Goal: Use online tool/utility: Use online tool/utility

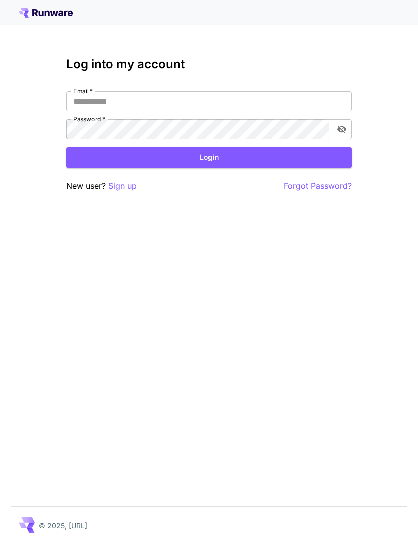
click at [236, 97] on input "Email   *" at bounding box center [208, 101] width 285 height 20
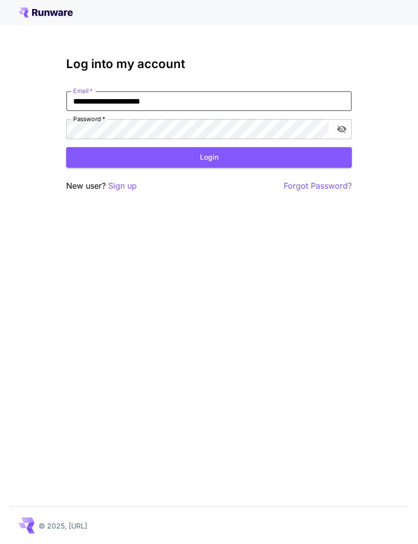
type input "**********"
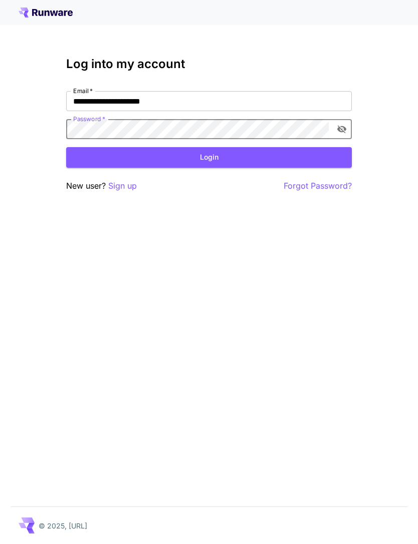
click at [245, 152] on button "Login" at bounding box center [208, 157] width 285 height 21
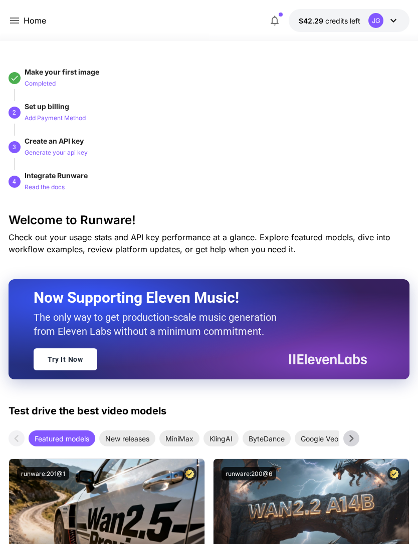
click at [14, 19] on icon at bounding box center [14, 21] width 9 height 6
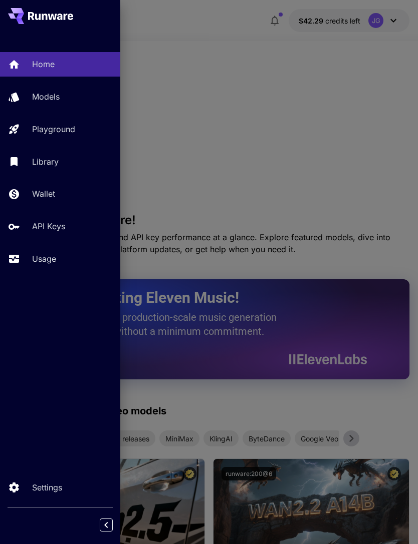
click at [45, 260] on p "Usage" at bounding box center [44, 259] width 24 height 12
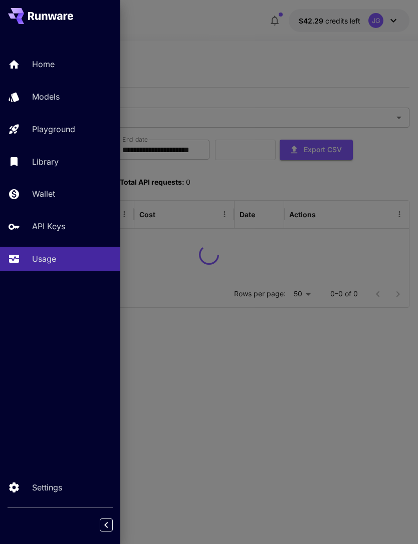
click at [307, 73] on div at bounding box center [209, 272] width 418 height 544
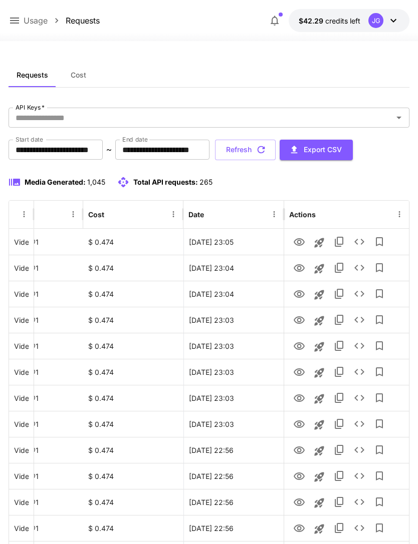
scroll to position [0, 51]
click at [297, 242] on icon "View" at bounding box center [298, 242] width 11 height 8
click at [297, 262] on icon "View" at bounding box center [299, 268] width 12 height 12
click at [298, 295] on icon "View" at bounding box center [298, 294] width 11 height 8
click at [298, 315] on icon "View" at bounding box center [299, 320] width 12 height 12
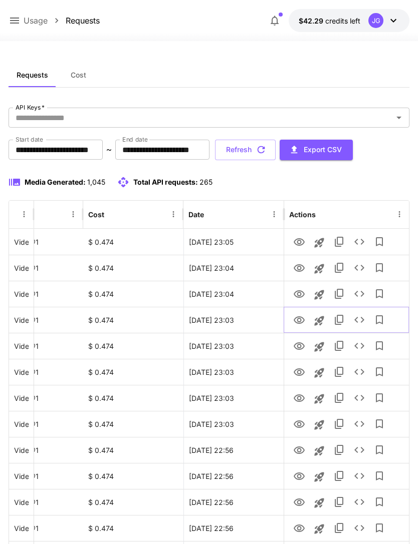
click at [319, 321] on icon "Launch in playground" at bounding box center [319, 321] width 10 height 10
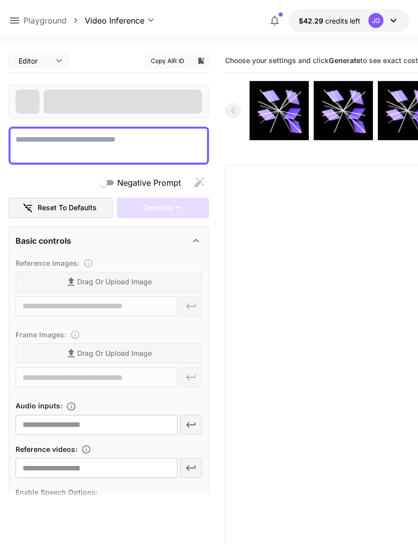
type textarea "**********"
type input "**********"
type input "***"
type input "*"
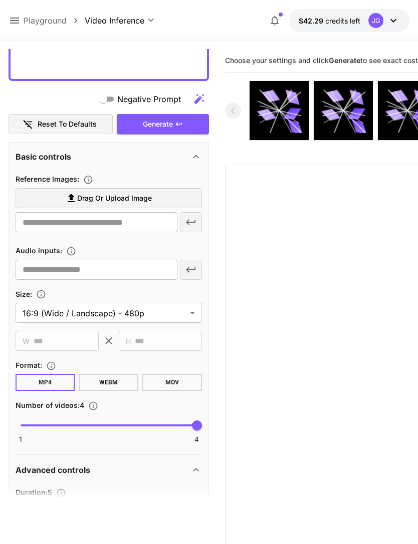
scroll to position [224, 0]
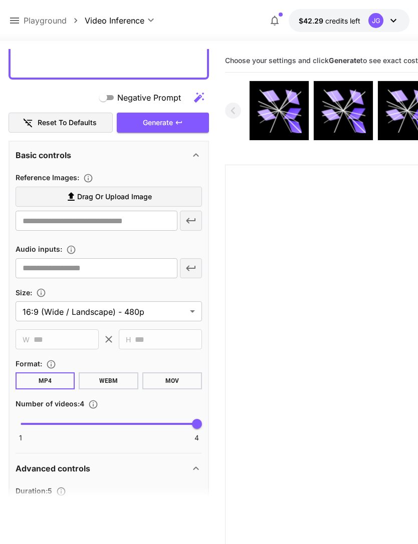
click at [157, 198] on label "Drag or upload image" at bounding box center [109, 197] width 186 height 21
click at [0, 0] on input "Drag or upload image" at bounding box center [0, 0] width 0 height 0
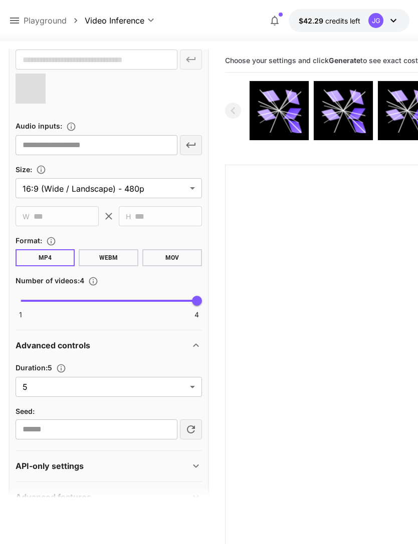
scroll to position [384, 0]
type input "**********"
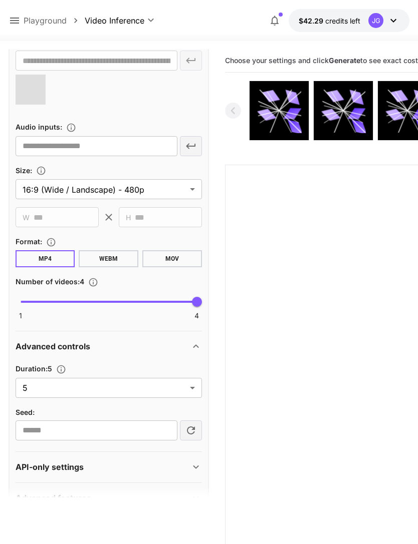
click at [193, 387] on body "**********" at bounding box center [209, 311] width 418 height 623
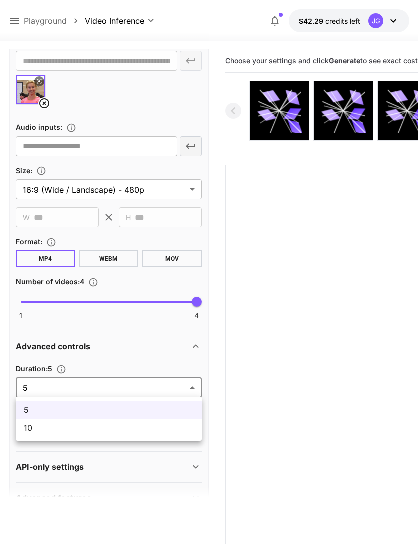
click at [115, 433] on span "10" at bounding box center [109, 428] width 170 height 12
type input "**"
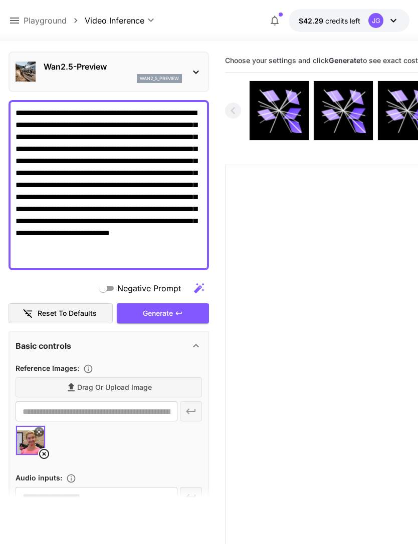
scroll to position [96, 0]
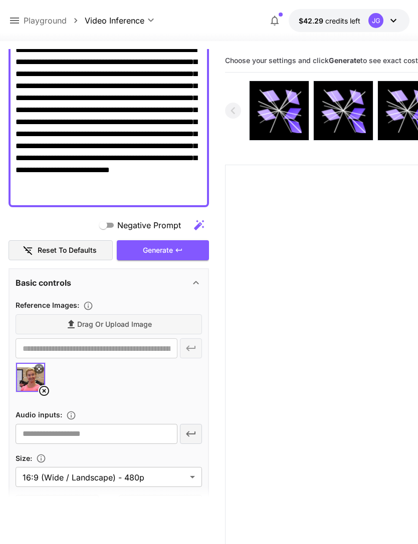
click at [173, 248] on div "Generate" at bounding box center [163, 250] width 92 height 21
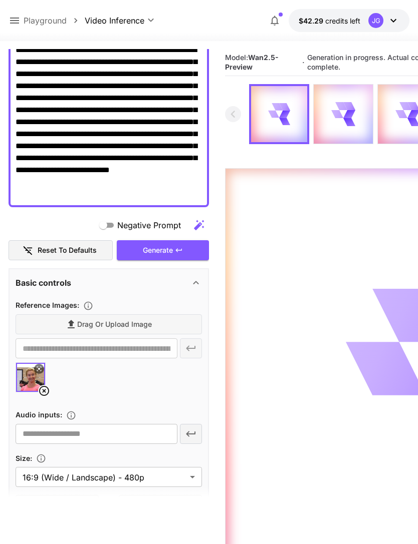
click at [173, 250] on div "Generate" at bounding box center [163, 250] width 92 height 21
click at [13, 19] on icon at bounding box center [14, 21] width 9 height 6
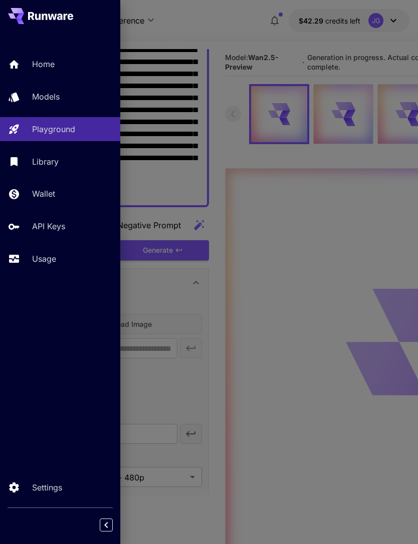
click at [47, 261] on p "Usage" at bounding box center [44, 259] width 24 height 12
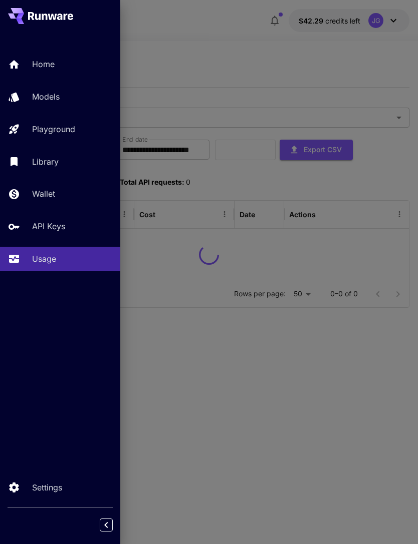
click at [223, 55] on div at bounding box center [209, 272] width 418 height 544
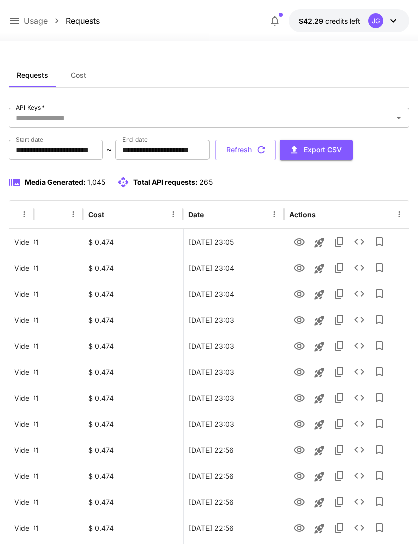
scroll to position [0, 51]
click at [302, 317] on icon "View" at bounding box center [298, 320] width 11 height 8
click at [301, 288] on icon "View" at bounding box center [299, 294] width 12 height 12
click at [302, 349] on icon "View" at bounding box center [299, 347] width 12 height 12
click at [299, 371] on icon "View" at bounding box center [298, 373] width 11 height 8
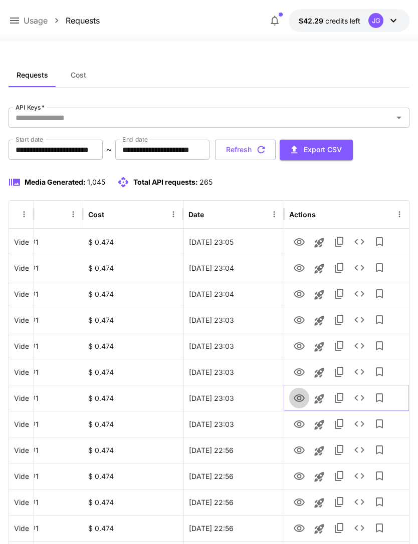
click at [300, 398] on icon "View" at bounding box center [298, 399] width 11 height 8
click at [294, 429] on icon "View" at bounding box center [299, 425] width 12 height 12
click at [300, 450] on icon "View" at bounding box center [298, 451] width 11 height 8
click at [300, 479] on icon "View" at bounding box center [298, 477] width 11 height 8
click at [300, 505] on icon "View" at bounding box center [298, 503] width 11 height 8
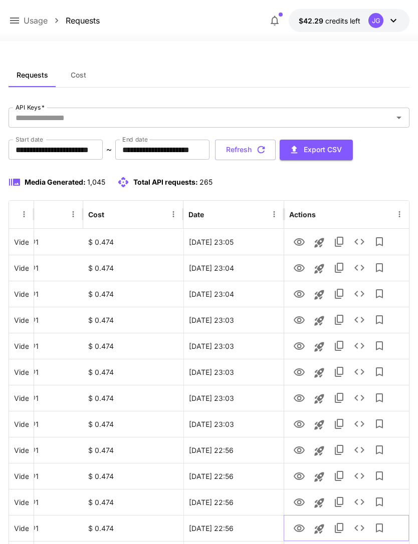
click at [302, 530] on icon "View" at bounding box center [298, 529] width 11 height 8
click at [297, 503] on icon "View" at bounding box center [298, 503] width 11 height 8
click at [300, 528] on icon "View" at bounding box center [298, 529] width 11 height 8
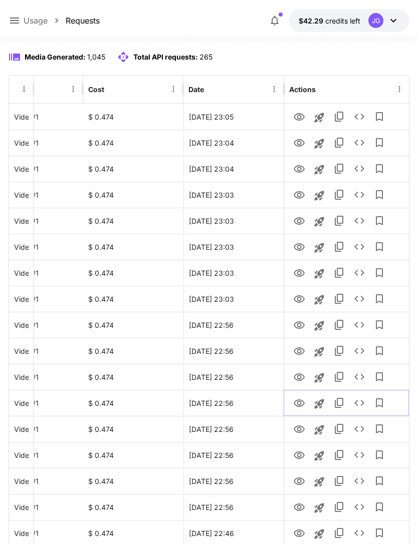
scroll to position [123, 0]
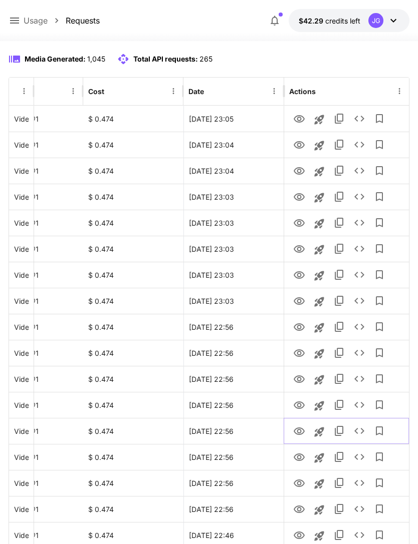
click at [303, 428] on icon "View" at bounding box center [299, 432] width 12 height 12
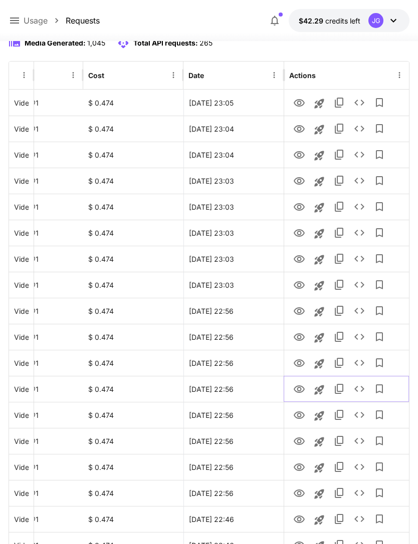
click at [300, 385] on icon "View" at bounding box center [299, 390] width 12 height 12
click at [302, 420] on icon "View" at bounding box center [299, 416] width 12 height 12
click at [302, 442] on icon "View" at bounding box center [299, 442] width 12 height 12
click at [300, 468] on icon "View" at bounding box center [298, 468] width 11 height 8
click at [301, 442] on icon "View" at bounding box center [299, 442] width 12 height 12
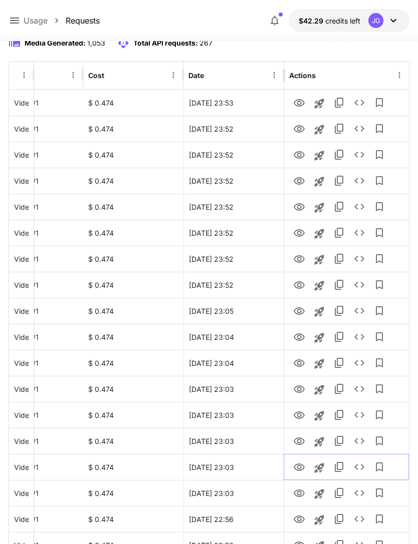
click at [300, 465] on icon "View" at bounding box center [299, 468] width 12 height 12
click at [301, 492] on icon "View" at bounding box center [299, 494] width 12 height 12
click at [300, 519] on icon "View" at bounding box center [298, 520] width 11 height 8
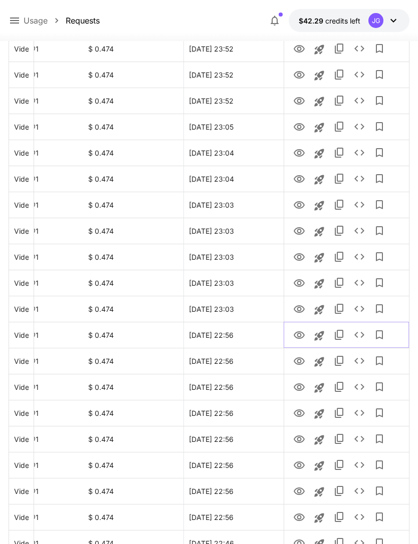
scroll to position [323, 0]
click at [298, 363] on icon "View" at bounding box center [298, 362] width 11 height 8
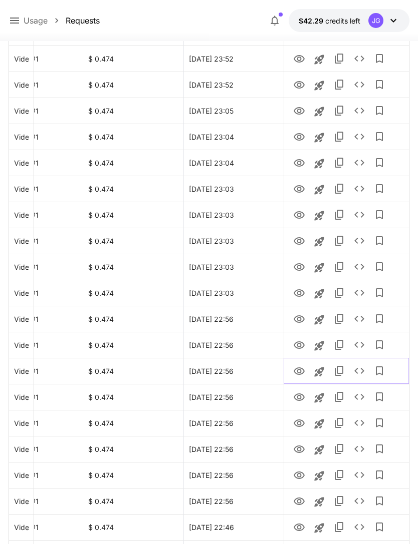
click at [301, 371] on icon "View" at bounding box center [299, 372] width 12 height 12
click at [302, 394] on icon "View" at bounding box center [299, 398] width 12 height 12
click at [301, 369] on icon "View" at bounding box center [299, 372] width 12 height 12
click at [303, 396] on icon "View" at bounding box center [298, 398] width 11 height 8
click at [300, 424] on icon "View" at bounding box center [298, 424] width 11 height 8
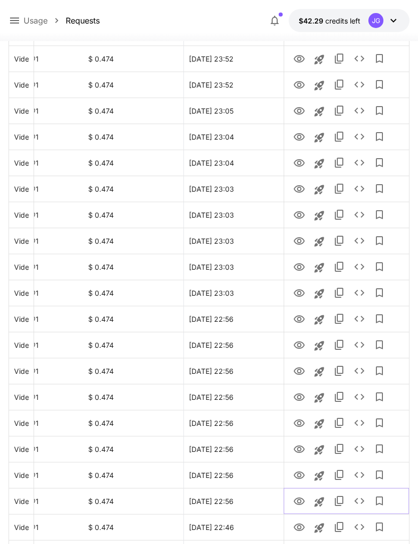
click at [300, 502] on icon "View" at bounding box center [298, 502] width 11 height 8
click at [300, 477] on icon "View" at bounding box center [298, 476] width 11 height 8
click at [299, 449] on icon "View" at bounding box center [299, 450] width 12 height 12
click at [302, 473] on icon "View" at bounding box center [298, 476] width 11 height 8
click at [302, 449] on icon "View" at bounding box center [299, 450] width 12 height 12
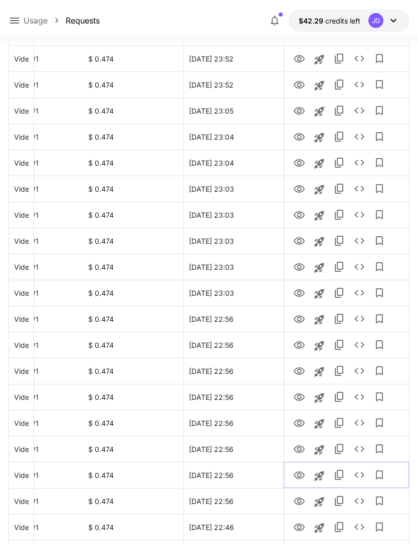
click at [300, 478] on icon "View" at bounding box center [298, 476] width 11 height 8
click at [302, 447] on icon "View" at bounding box center [298, 450] width 11 height 8
click at [302, 426] on icon "View" at bounding box center [299, 424] width 12 height 12
click at [300, 529] on icon "View" at bounding box center [299, 528] width 12 height 12
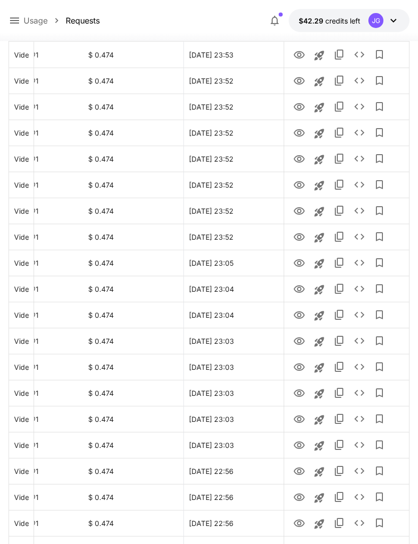
scroll to position [0, 0]
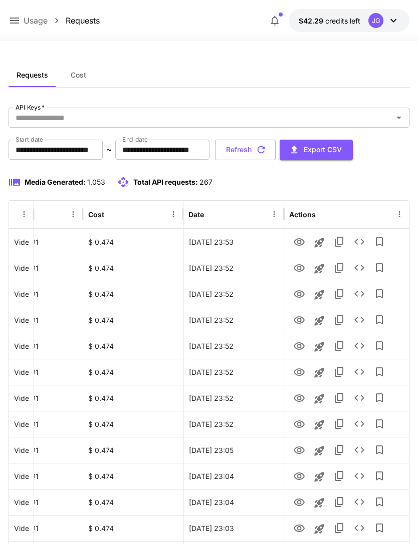
click at [275, 149] on button "Refresh" at bounding box center [245, 150] width 61 height 21
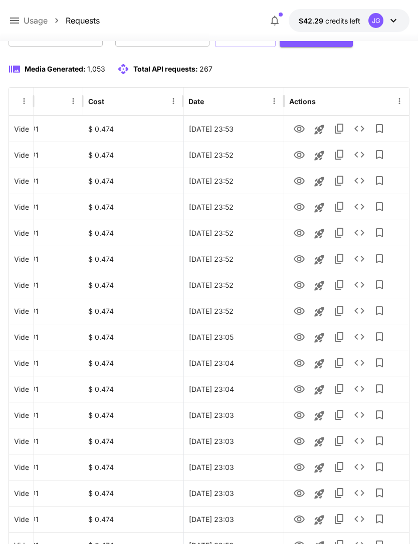
scroll to position [113, 0]
click at [298, 309] on icon "View" at bounding box center [298, 311] width 11 height 8
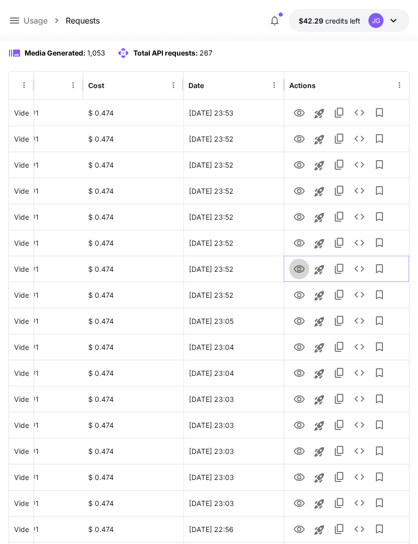
click at [300, 269] on icon "View" at bounding box center [298, 269] width 11 height 8
click at [298, 247] on icon "View" at bounding box center [299, 243] width 12 height 12
click at [14, 26] on icon at bounding box center [15, 21] width 12 height 12
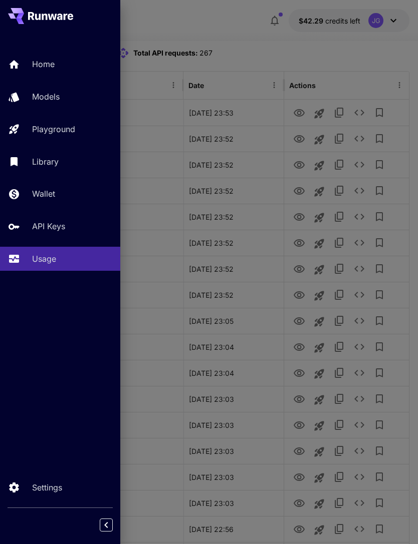
click at [68, 121] on link "Playground" at bounding box center [60, 129] width 120 height 25
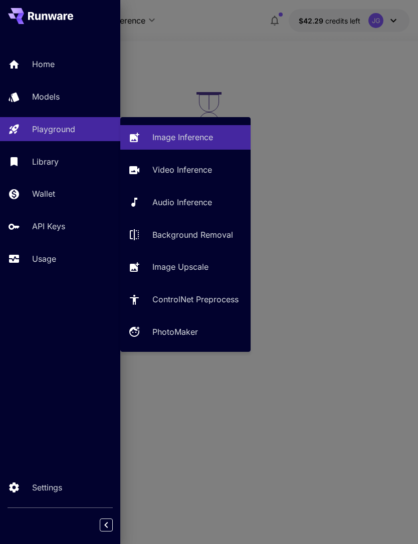
scroll to position [32, 0]
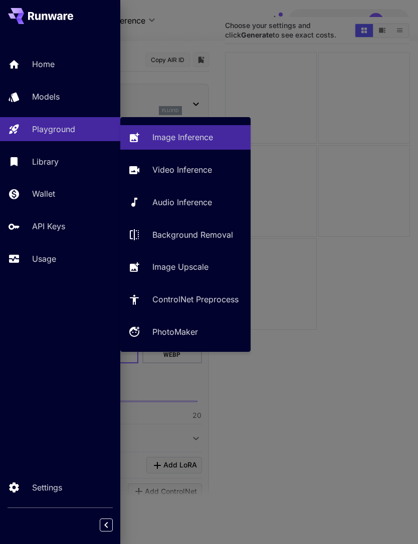
click at [200, 170] on p "Video Inference" at bounding box center [182, 170] width 60 height 12
type input "**********"
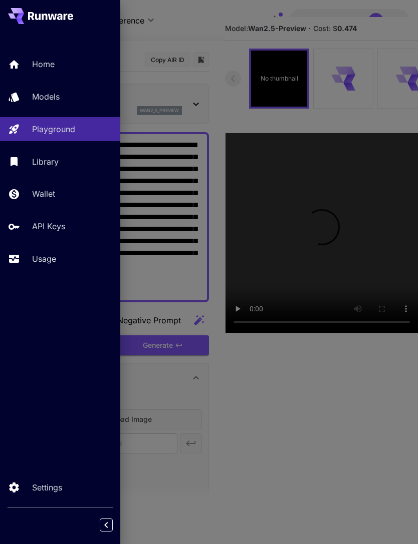
click at [209, 22] on div at bounding box center [209, 272] width 418 height 544
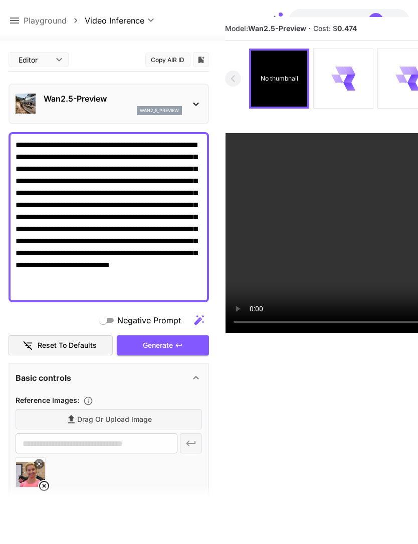
click at [46, 482] on icon at bounding box center [44, 486] width 12 height 12
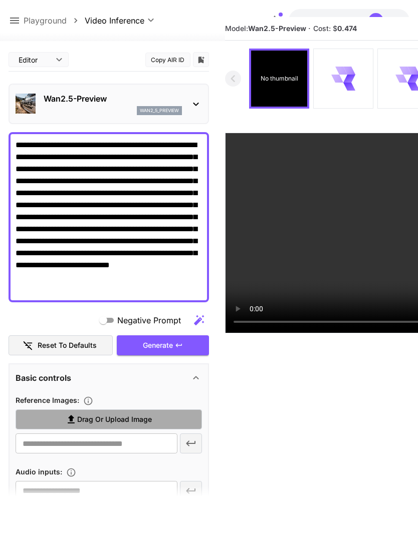
click at [122, 415] on span "Drag or upload image" at bounding box center [114, 420] width 75 height 13
click at [0, 0] on input "Drag or upload image" at bounding box center [0, 0] width 0 height 0
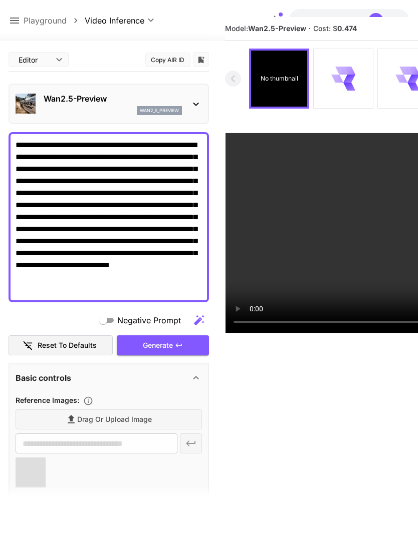
type input "**********"
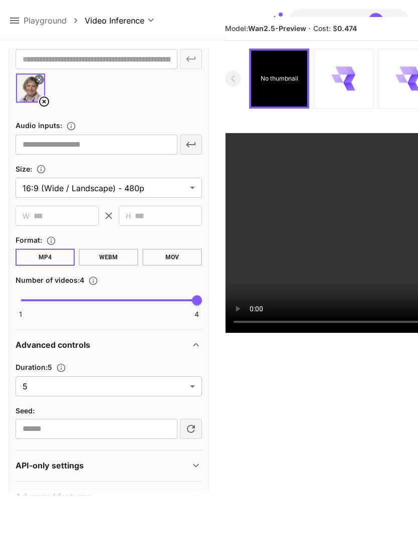
scroll to position [384, 0]
click at [194, 386] on body "**********" at bounding box center [209, 279] width 418 height 623
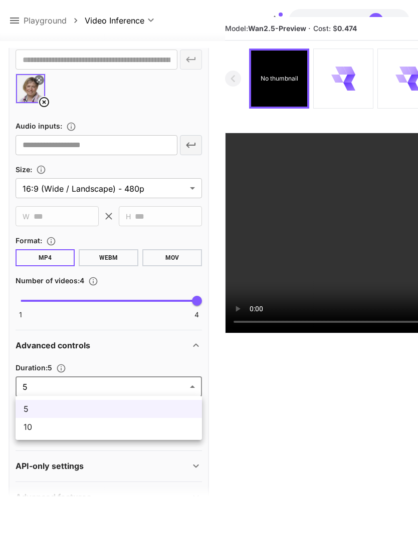
click at [152, 432] on span "10" at bounding box center [109, 427] width 170 height 12
type input "**"
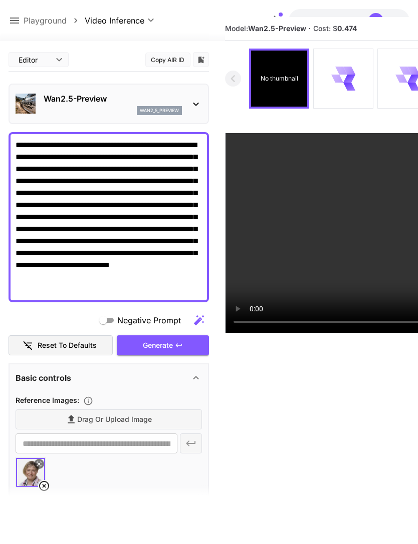
scroll to position [0, 0]
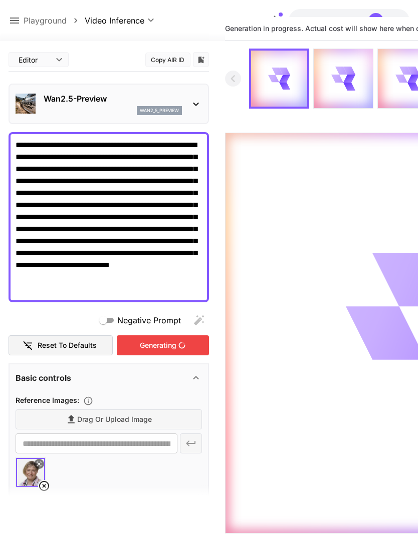
click at [14, 23] on icon at bounding box center [14, 21] width 9 height 6
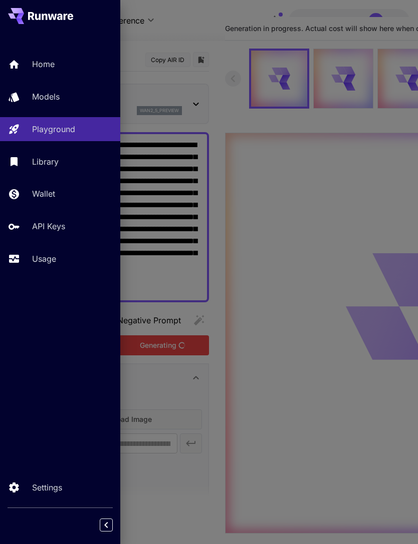
click at [45, 256] on p "Usage" at bounding box center [44, 259] width 24 height 12
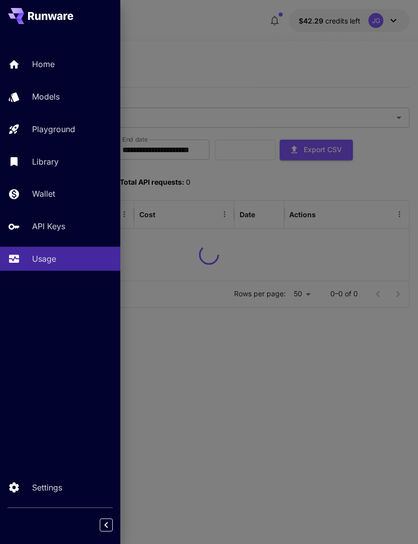
click at [248, 28] on div at bounding box center [209, 272] width 418 height 544
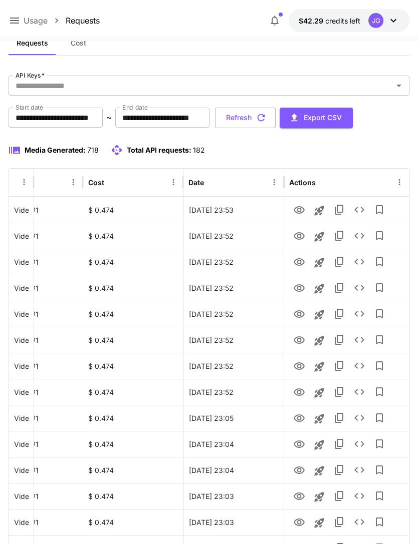
scroll to position [0, 51]
click at [295, 314] on icon "View" at bounding box center [299, 314] width 12 height 12
click at [301, 340] on icon "View" at bounding box center [299, 340] width 12 height 12
click at [303, 314] on icon "View" at bounding box center [299, 314] width 12 height 12
click at [302, 288] on icon "View" at bounding box center [299, 288] width 12 height 12
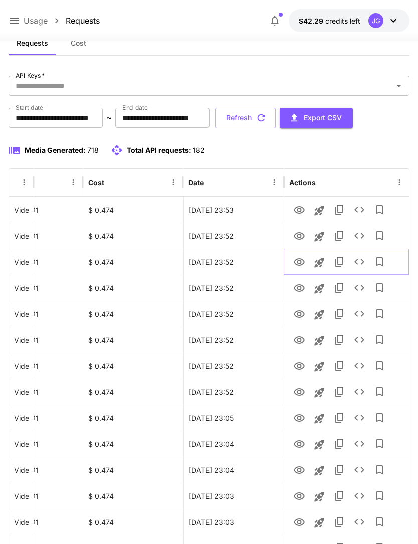
click at [301, 262] on icon "View" at bounding box center [299, 262] width 12 height 12
click at [303, 230] on icon "View" at bounding box center [299, 236] width 12 height 12
click at [360, 237] on icon "See details" at bounding box center [359, 236] width 12 height 12
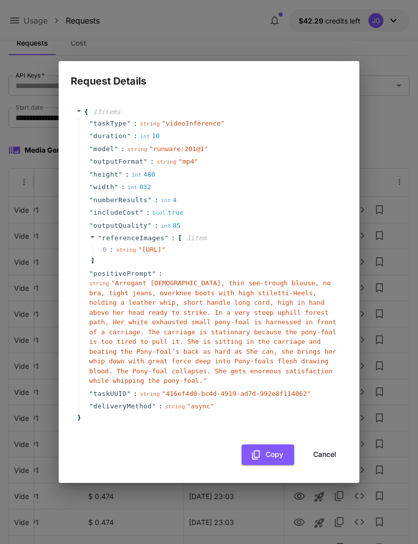
click at [332, 460] on button "Cancel" at bounding box center [324, 455] width 45 height 21
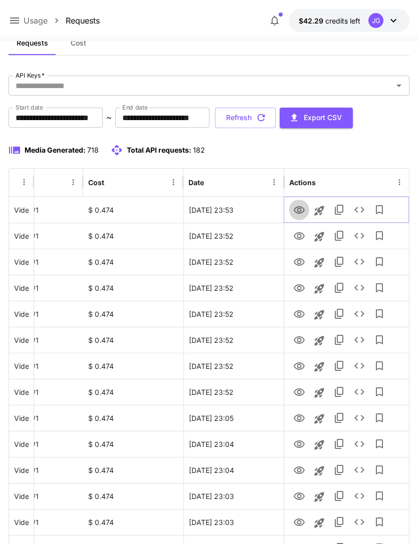
click at [304, 203] on link "View" at bounding box center [299, 209] width 12 height 13
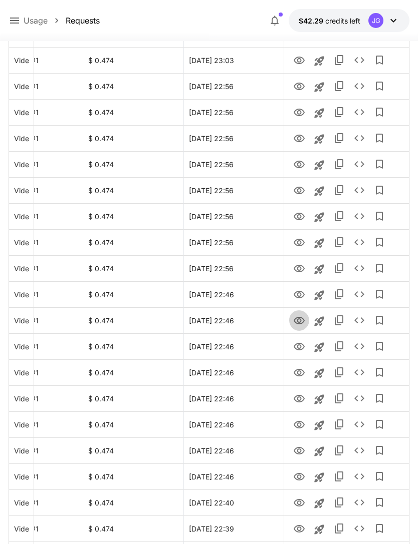
scroll to position [572, 0]
click at [299, 315] on icon "View" at bounding box center [299, 321] width 12 height 12
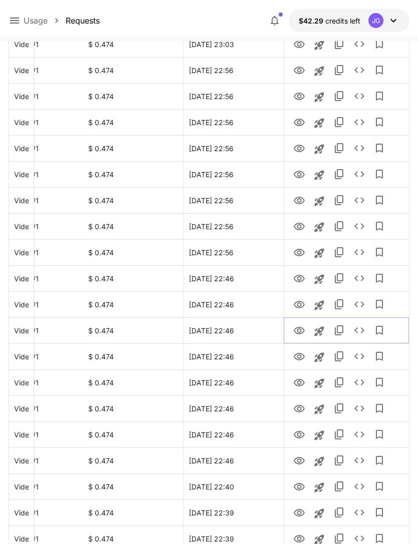
click at [303, 330] on icon "View" at bounding box center [298, 331] width 11 height 8
click at [303, 356] on icon "View" at bounding box center [298, 357] width 11 height 8
click at [299, 328] on icon "View" at bounding box center [298, 331] width 11 height 8
click at [300, 358] on icon "View" at bounding box center [298, 357] width 11 height 8
click at [302, 382] on icon "View" at bounding box center [299, 383] width 12 height 12
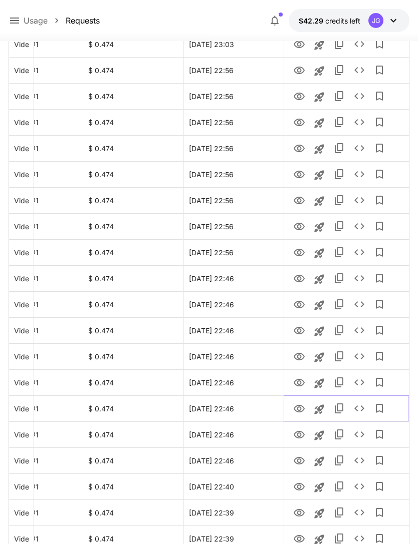
click at [304, 407] on icon "View" at bounding box center [299, 409] width 12 height 12
click at [303, 439] on icon "View" at bounding box center [299, 435] width 12 height 12
click at [302, 464] on icon "View" at bounding box center [299, 461] width 12 height 12
click at [302, 486] on icon "View" at bounding box center [299, 487] width 12 height 12
click at [302, 514] on icon "View" at bounding box center [298, 513] width 11 height 8
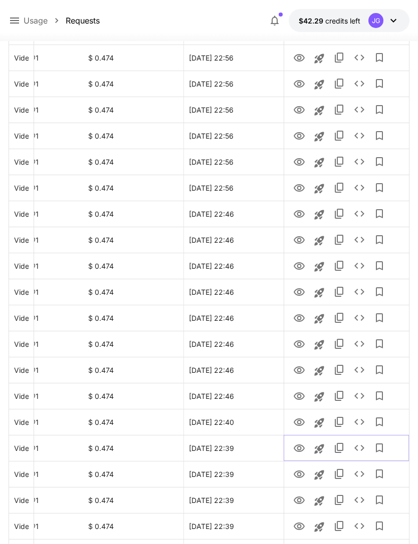
scroll to position [653, 0]
click at [297, 472] on icon "View" at bounding box center [299, 475] width 12 height 12
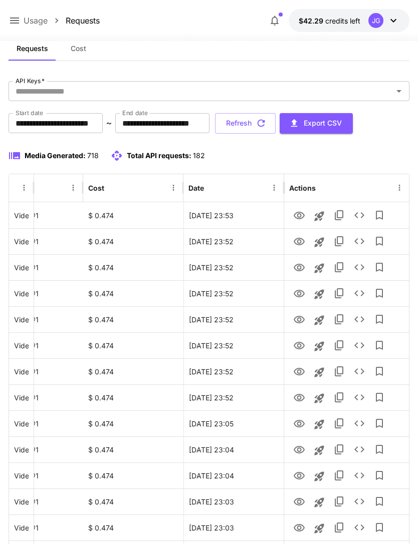
scroll to position [0, 0]
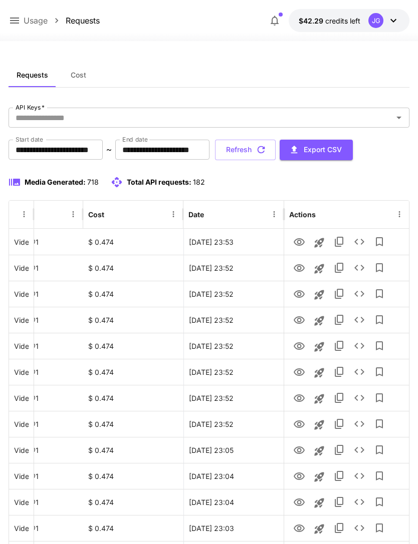
click at [275, 145] on button "Refresh" at bounding box center [245, 150] width 61 height 21
click at [302, 424] on icon "View" at bounding box center [299, 425] width 12 height 12
click at [303, 398] on icon "View" at bounding box center [299, 399] width 12 height 12
click at [303, 372] on icon "View" at bounding box center [298, 373] width 11 height 8
click at [302, 342] on icon "View" at bounding box center [299, 347] width 12 height 12
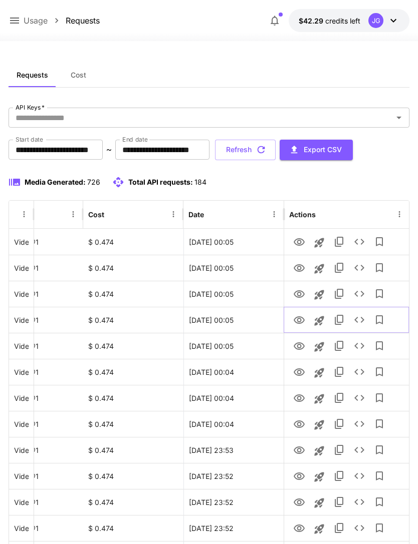
click at [303, 319] on icon "View" at bounding box center [298, 320] width 11 height 8
click at [302, 296] on icon "View" at bounding box center [298, 294] width 11 height 8
click at [304, 262] on icon "View" at bounding box center [299, 268] width 12 height 12
click at [302, 290] on icon "View" at bounding box center [299, 294] width 12 height 12
click at [304, 264] on icon "View" at bounding box center [299, 268] width 12 height 12
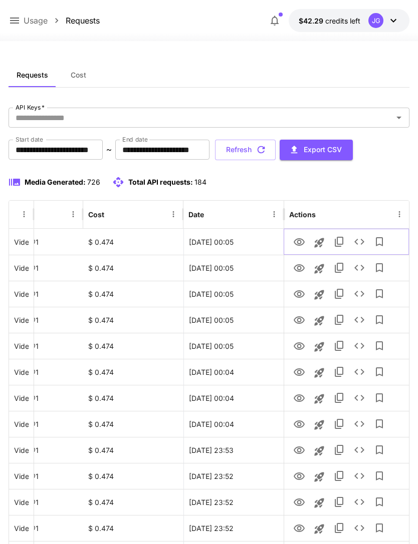
click at [301, 242] on icon "View" at bounding box center [299, 242] width 12 height 12
click at [17, 21] on icon at bounding box center [14, 21] width 9 height 6
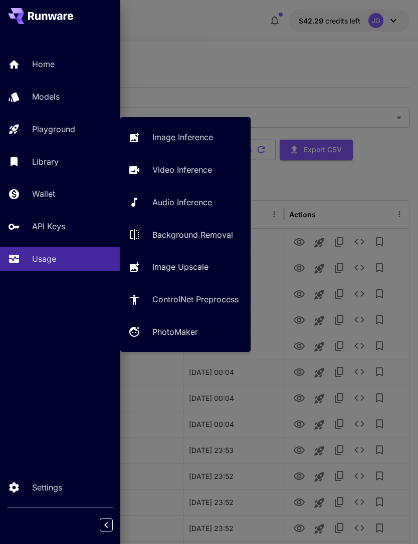
click at [205, 167] on p "Video Inference" at bounding box center [182, 170] width 60 height 12
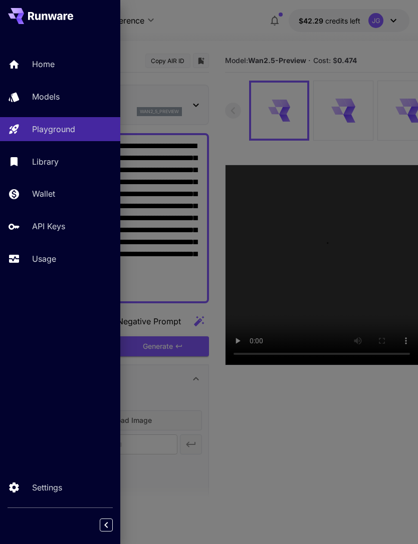
type input "*"
click at [248, 19] on div at bounding box center [209, 272] width 418 height 544
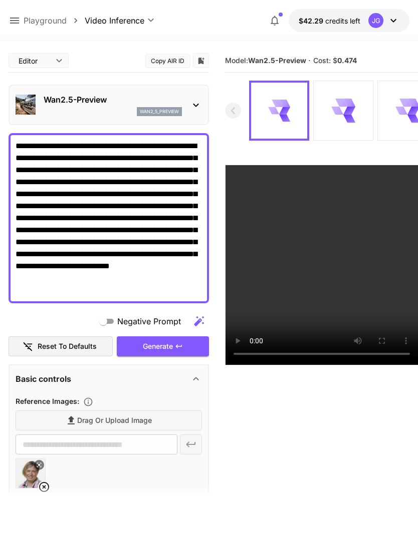
click at [45, 487] on icon at bounding box center [44, 487] width 10 height 10
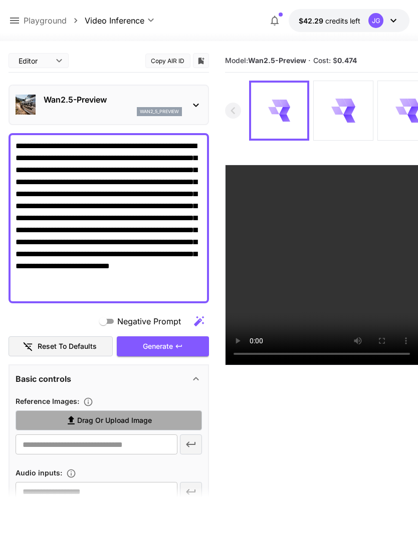
click at [122, 418] on span "Drag or upload image" at bounding box center [114, 421] width 75 height 13
click at [0, 0] on input "Drag or upload image" at bounding box center [0, 0] width 0 height 0
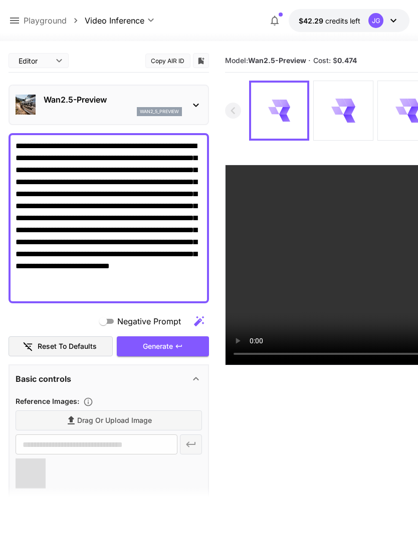
type input "**********"
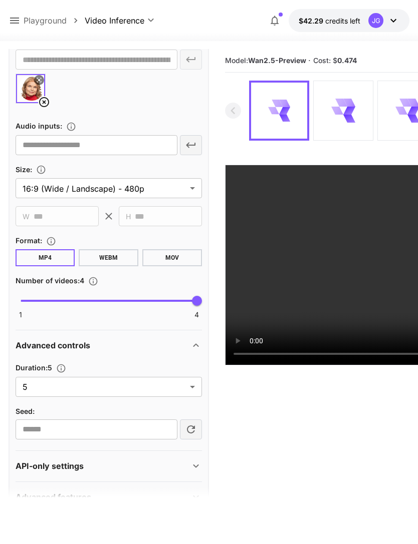
scroll to position [384, 0]
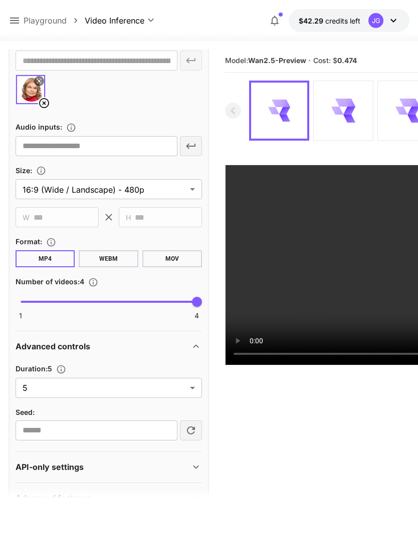
click at [192, 389] on body "**********" at bounding box center [209, 311] width 418 height 623
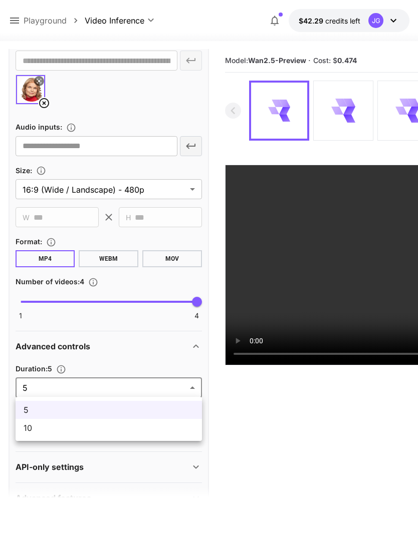
click at [157, 431] on span "10" at bounding box center [109, 428] width 170 height 12
type input "**"
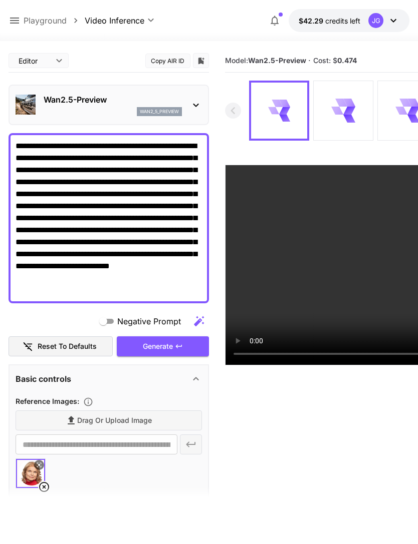
scroll to position [0, 0]
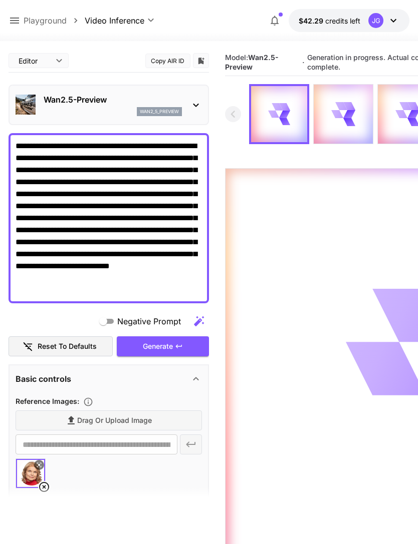
click at [16, 25] on icon at bounding box center [15, 21] width 12 height 12
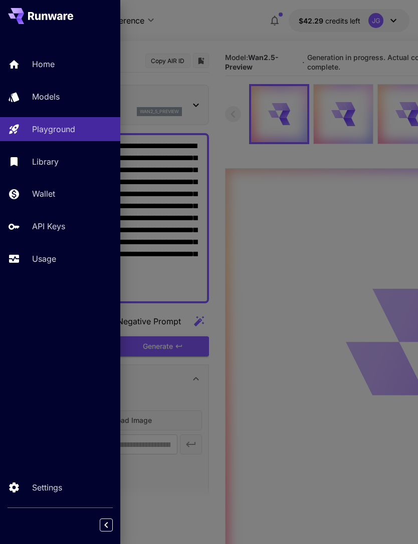
click at [59, 258] on div "Usage" at bounding box center [72, 259] width 80 height 12
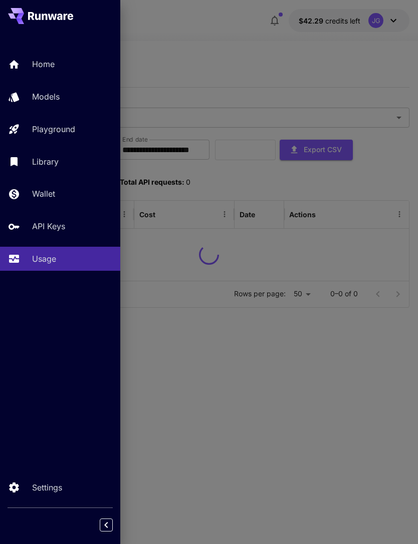
click at [213, 36] on div at bounding box center [209, 272] width 418 height 544
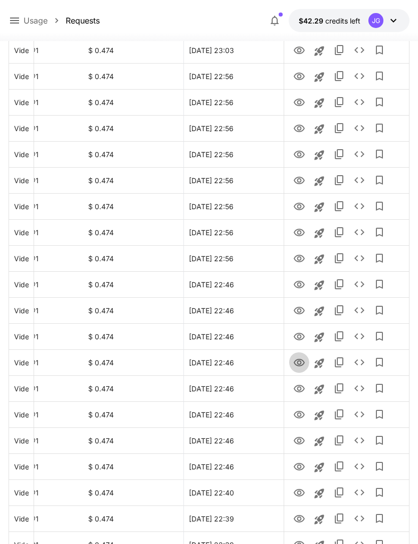
scroll to position [791, 0]
click at [299, 362] on icon "View" at bounding box center [299, 363] width 12 height 12
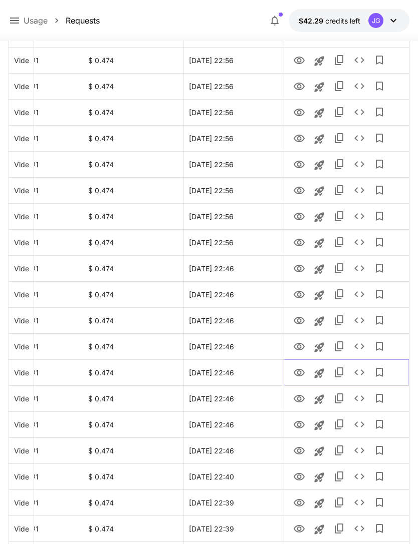
click at [297, 372] on icon "View" at bounding box center [298, 373] width 11 height 8
click at [299, 398] on icon "View" at bounding box center [299, 399] width 12 height 12
click at [300, 426] on icon "View" at bounding box center [298, 425] width 11 height 8
click at [301, 478] on icon "View" at bounding box center [299, 477] width 12 height 12
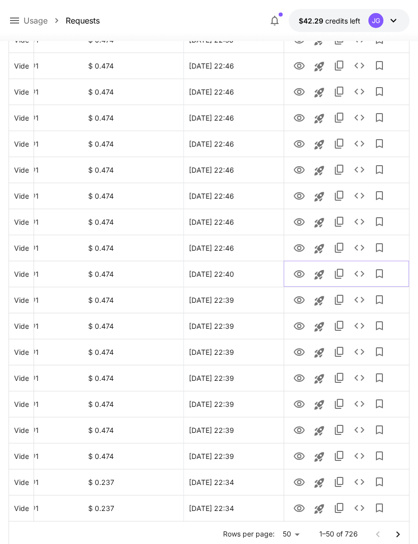
scroll to position [1011, 0]
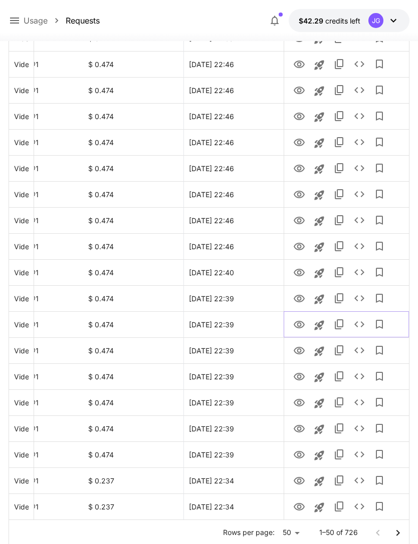
click at [298, 327] on icon "View" at bounding box center [298, 325] width 11 height 8
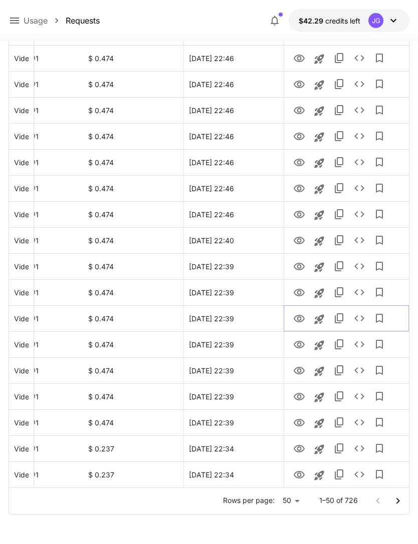
click at [301, 319] on icon "View" at bounding box center [299, 319] width 12 height 12
click at [301, 346] on icon "View" at bounding box center [299, 345] width 12 height 12
click at [299, 368] on icon "View" at bounding box center [299, 371] width 12 height 12
click at [303, 394] on icon "View" at bounding box center [299, 397] width 12 height 12
click at [302, 417] on icon "View" at bounding box center [299, 423] width 12 height 12
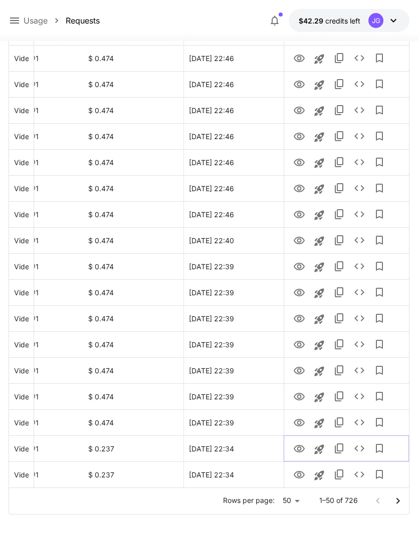
click at [304, 452] on icon "View" at bounding box center [299, 449] width 12 height 12
click at [302, 476] on icon "View" at bounding box center [298, 475] width 11 height 8
click at [398, 501] on icon "Go to next page" at bounding box center [398, 501] width 4 height 6
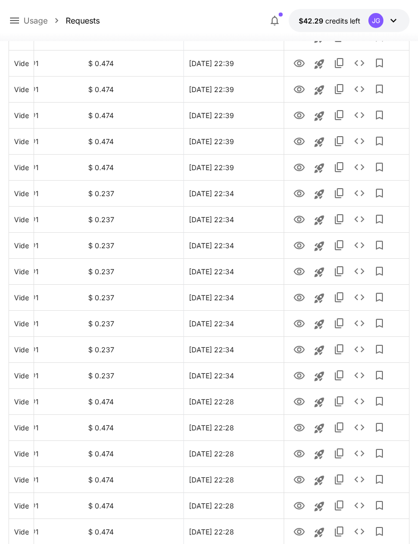
scroll to position [0, 0]
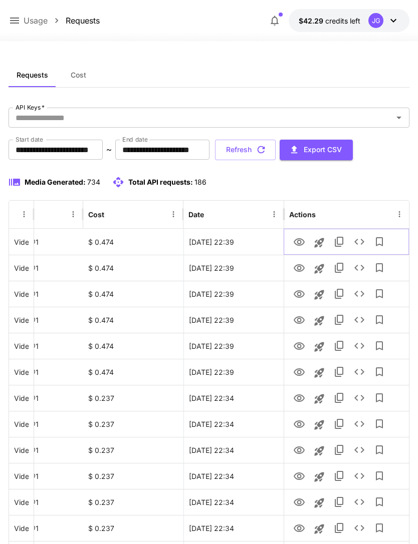
click at [299, 241] on icon "View" at bounding box center [299, 242] width 12 height 12
click at [301, 448] on icon "View" at bounding box center [299, 451] width 12 height 12
click at [300, 477] on icon "View" at bounding box center [298, 477] width 11 height 8
click at [300, 448] on icon "View" at bounding box center [299, 451] width 12 height 12
click at [304, 474] on icon "View" at bounding box center [299, 477] width 12 height 12
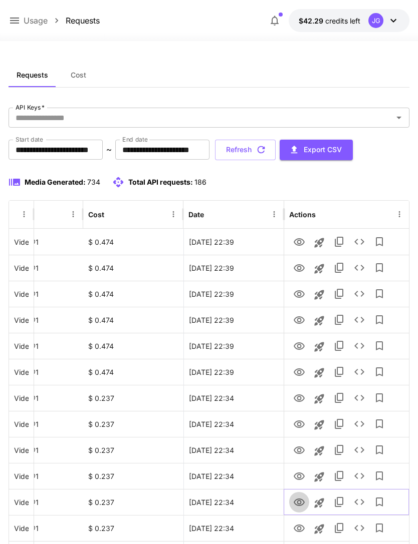
click at [301, 502] on icon "View" at bounding box center [299, 503] width 12 height 12
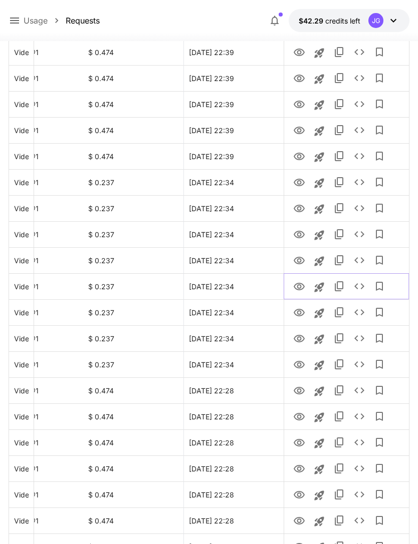
scroll to position [216, 0]
click at [299, 316] on icon "View" at bounding box center [298, 313] width 11 height 8
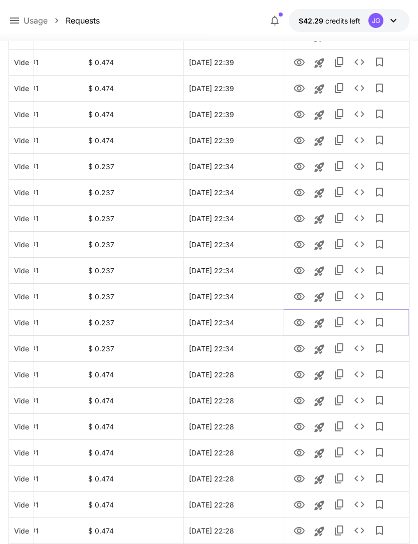
click at [301, 320] on icon "View" at bounding box center [299, 323] width 12 height 12
click at [302, 347] on icon "View" at bounding box center [298, 349] width 11 height 8
click at [300, 374] on icon "View" at bounding box center [298, 375] width 11 height 8
click at [360, 375] on icon "See details" at bounding box center [359, 375] width 12 height 12
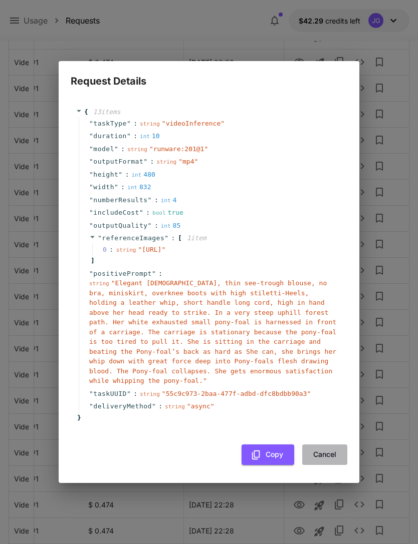
click at [331, 455] on button "Cancel" at bounding box center [324, 455] width 45 height 21
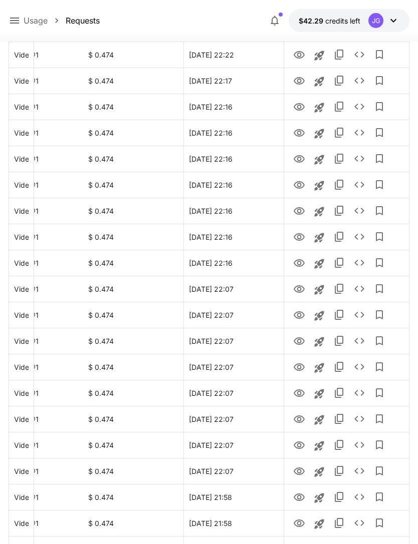
scroll to position [1011, 0]
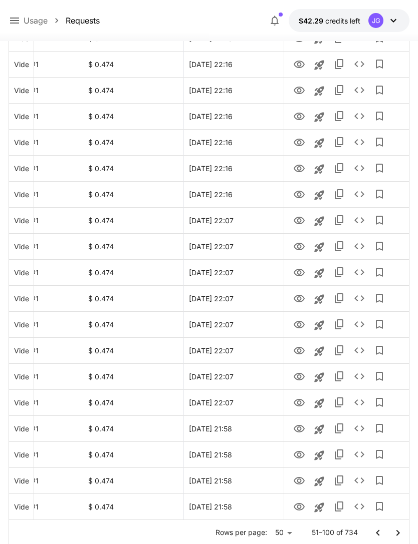
click at [379, 534] on icon "Go to previous page" at bounding box center [378, 533] width 12 height 12
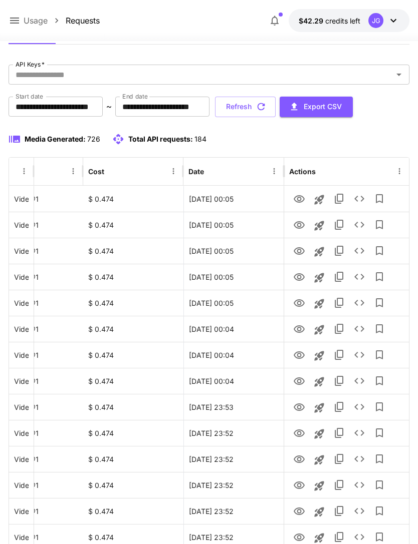
scroll to position [0, 0]
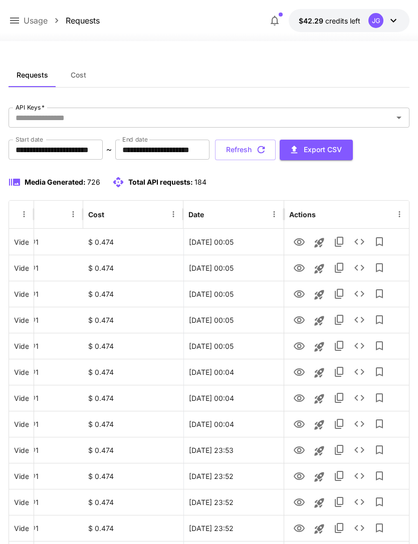
click at [275, 143] on button "Refresh" at bounding box center [245, 150] width 61 height 21
click at [301, 423] on icon "View" at bounding box center [299, 425] width 12 height 12
click at [362, 425] on icon "See details" at bounding box center [359, 424] width 12 height 12
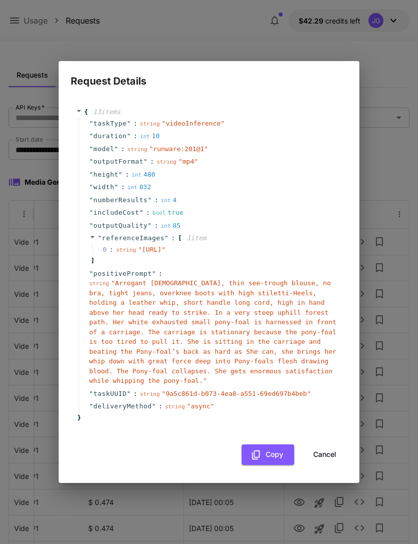
click at [329, 461] on button "Cancel" at bounding box center [324, 455] width 45 height 21
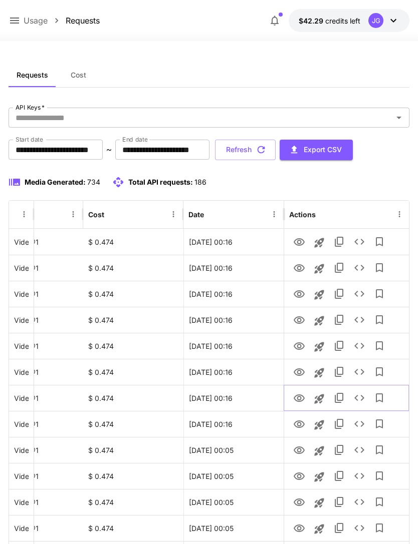
click at [302, 396] on icon "View" at bounding box center [298, 399] width 11 height 8
click at [301, 370] on icon "View" at bounding box center [298, 373] width 11 height 8
click at [299, 341] on icon "View" at bounding box center [299, 347] width 12 height 12
click at [301, 319] on icon "View" at bounding box center [299, 320] width 12 height 12
click at [300, 294] on icon "View" at bounding box center [298, 294] width 11 height 8
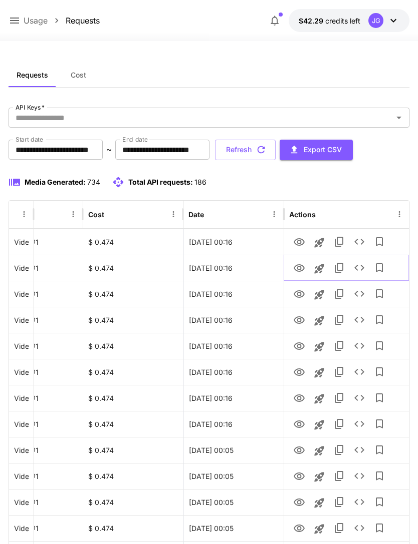
click at [301, 263] on icon "View" at bounding box center [299, 268] width 12 height 12
click at [303, 241] on icon "View" at bounding box center [298, 242] width 11 height 8
click at [19, 26] on icon at bounding box center [15, 21] width 12 height 12
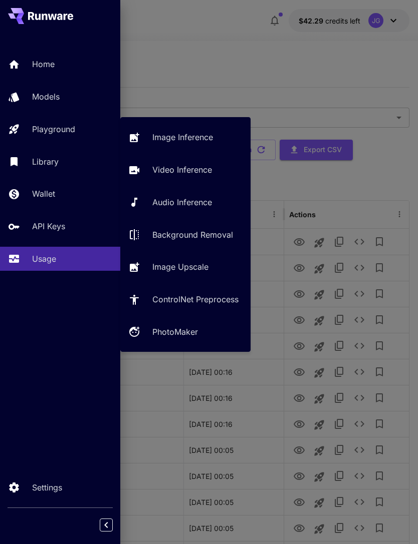
click at [198, 172] on p "Video Inference" at bounding box center [182, 170] width 60 height 12
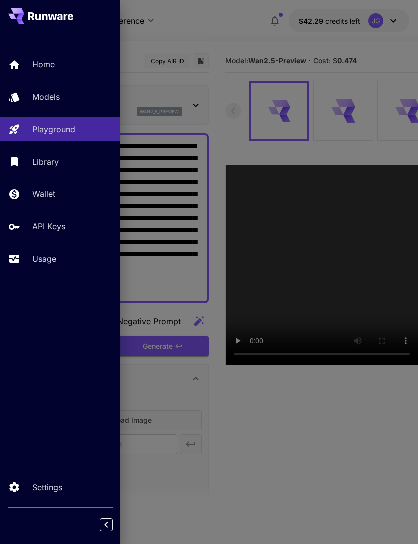
type input "*"
click at [241, 20] on div at bounding box center [209, 272] width 418 height 544
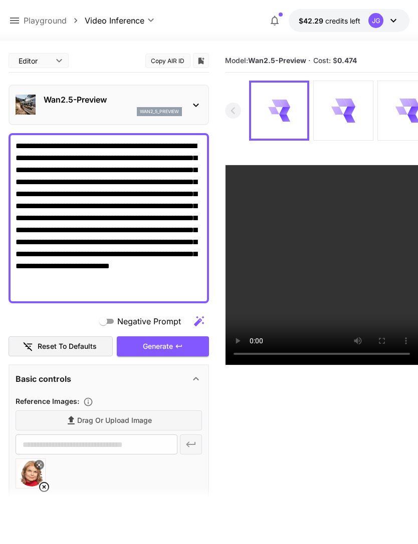
click at [48, 485] on icon at bounding box center [44, 487] width 12 height 12
click at [57, 146] on textarea "**********" at bounding box center [109, 218] width 186 height 156
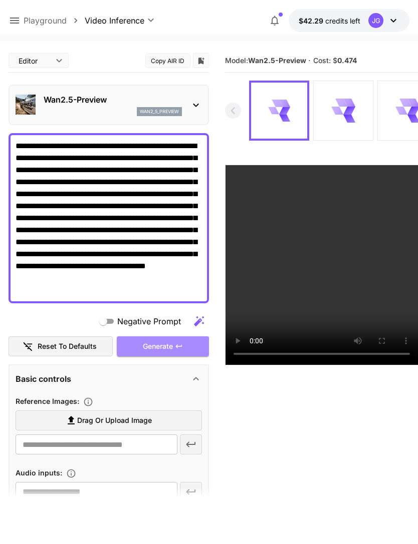
type textarea "**********"
click at [172, 344] on div "Generate" at bounding box center [163, 346] width 92 height 21
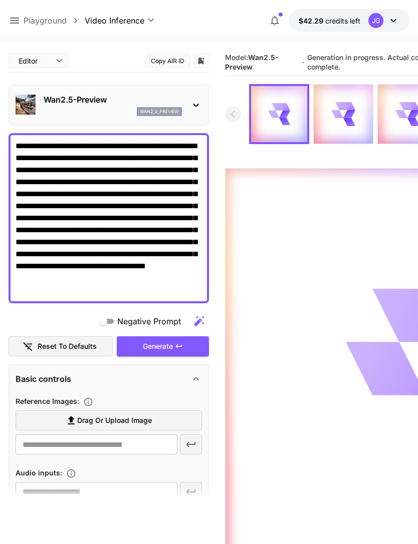
click at [14, 20] on icon at bounding box center [15, 21] width 12 height 12
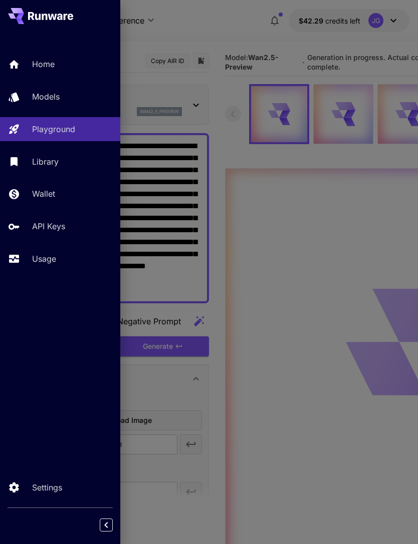
click at [55, 256] on p "Usage" at bounding box center [44, 259] width 24 height 12
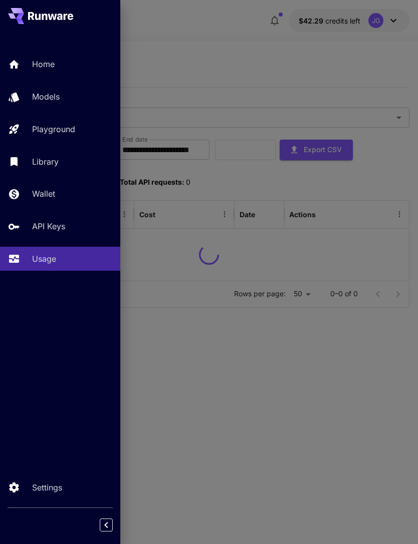
click at [212, 34] on div at bounding box center [209, 272] width 418 height 544
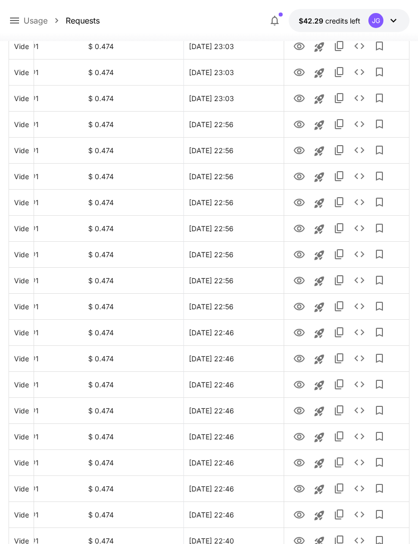
scroll to position [1011, 0]
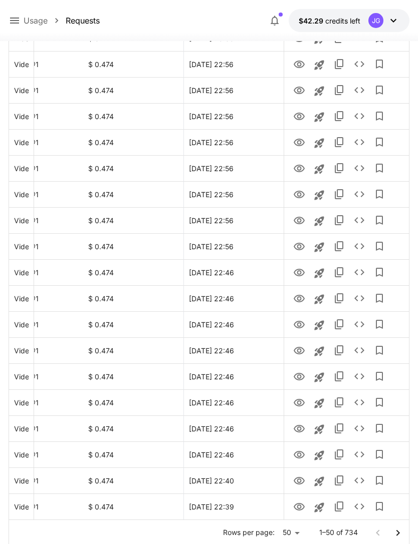
click at [398, 534] on icon "Go to next page" at bounding box center [398, 533] width 4 height 6
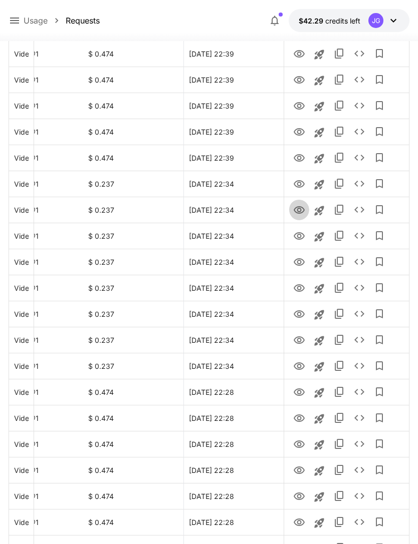
scroll to position [214, 0]
click at [301, 209] on icon "View" at bounding box center [299, 210] width 12 height 12
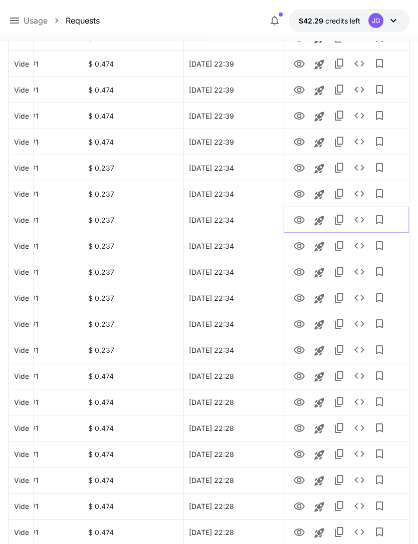
click at [299, 219] on icon "View" at bounding box center [299, 220] width 12 height 12
click at [301, 199] on icon "View" at bounding box center [299, 194] width 12 height 12
click at [301, 218] on icon "View" at bounding box center [299, 220] width 12 height 12
click at [301, 252] on icon "View" at bounding box center [299, 246] width 12 height 12
click at [301, 352] on icon "View" at bounding box center [299, 351] width 12 height 12
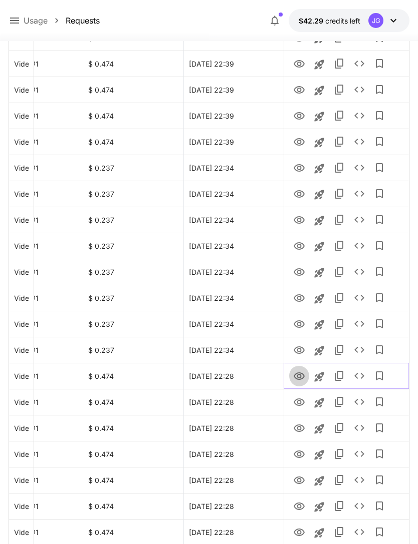
click at [298, 372] on icon "View" at bounding box center [299, 377] width 12 height 12
click at [300, 404] on icon "View" at bounding box center [299, 403] width 12 height 12
click at [302, 428] on icon "View" at bounding box center [299, 429] width 12 height 12
click at [304, 455] on icon "View" at bounding box center [299, 455] width 12 height 12
click at [304, 480] on icon "View" at bounding box center [298, 481] width 11 height 8
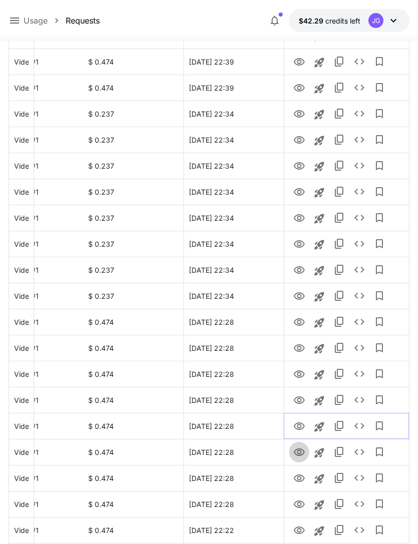
scroll to position [284, 0]
click at [299, 449] on icon "View" at bounding box center [298, 453] width 11 height 8
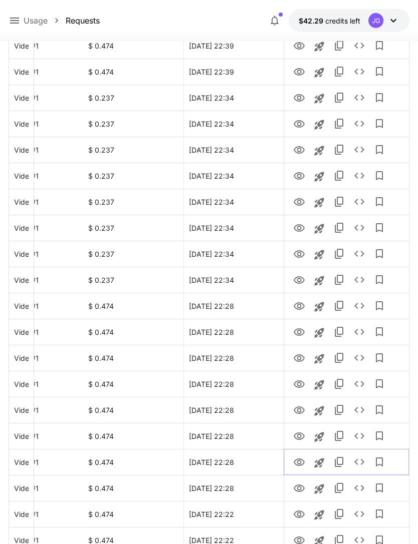
click at [301, 463] on icon "View" at bounding box center [299, 463] width 12 height 12
click at [301, 491] on icon "View" at bounding box center [298, 489] width 11 height 8
click at [303, 514] on icon "View" at bounding box center [298, 515] width 11 height 8
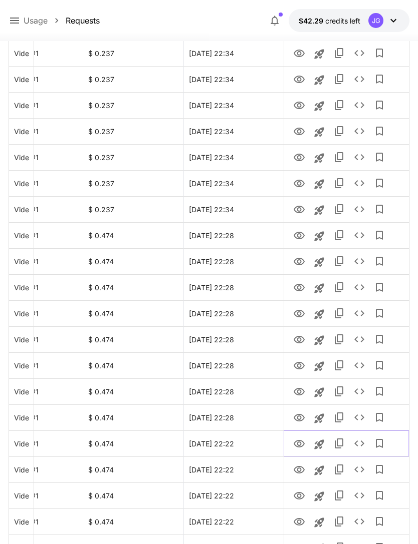
scroll to position [369, 0]
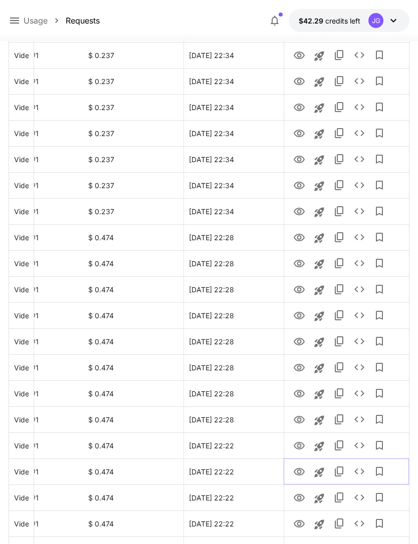
click at [301, 475] on icon "View" at bounding box center [298, 472] width 11 height 8
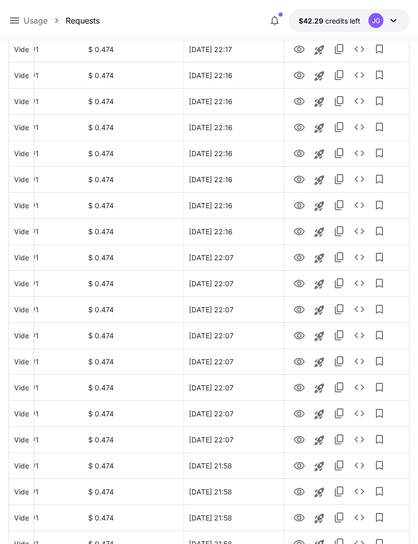
scroll to position [1011, 0]
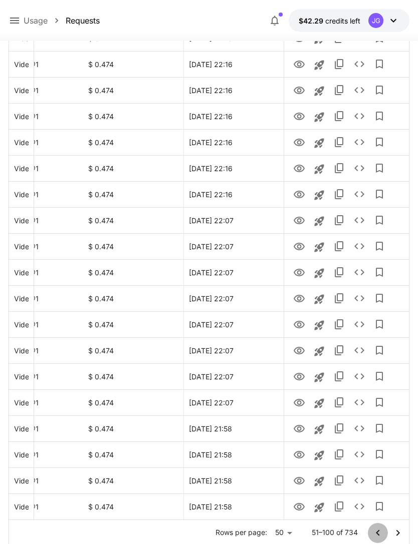
click at [378, 536] on icon "Go to previous page" at bounding box center [378, 533] width 12 height 12
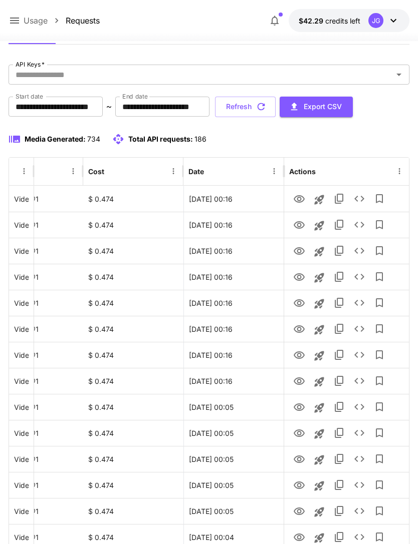
scroll to position [0, 0]
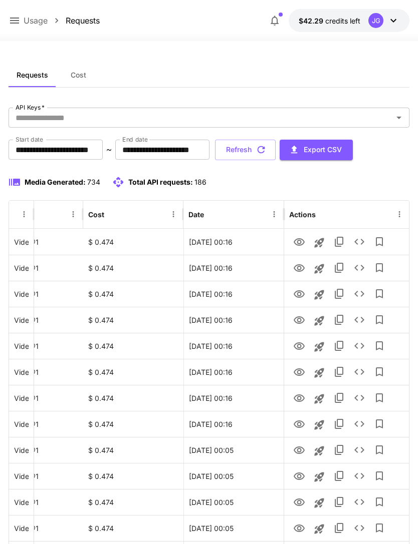
click at [275, 143] on button "Refresh" at bounding box center [245, 150] width 61 height 21
click at [301, 423] on icon "View" at bounding box center [299, 425] width 12 height 12
click at [17, 22] on icon at bounding box center [15, 21] width 12 height 12
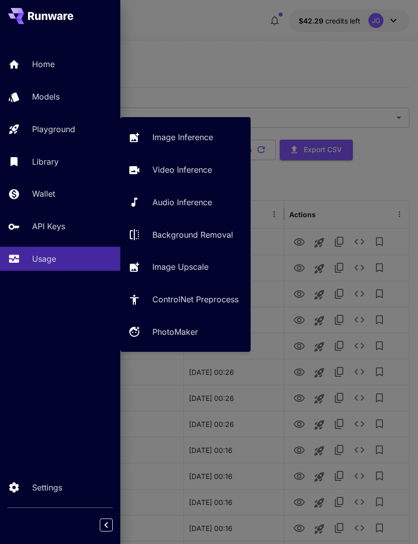
click at [208, 169] on p "Video Inference" at bounding box center [182, 170] width 60 height 12
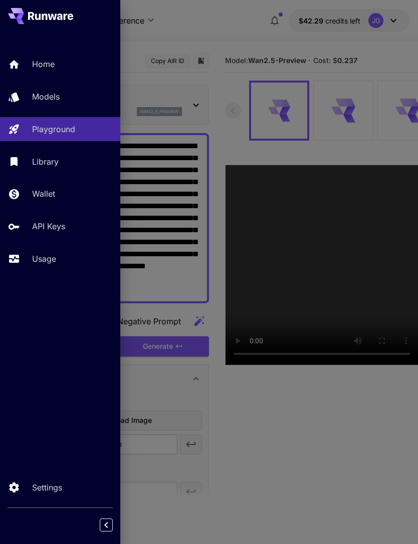
click at [234, 47] on div at bounding box center [209, 272] width 418 height 544
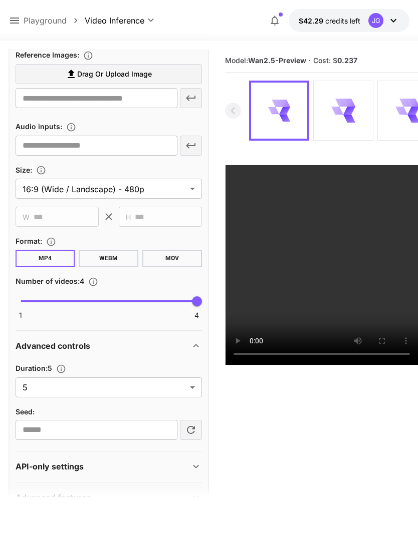
scroll to position [346, 0]
click at [195, 391] on body "**********" at bounding box center [209, 311] width 418 height 623
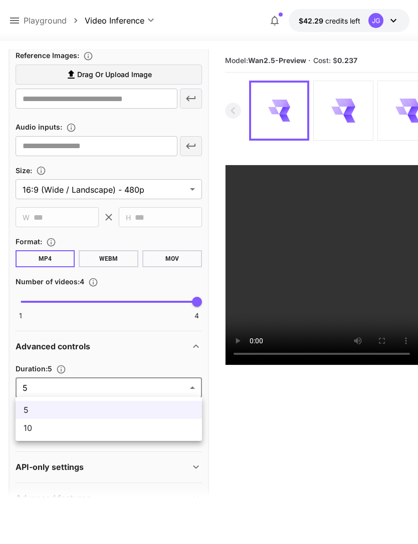
click at [154, 431] on span "10" at bounding box center [109, 428] width 170 height 12
type input "**"
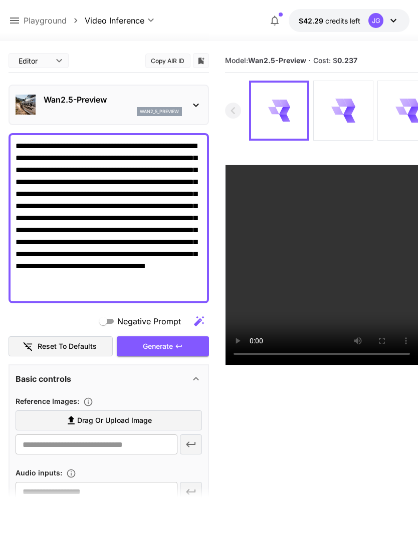
scroll to position [0, 0]
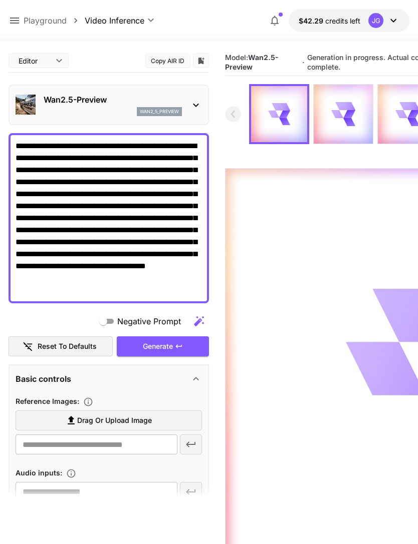
click at [15, 25] on icon at bounding box center [15, 21] width 12 height 12
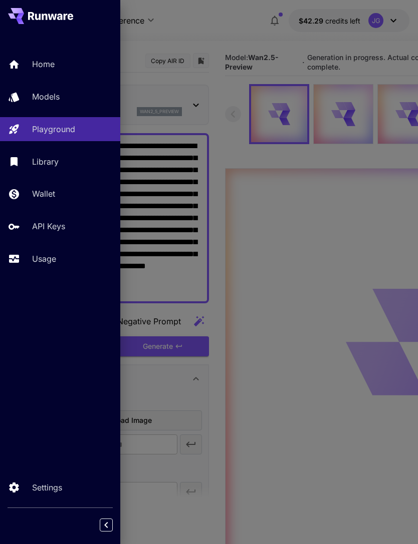
click at [57, 250] on link "Usage" at bounding box center [60, 259] width 120 height 25
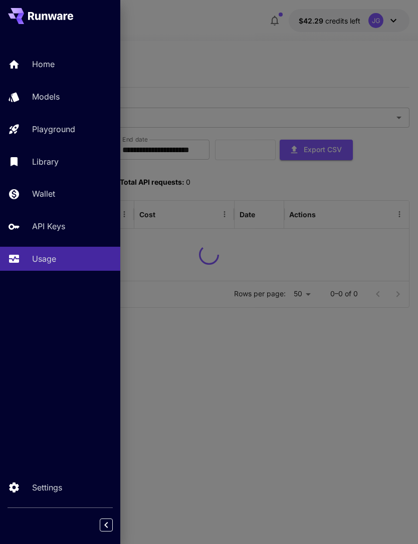
click at [170, 55] on div at bounding box center [209, 272] width 418 height 544
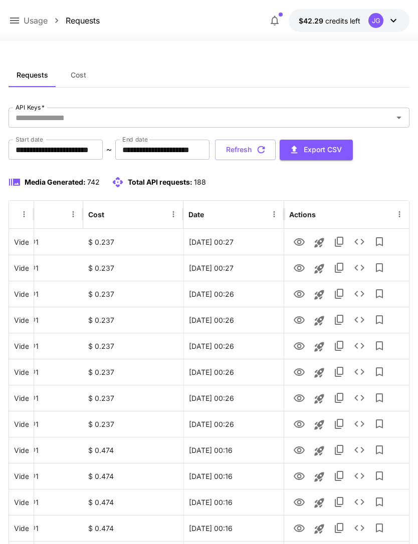
scroll to position [0, 51]
click at [301, 396] on icon "View" at bounding box center [298, 399] width 11 height 8
click at [298, 426] on icon "View" at bounding box center [298, 425] width 11 height 8
click at [302, 369] on icon "View" at bounding box center [299, 373] width 12 height 12
click at [303, 346] on icon "View" at bounding box center [299, 347] width 12 height 12
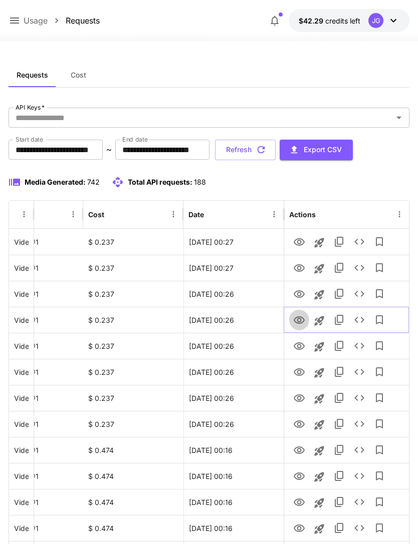
click at [302, 317] on icon "View" at bounding box center [298, 320] width 11 height 8
click at [301, 294] on icon "View" at bounding box center [299, 294] width 12 height 12
click at [298, 263] on icon "View" at bounding box center [299, 268] width 12 height 12
click at [299, 240] on icon "View" at bounding box center [298, 242] width 11 height 8
click at [298, 269] on icon "View" at bounding box center [299, 268] width 12 height 12
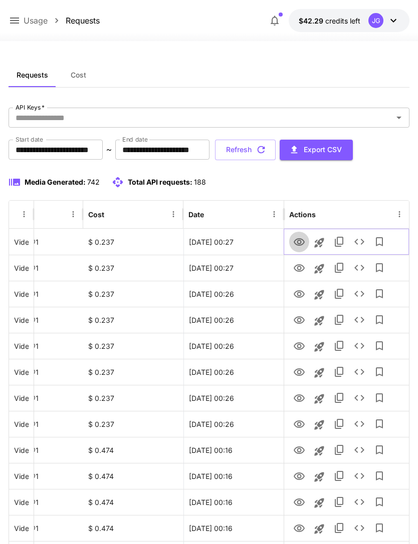
click at [303, 243] on icon "View" at bounding box center [298, 242] width 11 height 8
click at [275, 147] on button "Refresh" at bounding box center [245, 150] width 61 height 21
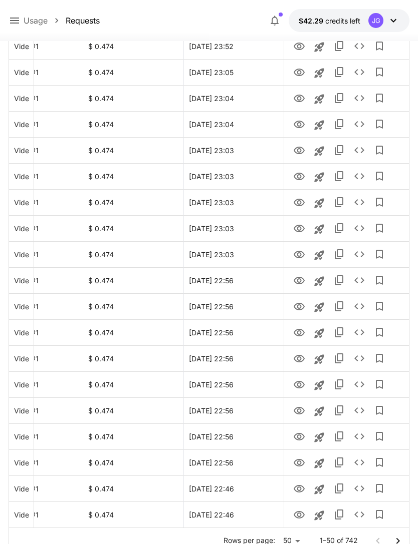
scroll to position [1011, 0]
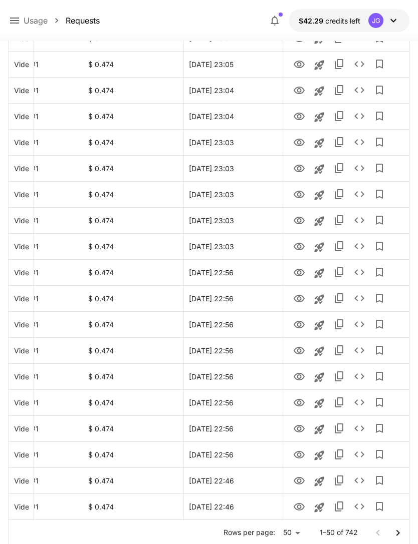
click at [401, 530] on icon "Go to next page" at bounding box center [398, 533] width 12 height 12
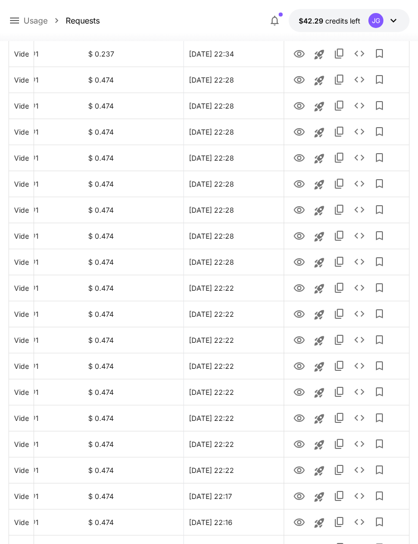
scroll to position [721, 0]
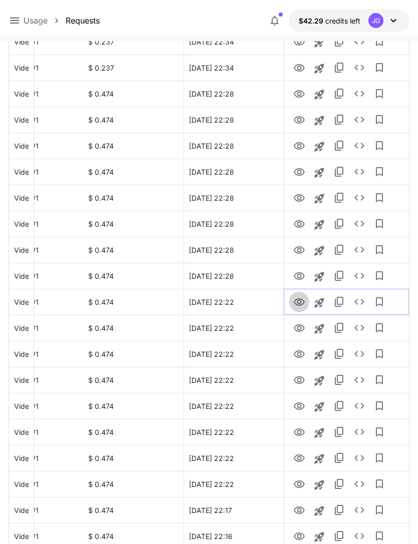
click at [300, 301] on icon "View" at bounding box center [298, 302] width 11 height 8
click at [300, 328] on icon "View" at bounding box center [298, 328] width 11 height 8
click at [301, 300] on icon "View" at bounding box center [299, 302] width 12 height 12
click at [300, 354] on icon "View" at bounding box center [298, 355] width 11 height 8
click at [303, 384] on icon "View" at bounding box center [299, 381] width 12 height 12
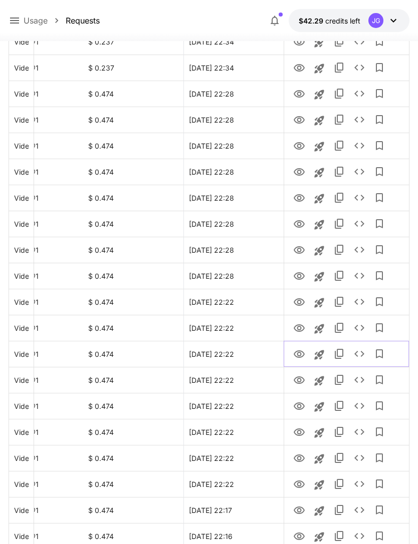
click at [302, 349] on icon "View" at bounding box center [299, 355] width 12 height 12
click at [301, 405] on icon "View" at bounding box center [299, 407] width 12 height 12
click at [301, 435] on icon "View" at bounding box center [299, 433] width 12 height 12
click at [300, 455] on icon "View" at bounding box center [298, 459] width 11 height 8
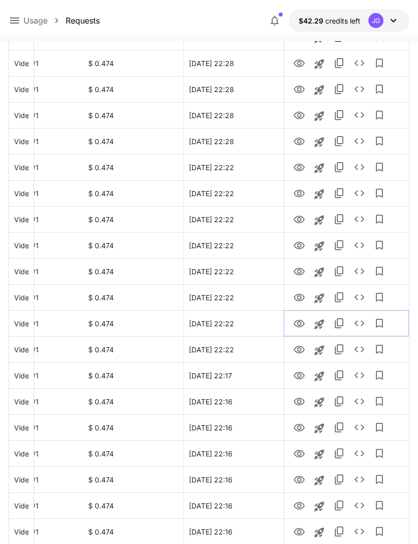
scroll to position [856, 0]
click at [300, 351] on icon "View" at bounding box center [298, 350] width 11 height 8
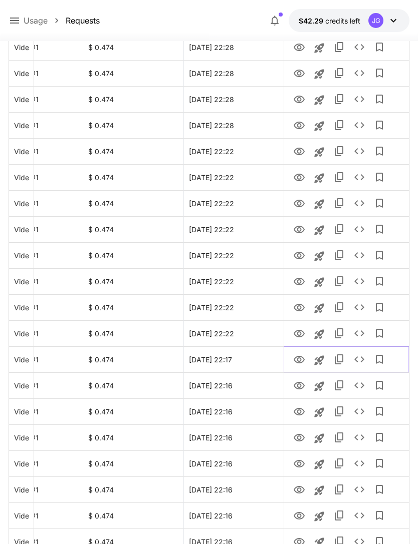
click at [298, 359] on icon "View" at bounding box center [299, 360] width 12 height 12
click at [294, 385] on icon "View" at bounding box center [298, 386] width 11 height 8
click at [300, 411] on icon "View" at bounding box center [298, 412] width 11 height 8
click at [301, 437] on icon "View" at bounding box center [299, 438] width 12 height 12
click at [299, 463] on icon "View" at bounding box center [299, 464] width 12 height 12
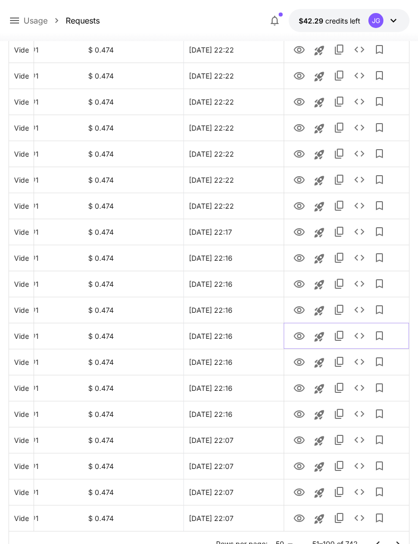
scroll to position [1011, 0]
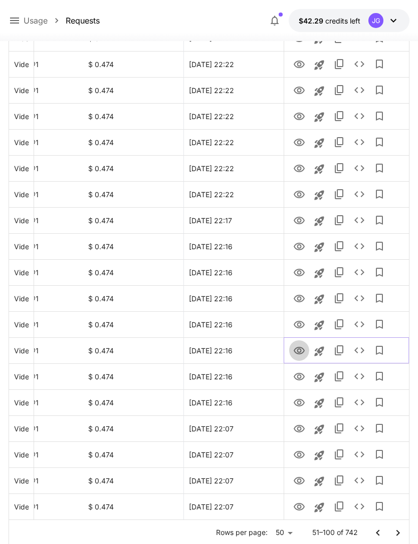
click at [297, 349] on icon "View" at bounding box center [299, 351] width 12 height 12
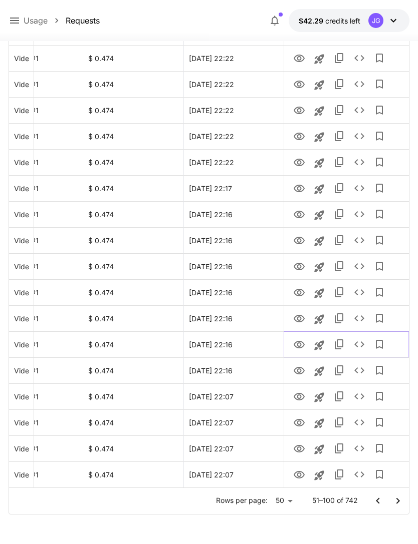
click at [300, 343] on icon "View" at bounding box center [298, 345] width 11 height 8
click at [300, 368] on icon "View" at bounding box center [298, 371] width 11 height 8
click at [301, 394] on icon "View" at bounding box center [298, 397] width 11 height 8
click at [375, 499] on icon "Go to previous page" at bounding box center [378, 501] width 12 height 12
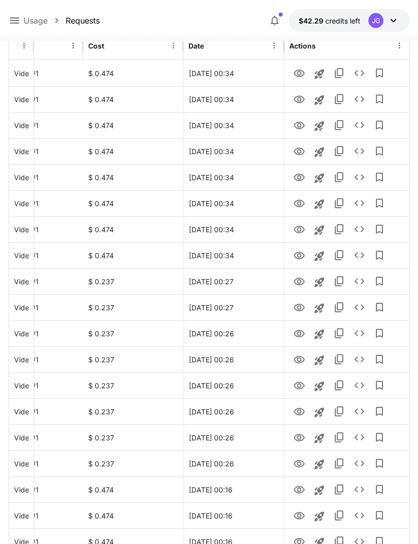
scroll to position [0, 0]
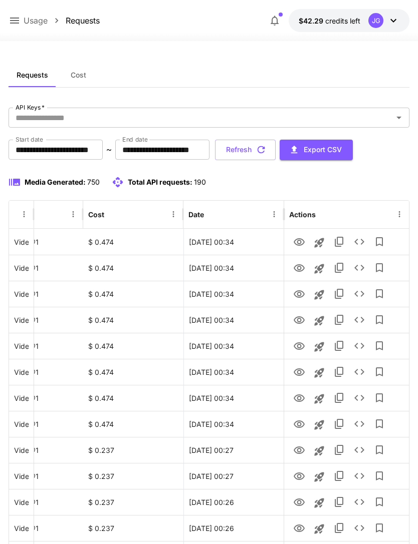
click at [275, 148] on button "Refresh" at bounding box center [245, 150] width 61 height 21
click at [303, 424] on icon "View" at bounding box center [299, 425] width 12 height 12
click at [299, 395] on icon "View" at bounding box center [298, 399] width 11 height 8
click at [18, 18] on icon at bounding box center [15, 21] width 12 height 12
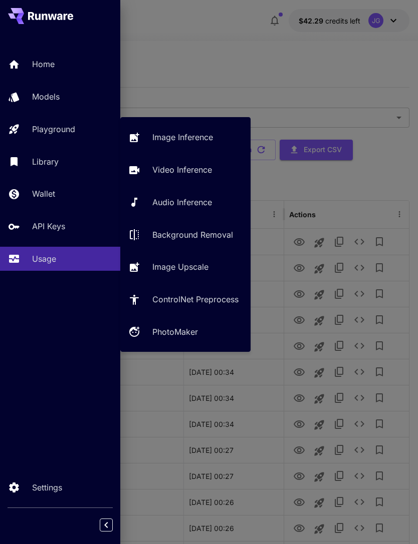
click at [191, 170] on p "Video Inference" at bounding box center [182, 170] width 60 height 12
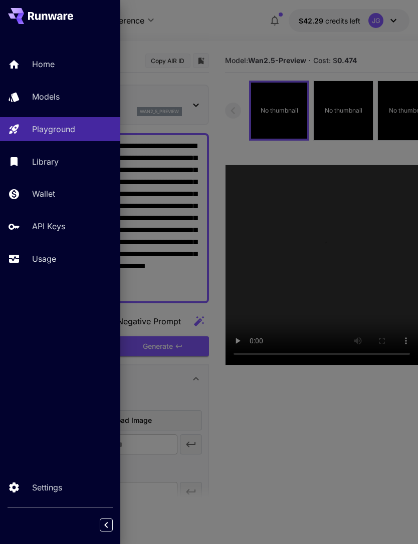
type input "*"
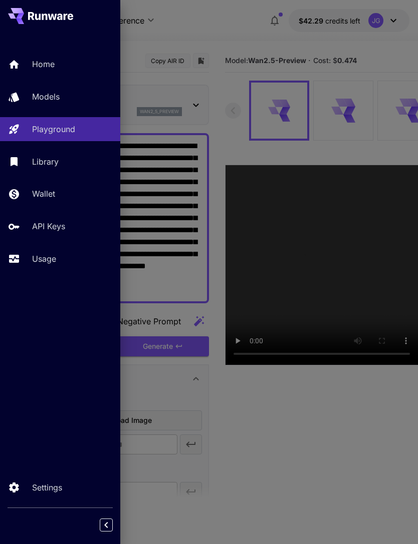
click at [231, 18] on div at bounding box center [209, 272] width 418 height 544
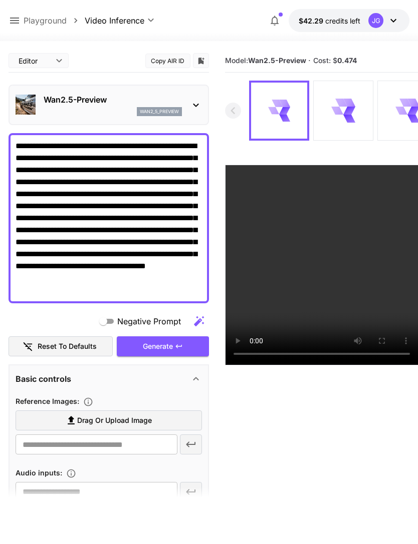
click at [57, 145] on textarea "**********" at bounding box center [109, 218] width 186 height 156
click at [115, 273] on textarea "**********" at bounding box center [109, 218] width 186 height 156
click at [131, 268] on textarea "**********" at bounding box center [109, 218] width 186 height 156
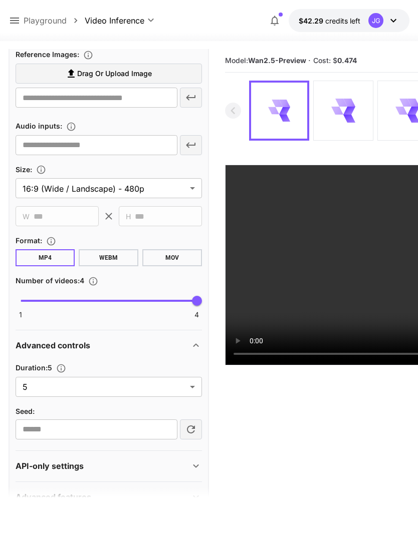
scroll to position [346, 0]
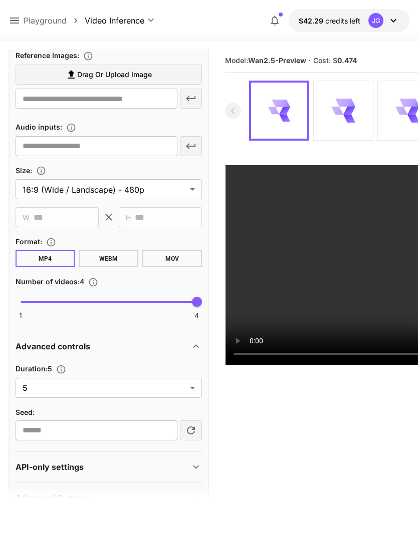
type textarea "**********"
click at [191, 392] on body "**********" at bounding box center [209, 311] width 418 height 623
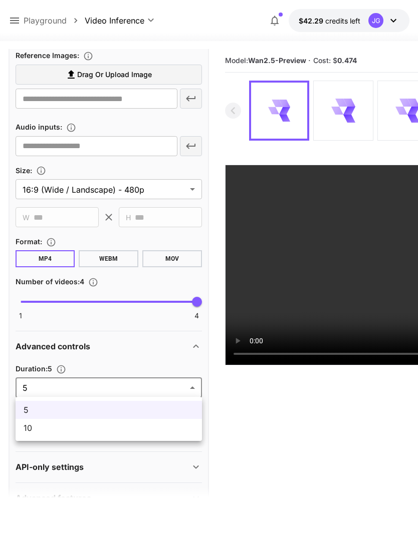
click at [160, 435] on li "10" at bounding box center [109, 428] width 186 height 18
type input "**"
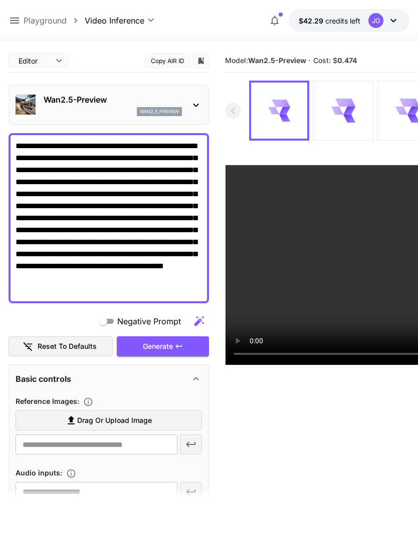
scroll to position [0, 0]
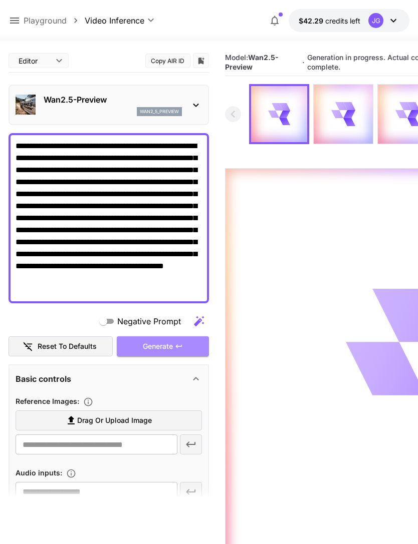
click at [185, 344] on div "Generate" at bounding box center [163, 346] width 92 height 21
click at [19, 15] on icon at bounding box center [15, 21] width 12 height 12
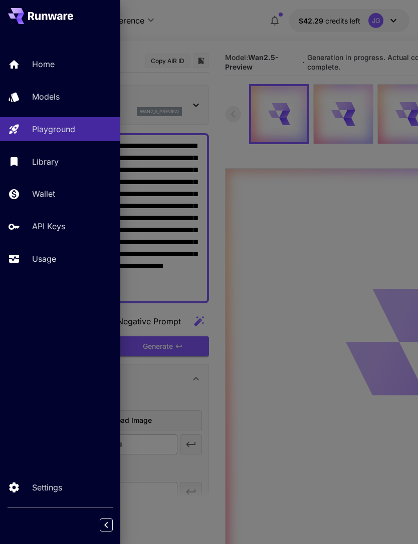
click at [59, 259] on div "Usage" at bounding box center [72, 259] width 80 height 12
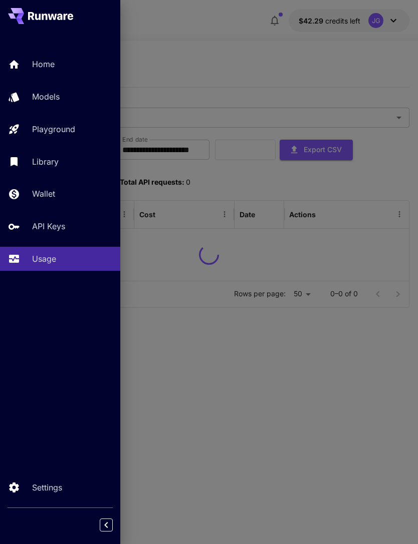
click at [233, 44] on div at bounding box center [209, 272] width 418 height 544
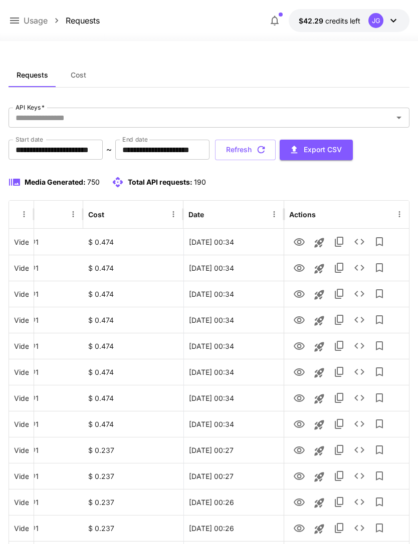
scroll to position [0, 51]
click at [300, 395] on icon "View" at bounding box center [298, 399] width 11 height 8
click at [301, 368] on icon "View" at bounding box center [299, 373] width 12 height 12
click at [300, 425] on icon "View" at bounding box center [298, 425] width 11 height 8
click at [298, 393] on icon "View" at bounding box center [299, 399] width 12 height 12
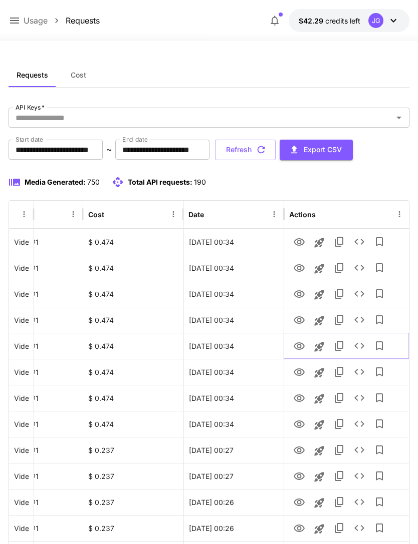
click at [301, 344] on icon "View" at bounding box center [299, 347] width 12 height 12
click at [300, 316] on icon "View" at bounding box center [298, 320] width 11 height 8
click at [302, 292] on icon "View" at bounding box center [298, 294] width 11 height 8
click at [300, 319] on icon "View" at bounding box center [298, 320] width 11 height 8
click at [298, 263] on icon "View" at bounding box center [299, 268] width 12 height 12
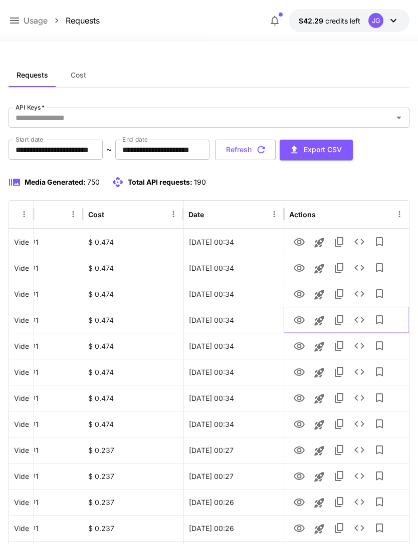
click at [302, 319] on icon "View" at bounding box center [299, 320] width 12 height 12
click at [301, 267] on icon "View" at bounding box center [299, 268] width 12 height 12
click at [301, 320] on icon "View" at bounding box center [299, 320] width 12 height 12
click at [301, 269] on icon "View" at bounding box center [299, 268] width 12 height 12
click at [303, 240] on icon "View" at bounding box center [299, 242] width 12 height 12
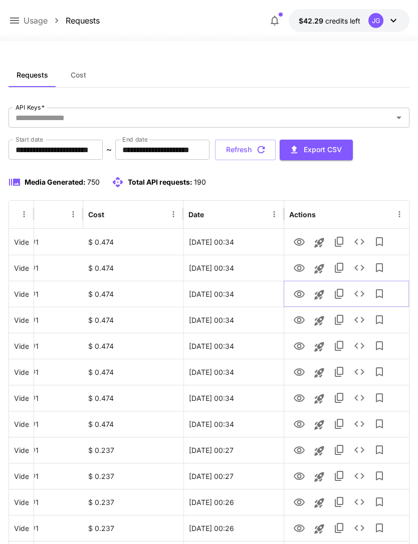
click at [300, 289] on icon "View" at bounding box center [299, 294] width 12 height 12
click at [301, 243] on icon "View" at bounding box center [299, 242] width 12 height 12
click at [301, 292] on icon "View" at bounding box center [299, 294] width 12 height 12
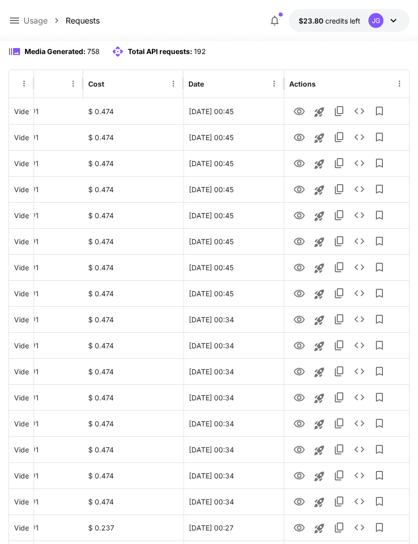
scroll to position [131, 0]
click at [302, 372] on icon "View" at bounding box center [299, 372] width 12 height 12
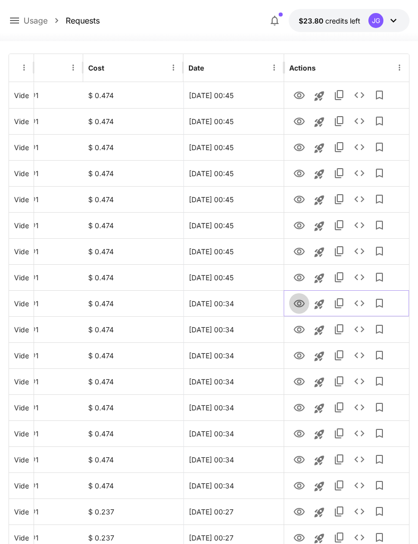
click at [299, 304] on icon "View" at bounding box center [299, 304] width 12 height 12
click at [298, 275] on icon "View" at bounding box center [299, 278] width 12 height 12
click at [15, 26] on icon at bounding box center [15, 21] width 12 height 12
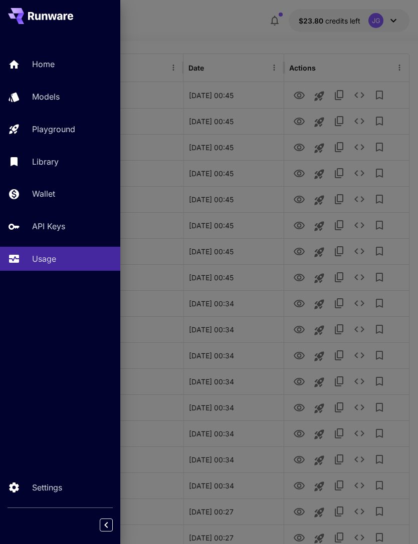
click at [80, 131] on div "Playground" at bounding box center [72, 129] width 80 height 12
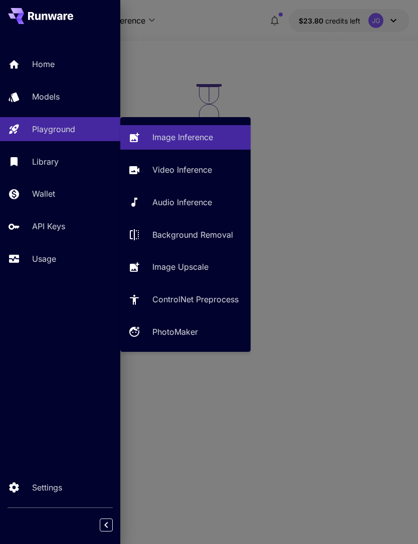
scroll to position [32, 0]
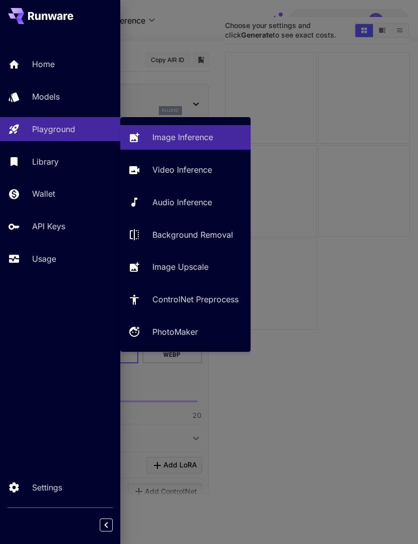
click at [189, 169] on p "Video Inference" at bounding box center [182, 170] width 60 height 12
type input "**********"
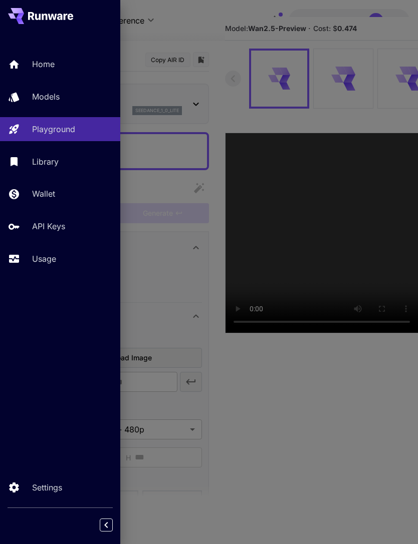
click at [205, 18] on div at bounding box center [209, 272] width 418 height 544
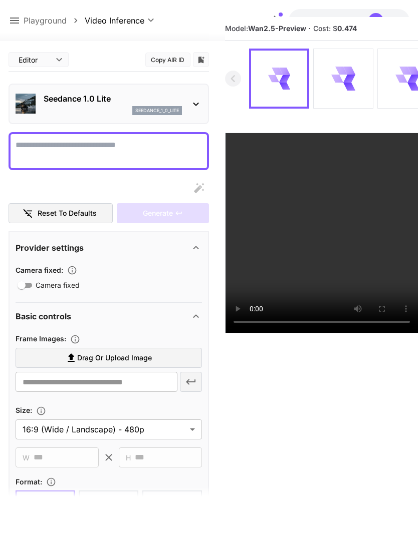
click at [15, 22] on icon at bounding box center [15, 21] width 12 height 12
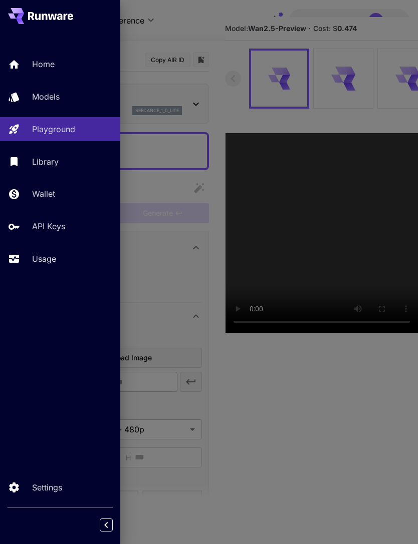
click at [56, 262] on p "Usage" at bounding box center [44, 259] width 24 height 12
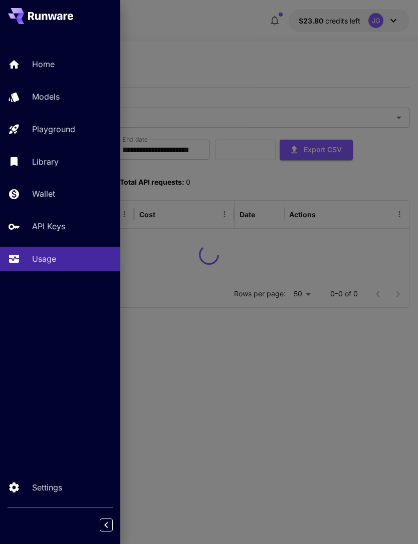
click at [258, 40] on div at bounding box center [209, 272] width 418 height 544
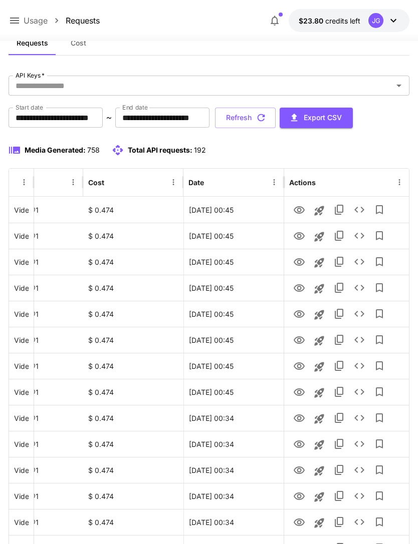
scroll to position [0, 51]
click at [322, 392] on icon "Launch in playground" at bounding box center [319, 393] width 12 height 12
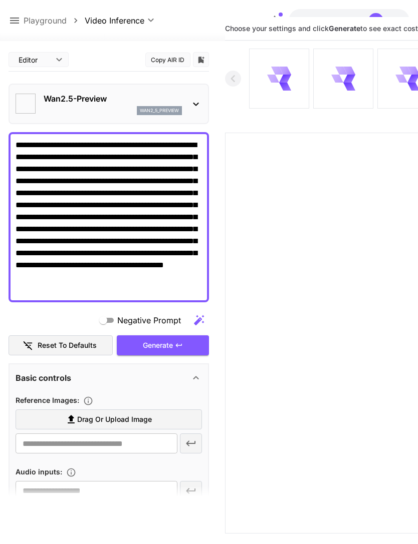
type textarea "**********"
type input "**********"
type input "***"
type input "*"
click at [84, 274] on textarea "**********" at bounding box center [109, 217] width 186 height 156
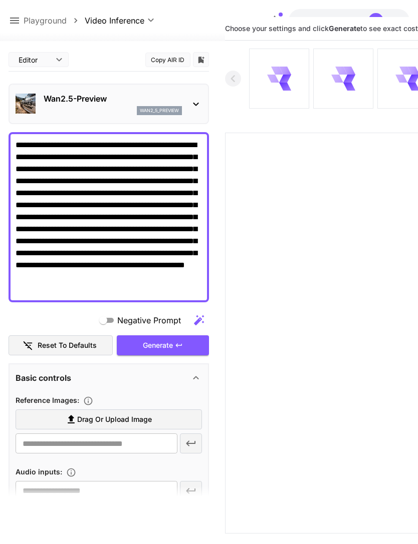
click at [46, 290] on textarea "**********" at bounding box center [109, 217] width 186 height 156
type textarea "**********"
click at [184, 345] on div "Generate" at bounding box center [163, 345] width 92 height 21
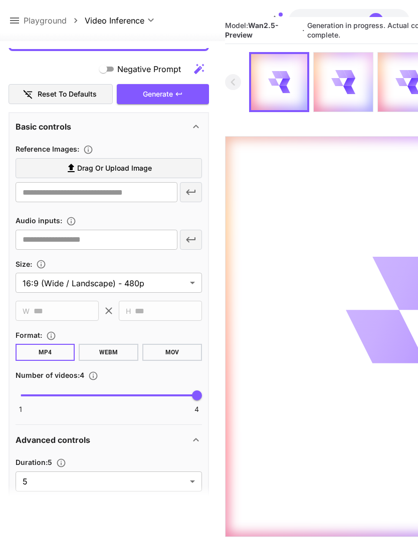
scroll to position [298, 0]
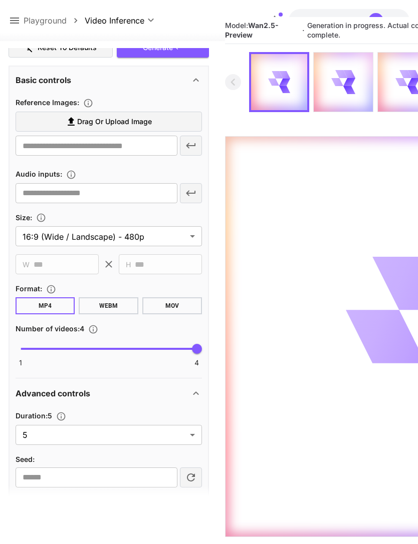
click at [191, 433] on body "**********" at bounding box center [209, 279] width 418 height 623
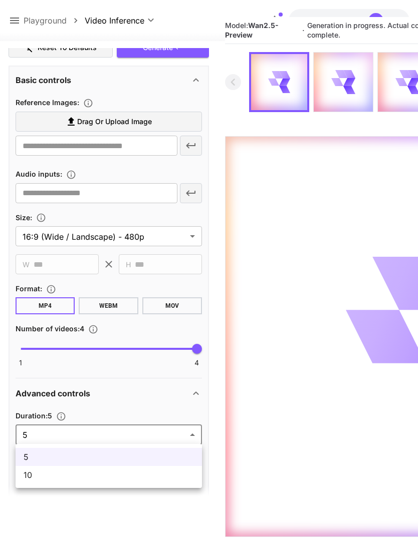
click at [170, 478] on span "10" at bounding box center [109, 475] width 170 height 12
type input "**"
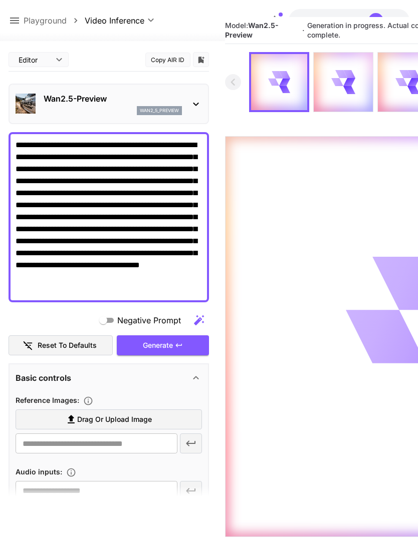
scroll to position [0, 0]
click at [186, 349] on div "Generate" at bounding box center [163, 345] width 92 height 21
click at [17, 19] on icon at bounding box center [14, 21] width 9 height 6
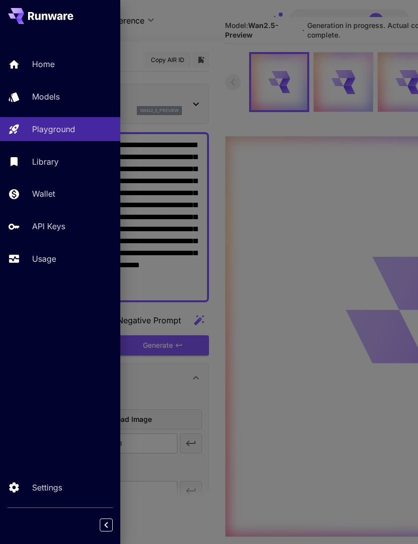
click at [52, 261] on p "Usage" at bounding box center [44, 259] width 24 height 12
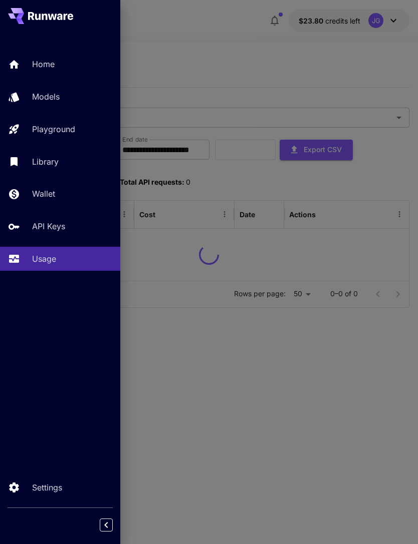
click at [188, 39] on div at bounding box center [209, 272] width 418 height 544
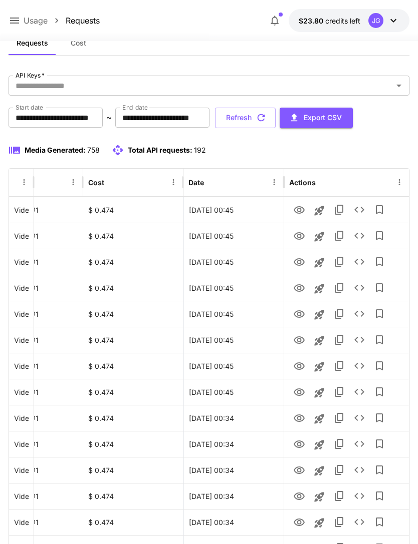
scroll to position [0, 51]
click at [301, 369] on icon "View" at bounding box center [298, 367] width 11 height 8
click at [304, 341] on icon "View" at bounding box center [299, 340] width 12 height 12
click at [304, 308] on icon "View" at bounding box center [299, 314] width 12 height 12
click at [303, 286] on icon "View" at bounding box center [298, 288] width 11 height 8
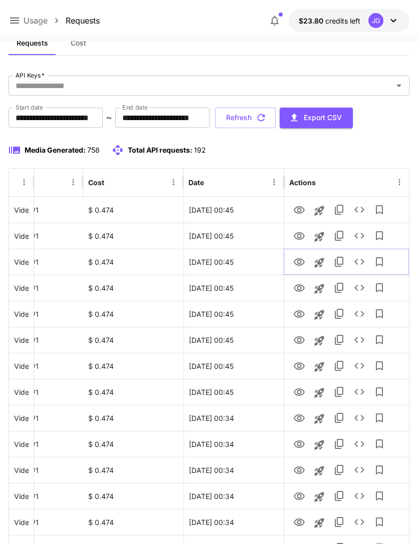
click at [303, 258] on icon "View" at bounding box center [299, 262] width 12 height 12
click at [302, 231] on icon "View" at bounding box center [299, 236] width 12 height 12
click at [303, 212] on icon "View" at bounding box center [299, 210] width 12 height 12
click at [275, 124] on button "Refresh" at bounding box center [245, 118] width 61 height 21
click at [299, 290] on icon "View" at bounding box center [299, 288] width 12 height 12
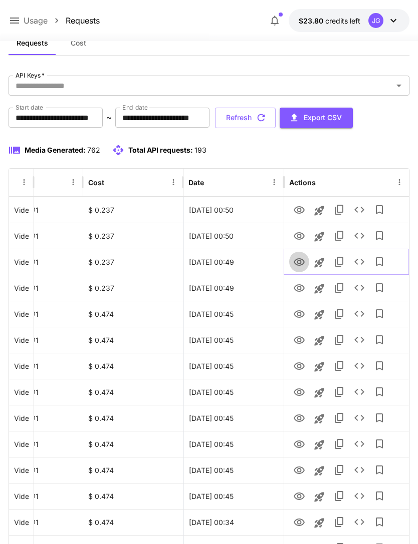
click at [300, 259] on icon "View" at bounding box center [299, 262] width 12 height 12
click at [299, 238] on icon "View" at bounding box center [298, 236] width 11 height 8
click at [300, 264] on icon "View" at bounding box center [298, 262] width 11 height 8
click at [299, 235] on icon "View" at bounding box center [299, 236] width 12 height 12
click at [302, 258] on icon "View" at bounding box center [299, 262] width 12 height 12
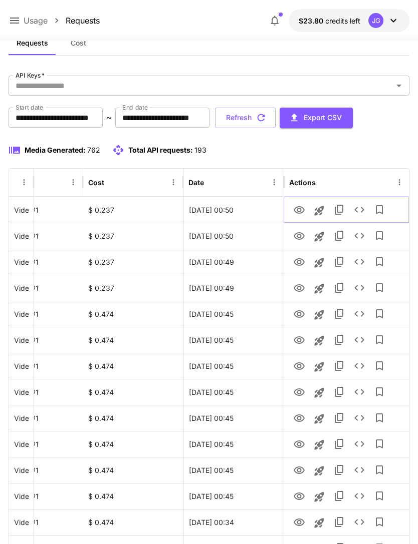
click at [301, 213] on icon "View" at bounding box center [299, 210] width 12 height 12
click at [275, 119] on button "Refresh" at bounding box center [245, 118] width 61 height 21
click at [298, 213] on icon "View" at bounding box center [298, 210] width 11 height 8
click at [17, 23] on icon at bounding box center [15, 21] width 12 height 12
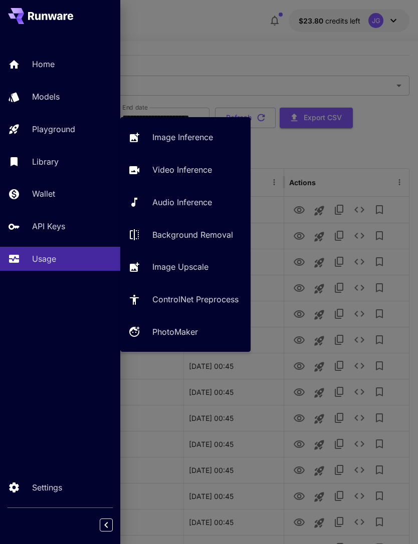
click at [69, 132] on p "Playground" at bounding box center [53, 129] width 43 height 12
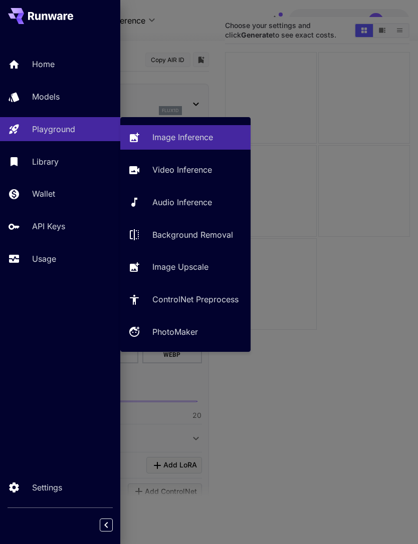
click at [196, 171] on p "Video Inference" at bounding box center [182, 170] width 60 height 12
type input "**********"
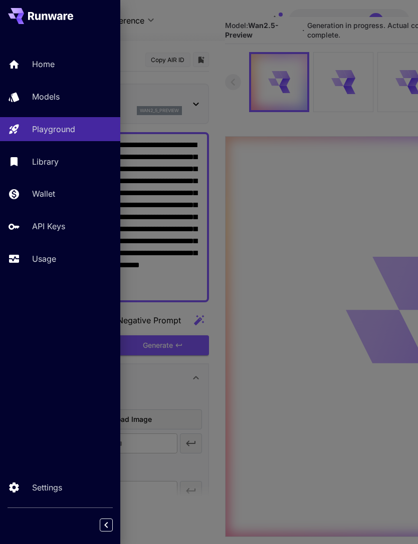
type input "*"
click at [197, 28] on div at bounding box center [209, 272] width 418 height 544
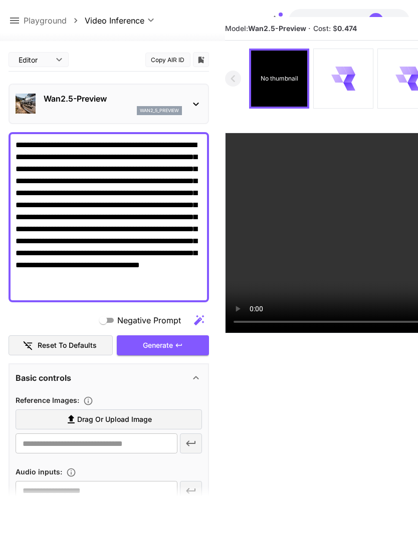
click at [152, 276] on textarea "**********" at bounding box center [109, 217] width 186 height 156
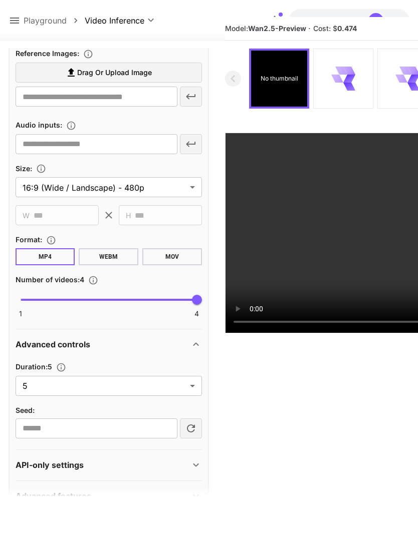
scroll to position [346, 0]
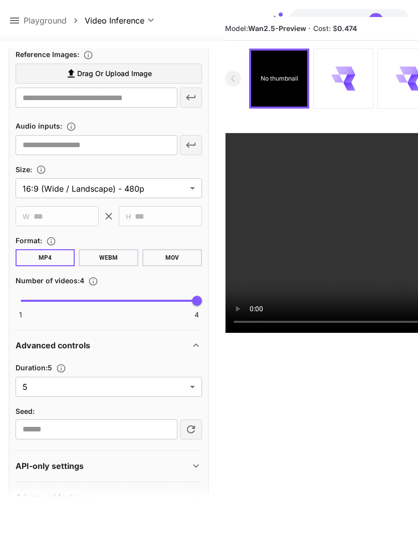
type textarea "**********"
click at [194, 385] on body "**********" at bounding box center [209, 279] width 418 height 623
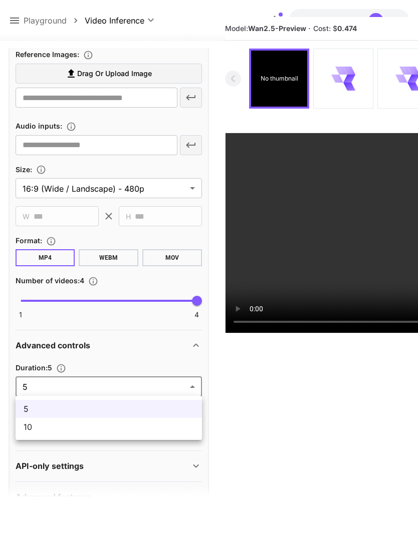
click at [158, 430] on span "10" at bounding box center [109, 427] width 170 height 12
type input "**"
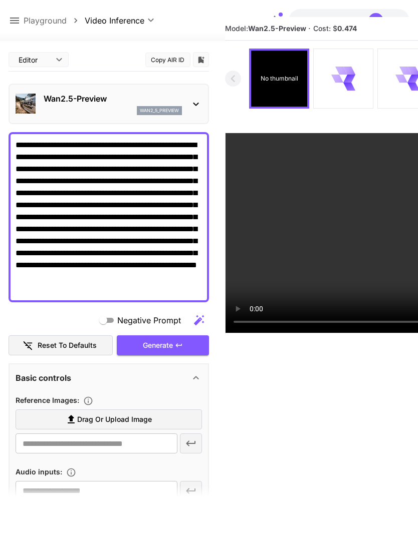
scroll to position [0, 0]
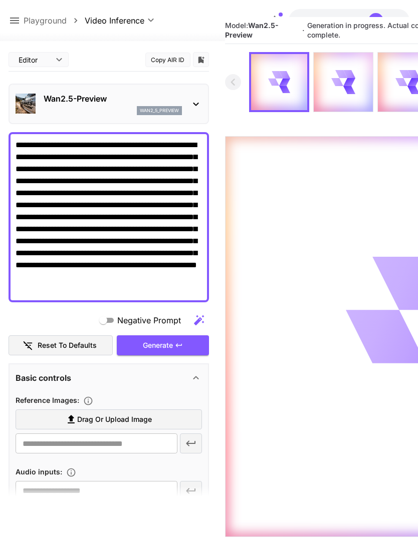
click at [14, 24] on icon at bounding box center [14, 21] width 9 height 6
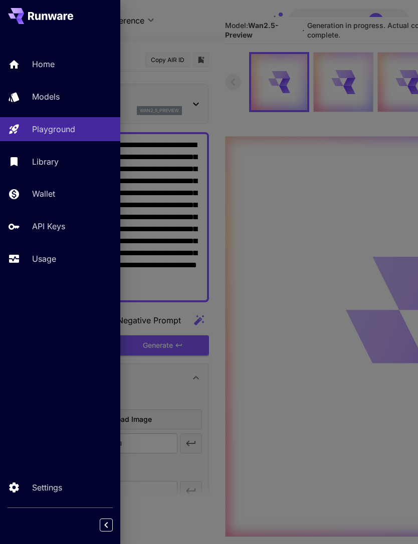
click at [60, 259] on div "Usage" at bounding box center [72, 259] width 80 height 12
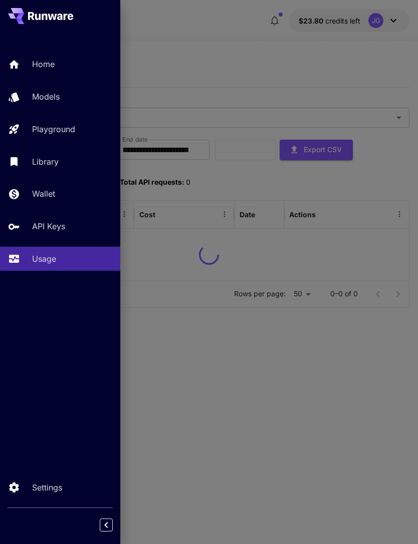
click at [216, 32] on div at bounding box center [209, 272] width 418 height 544
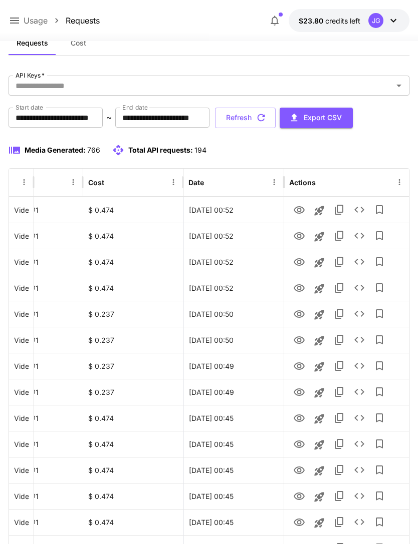
scroll to position [0, 51]
click at [300, 261] on icon "View" at bounding box center [298, 262] width 11 height 8
click at [300, 235] on icon "View" at bounding box center [298, 236] width 11 height 8
click at [304, 209] on icon "View" at bounding box center [299, 210] width 12 height 12
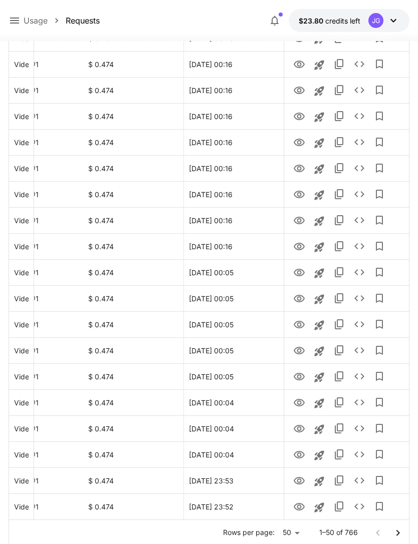
scroll to position [1011, 0]
click at [401, 526] on button "Go to next page" at bounding box center [398, 533] width 20 height 20
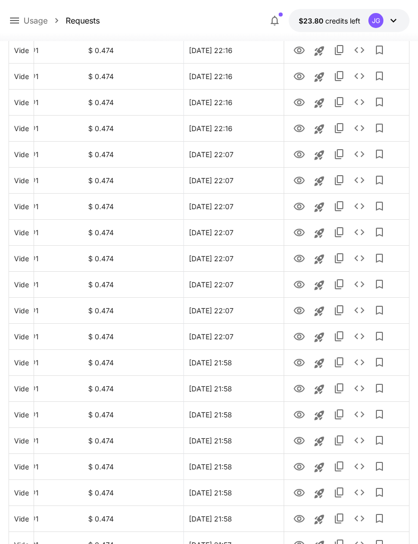
scroll to position [608, 0]
click at [300, 361] on icon "View" at bounding box center [299, 363] width 12 height 12
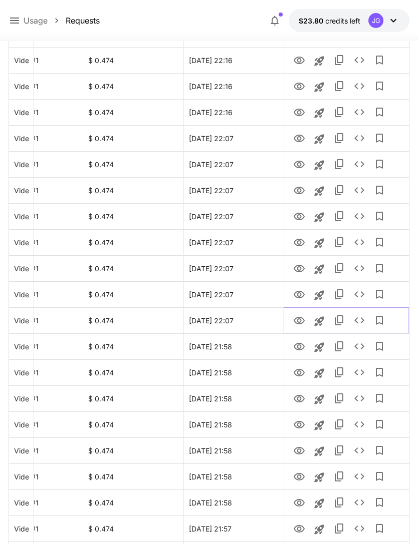
click at [300, 320] on icon "View" at bounding box center [298, 321] width 11 height 8
click at [300, 294] on icon "View" at bounding box center [298, 295] width 11 height 8
click at [299, 272] on icon "View" at bounding box center [299, 269] width 12 height 12
click at [302, 240] on icon "View" at bounding box center [298, 243] width 11 height 8
click at [300, 218] on icon "View" at bounding box center [298, 217] width 11 height 8
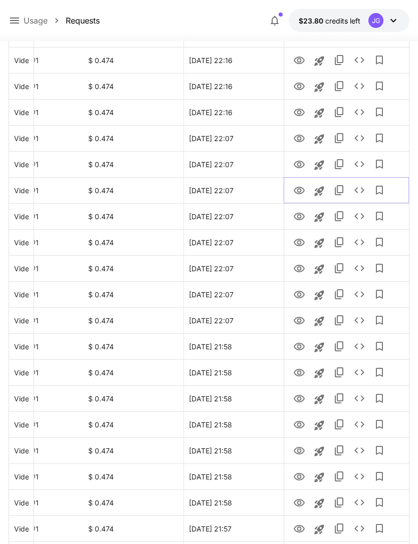
click at [302, 192] on icon "View" at bounding box center [298, 191] width 11 height 8
click at [297, 169] on icon "View" at bounding box center [299, 165] width 12 height 12
click at [299, 137] on icon "View" at bounding box center [299, 139] width 12 height 12
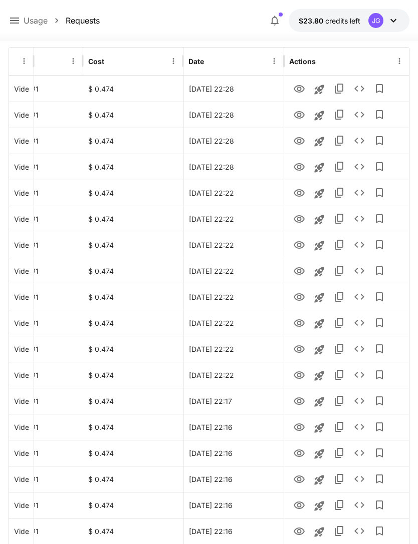
scroll to position [0, 0]
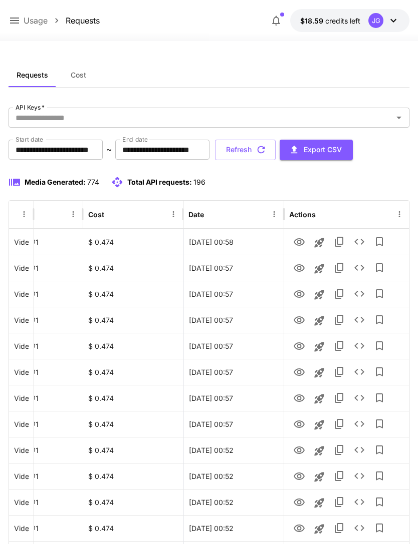
scroll to position [0, 51]
click at [302, 425] on icon "View" at bounding box center [298, 425] width 11 height 8
click at [301, 395] on icon "View" at bounding box center [299, 399] width 12 height 12
click at [303, 370] on icon "View" at bounding box center [299, 373] width 12 height 12
click at [303, 344] on icon "View" at bounding box center [299, 347] width 12 height 12
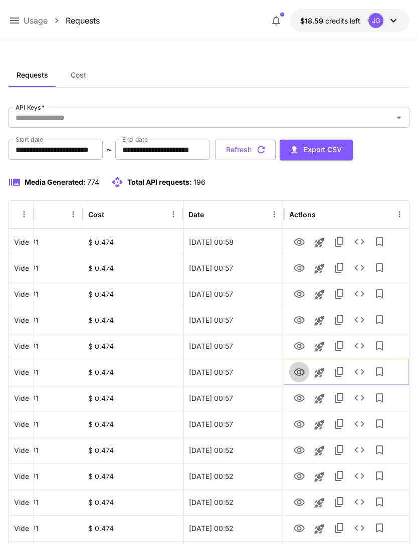
click at [303, 373] on icon "View" at bounding box center [298, 373] width 11 height 8
click at [302, 348] on icon "View" at bounding box center [298, 347] width 11 height 8
click at [19, 20] on icon at bounding box center [15, 21] width 12 height 12
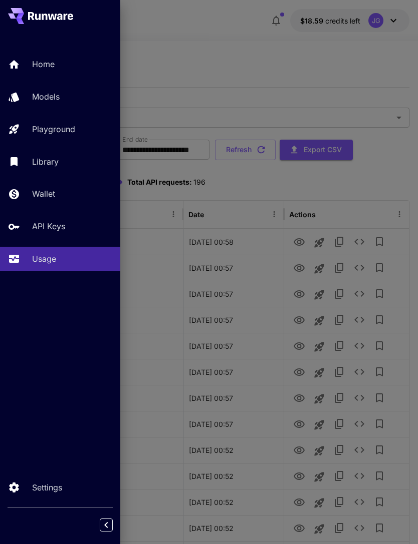
click at [69, 130] on p "Playground" at bounding box center [53, 129] width 43 height 12
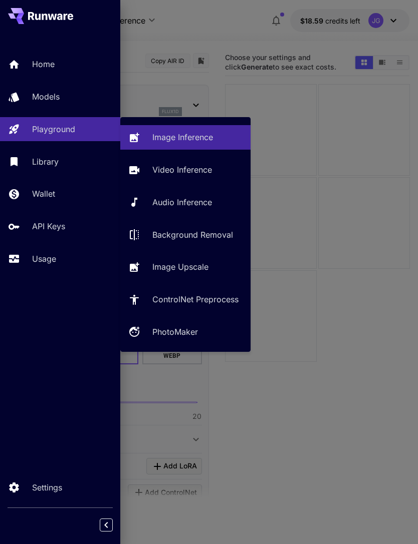
click at [191, 168] on p "Video Inference" at bounding box center [182, 170] width 60 height 12
type input "**********"
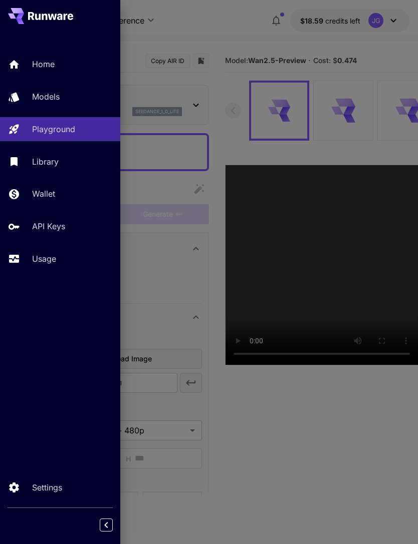
click at [232, 27] on div at bounding box center [209, 272] width 418 height 544
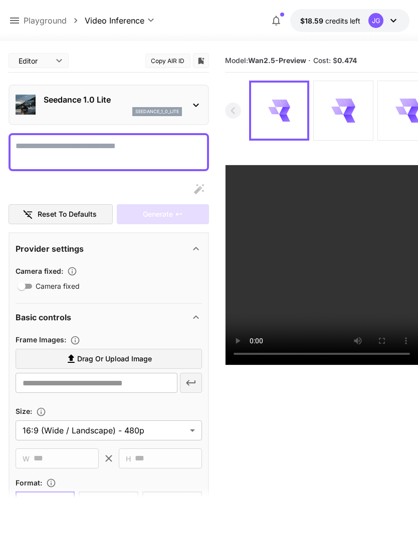
click at [18, 20] on icon at bounding box center [15, 21] width 12 height 12
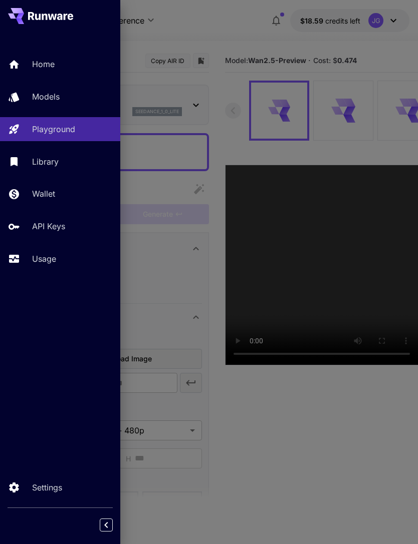
click at [56, 257] on p "Usage" at bounding box center [44, 259] width 24 height 12
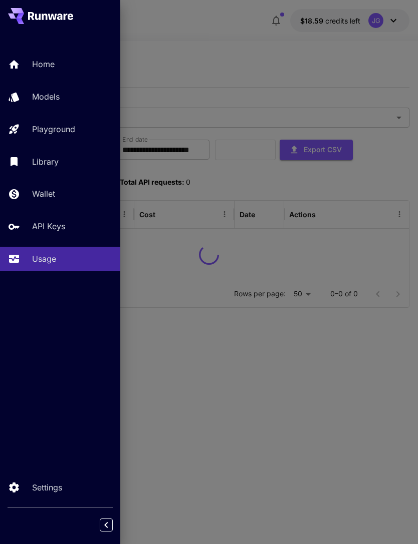
click at [260, 35] on div at bounding box center [209, 272] width 418 height 544
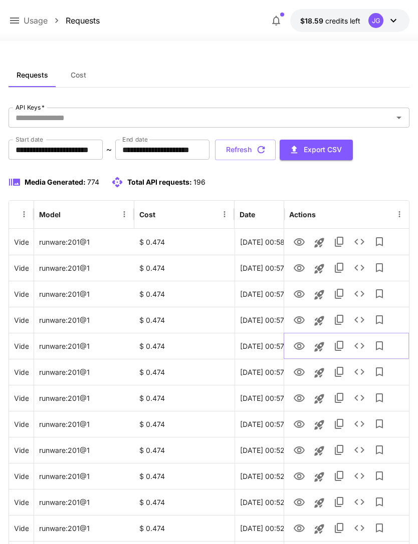
click at [318, 348] on icon "Launch in playground" at bounding box center [319, 347] width 10 height 10
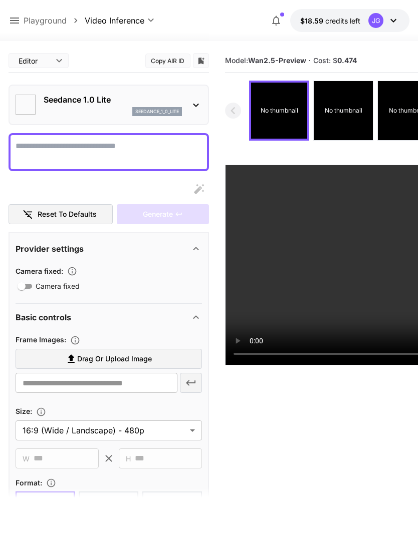
type textarea "**********"
type input "**********"
type input "***"
type input "*"
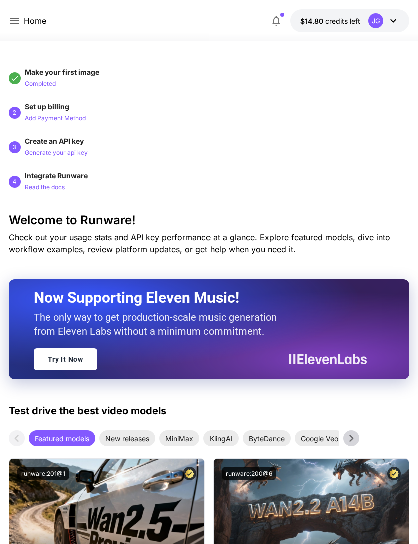
click at [18, 16] on icon at bounding box center [15, 21] width 12 height 12
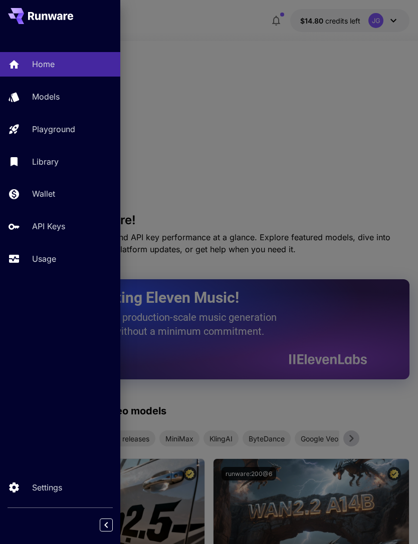
click at [54, 253] on p "Usage" at bounding box center [44, 259] width 24 height 12
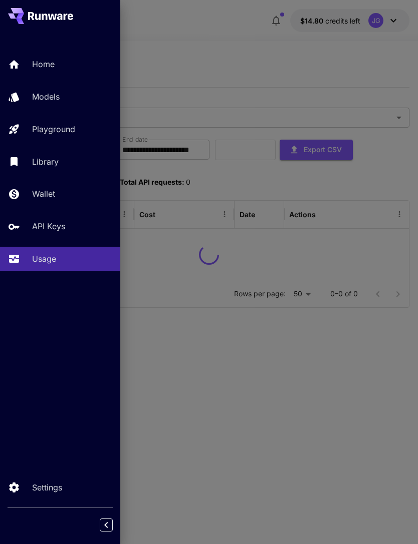
click at [298, 61] on div at bounding box center [209, 272] width 418 height 544
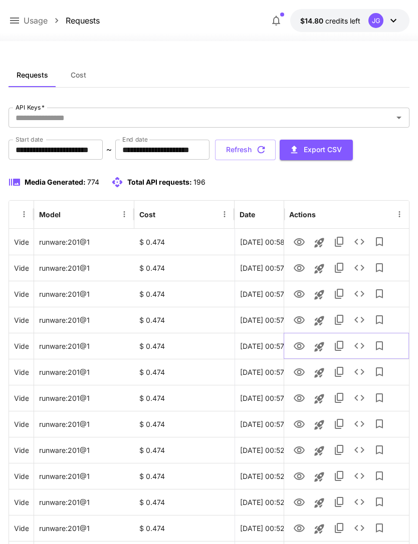
click at [320, 347] on icon "Launch in playground" at bounding box center [319, 347] width 10 height 10
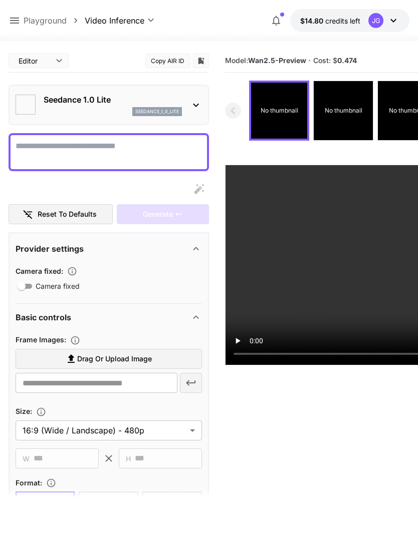
type textarea "**********"
type input "**********"
type input "***"
type input "*"
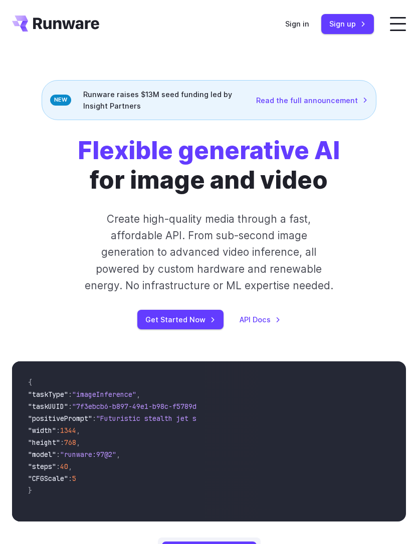
click at [300, 23] on link "Sign in" at bounding box center [297, 24] width 24 height 12
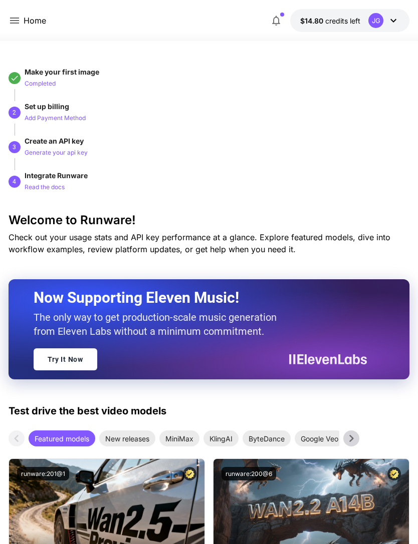
click at [10, 18] on icon at bounding box center [14, 21] width 9 height 6
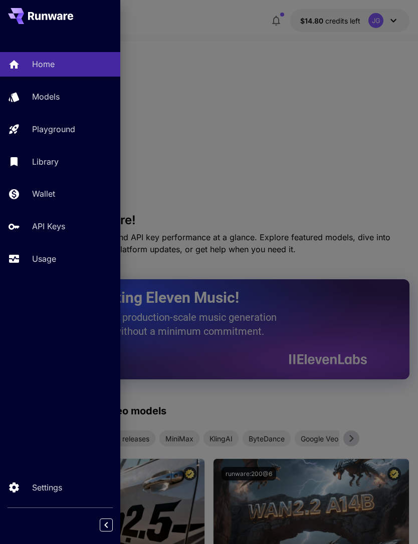
click at [49, 260] on p "Usage" at bounding box center [44, 259] width 24 height 12
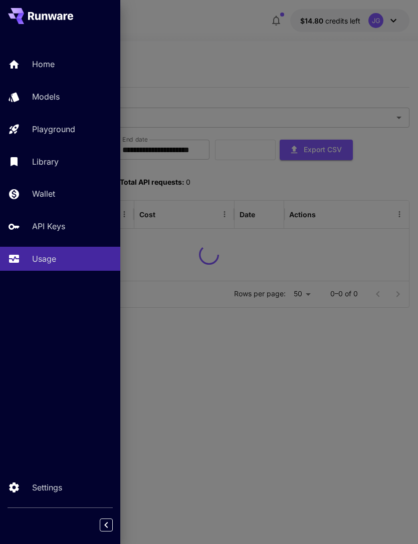
click at [233, 66] on div at bounding box center [209, 272] width 418 height 544
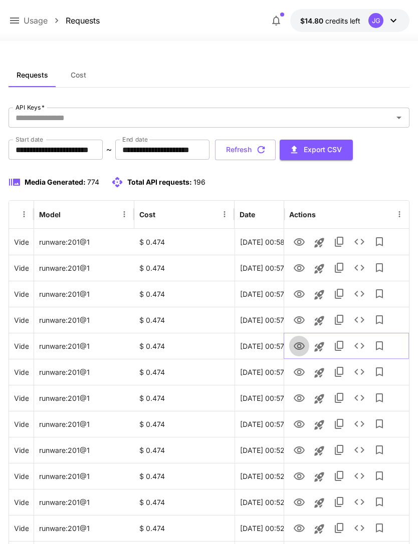
click at [299, 346] on icon "View" at bounding box center [299, 347] width 12 height 12
click at [321, 348] on icon "Launch in playground" at bounding box center [319, 347] width 10 height 10
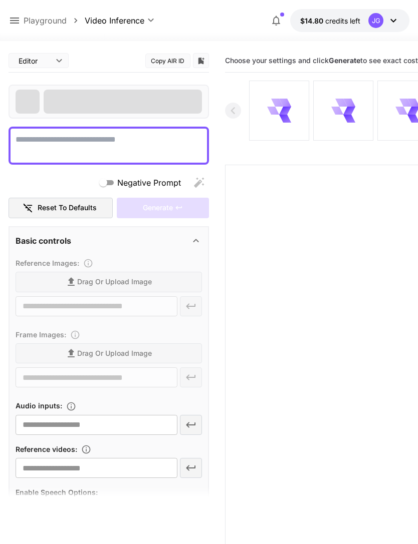
type textarea "**********"
type input "**********"
type input "***"
type input "*"
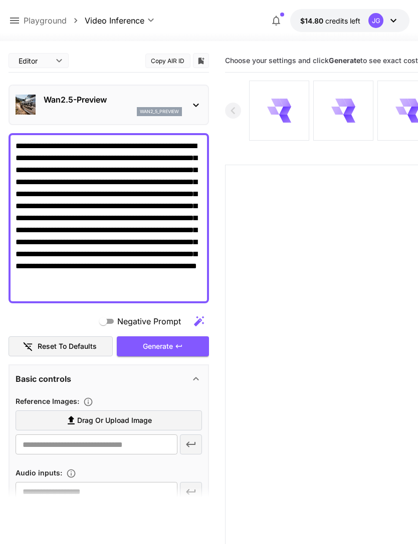
click at [171, 287] on textarea "**********" at bounding box center [109, 218] width 186 height 156
click at [60, 147] on textarea "**********" at bounding box center [109, 218] width 186 height 156
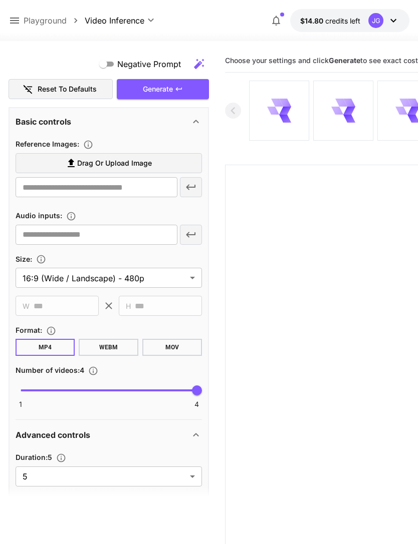
scroll to position [292, 0]
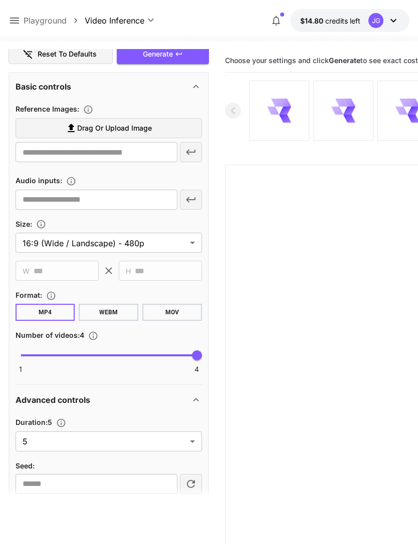
type textarea "**********"
click at [188, 442] on body "**********" at bounding box center [209, 311] width 418 height 623
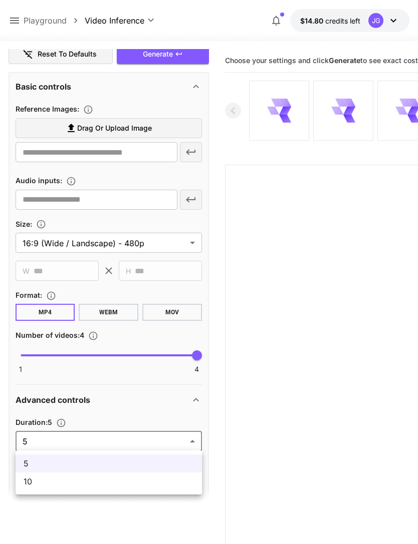
click at [152, 483] on span "10" at bounding box center [109, 482] width 170 height 12
type input "**"
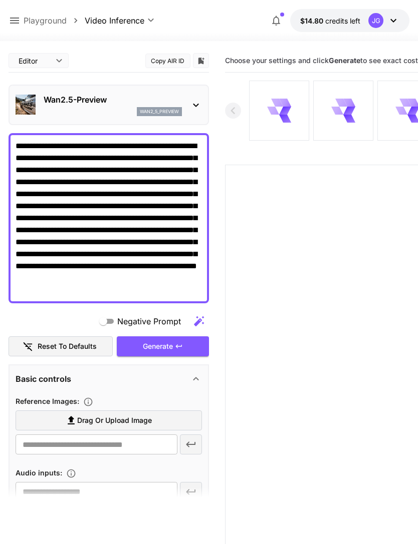
scroll to position [0, 0]
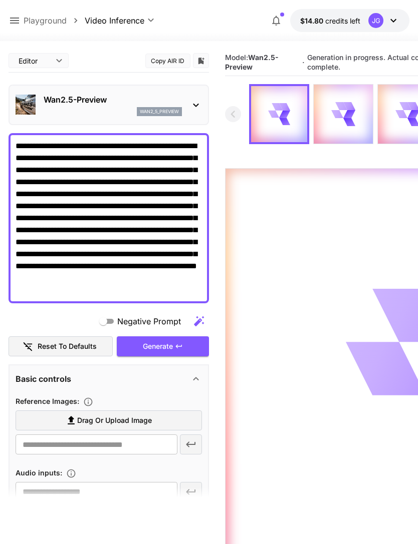
click at [20, 15] on icon at bounding box center [15, 21] width 12 height 12
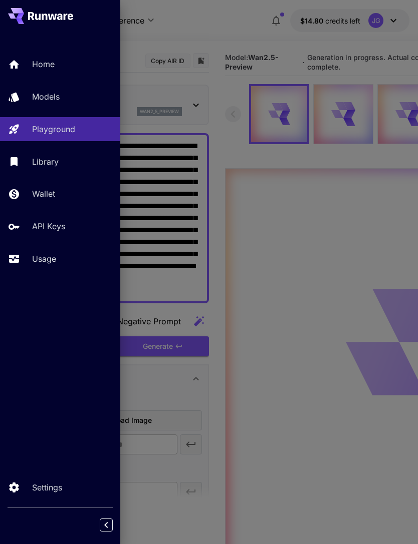
click at [56, 265] on link "Usage" at bounding box center [60, 259] width 120 height 25
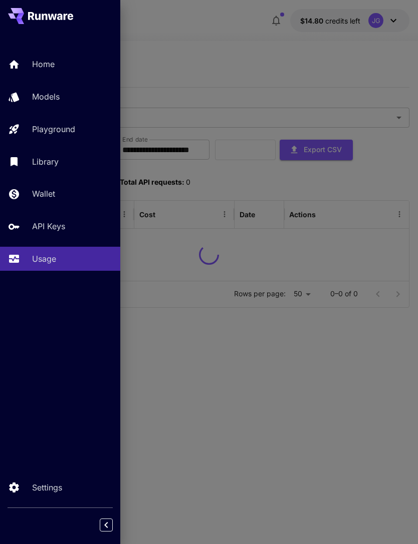
click at [229, 41] on div at bounding box center [209, 272] width 418 height 544
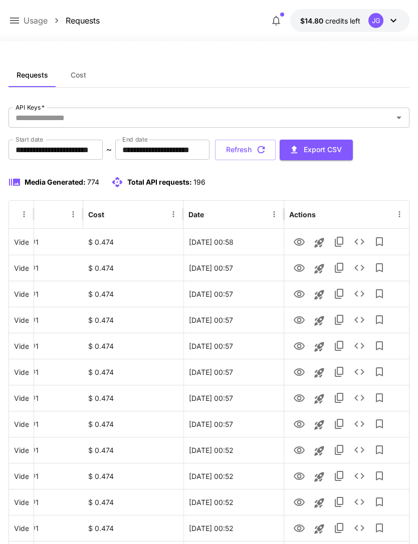
scroll to position [0, 51]
click at [297, 321] on icon "View" at bounding box center [298, 320] width 11 height 8
click at [303, 284] on button "View" at bounding box center [299, 293] width 20 height 21
click at [300, 298] on icon "View" at bounding box center [299, 294] width 12 height 12
click at [298, 318] on icon "View" at bounding box center [298, 320] width 11 height 8
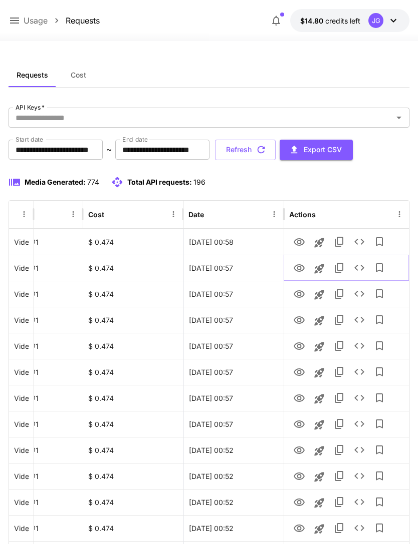
click at [299, 266] on icon "View" at bounding box center [298, 268] width 11 height 8
click at [301, 295] on icon "View" at bounding box center [299, 294] width 12 height 12
click at [303, 245] on icon "View" at bounding box center [299, 242] width 12 height 12
click at [301, 321] on icon "View" at bounding box center [299, 320] width 12 height 12
click at [304, 240] on icon "View" at bounding box center [299, 242] width 12 height 12
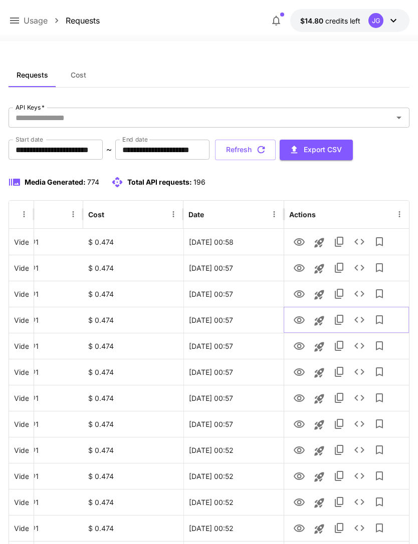
click at [295, 320] on icon "View" at bounding box center [299, 320] width 12 height 12
click at [298, 241] on icon "View" at bounding box center [299, 242] width 12 height 12
click at [266, 151] on icon "button" at bounding box center [260, 149] width 11 height 11
click at [275, 154] on button "Refresh" at bounding box center [245, 150] width 61 height 21
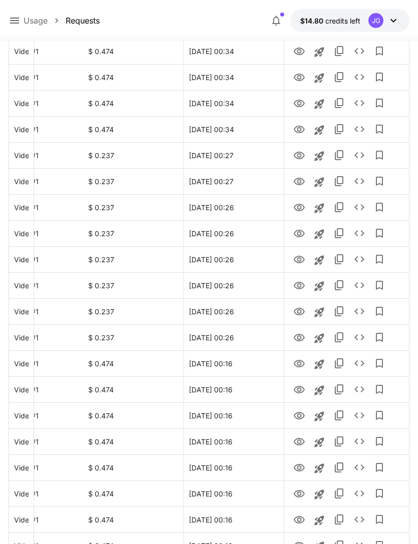
scroll to position [1011, 0]
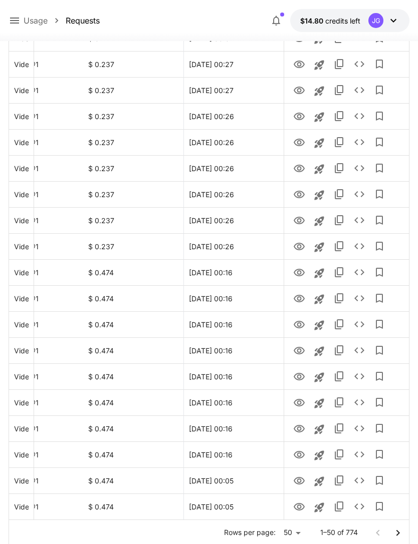
click at [400, 533] on icon "Go to next page" at bounding box center [398, 533] width 12 height 12
click at [399, 534] on icon "Go to next page" at bounding box center [398, 533] width 12 height 12
click at [298, 377] on icon "View" at bounding box center [299, 377] width 12 height 12
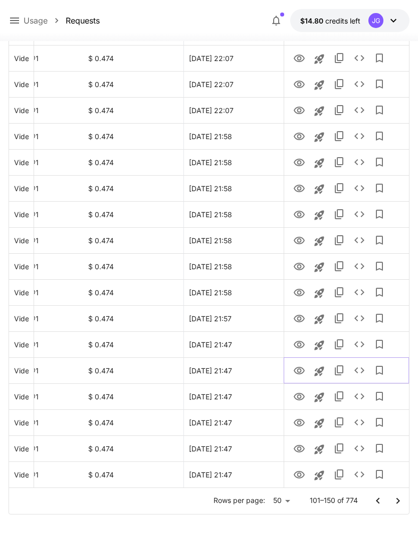
click at [299, 374] on icon "View" at bounding box center [298, 371] width 11 height 8
click at [300, 395] on icon "View" at bounding box center [298, 397] width 11 height 8
click at [300, 421] on icon "View" at bounding box center [298, 423] width 11 height 8
click at [299, 447] on icon "View" at bounding box center [298, 449] width 11 height 8
click at [300, 472] on icon "View" at bounding box center [298, 475] width 11 height 8
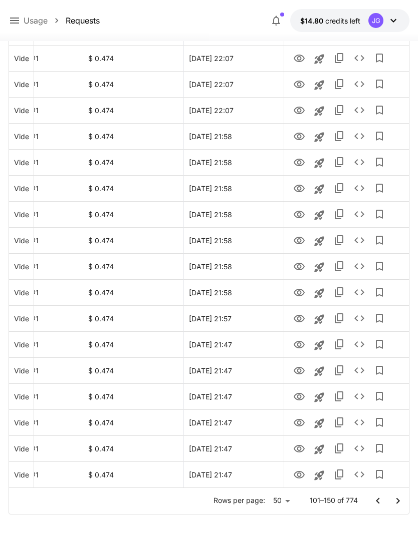
click at [398, 504] on icon "Go to next page" at bounding box center [398, 501] width 12 height 12
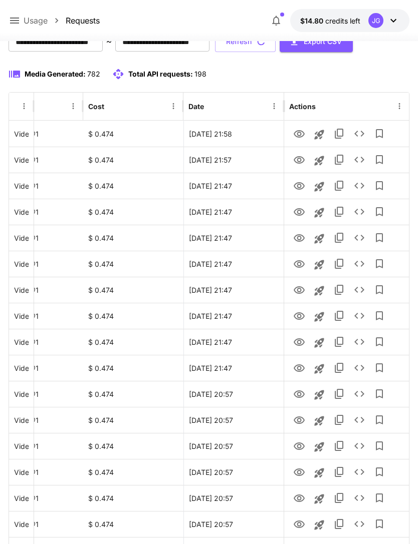
scroll to position [107, 0]
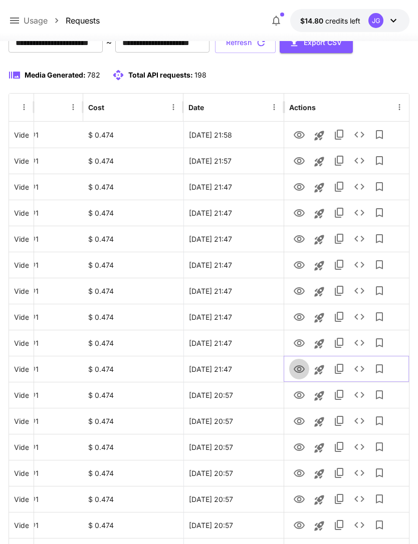
click at [300, 373] on icon "View" at bounding box center [299, 370] width 12 height 12
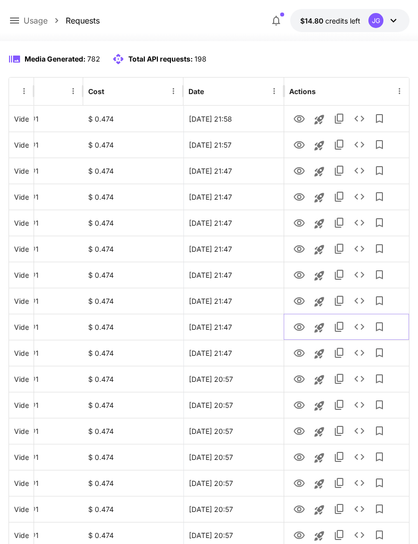
click at [298, 329] on icon "View" at bounding box center [298, 327] width 11 height 8
click at [299, 302] on icon "View" at bounding box center [298, 301] width 11 height 8
click at [357, 304] on icon "See details" at bounding box center [359, 301] width 12 height 12
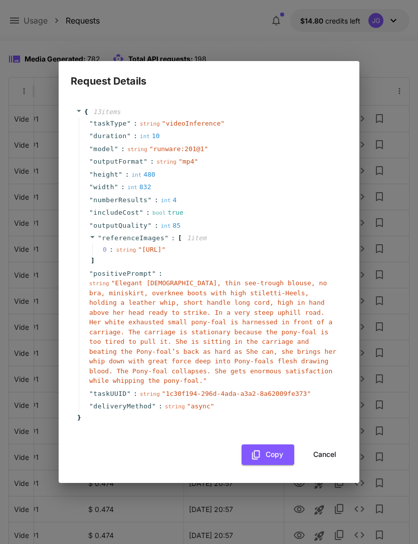
click at [329, 465] on button "Cancel" at bounding box center [324, 455] width 45 height 21
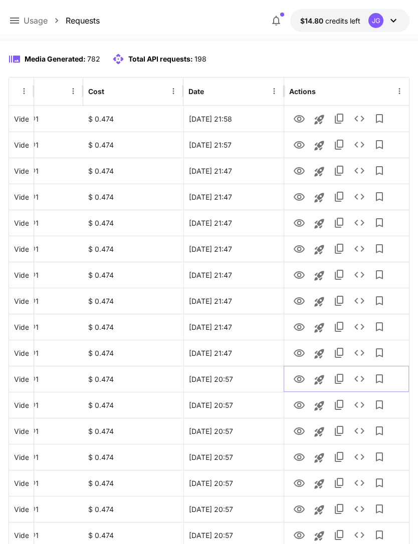
click at [298, 381] on icon "View" at bounding box center [298, 380] width 11 height 8
click at [297, 408] on icon "View" at bounding box center [298, 406] width 11 height 8
click at [299, 433] on icon "View" at bounding box center [298, 432] width 11 height 8
click at [300, 457] on icon "View" at bounding box center [298, 458] width 11 height 8
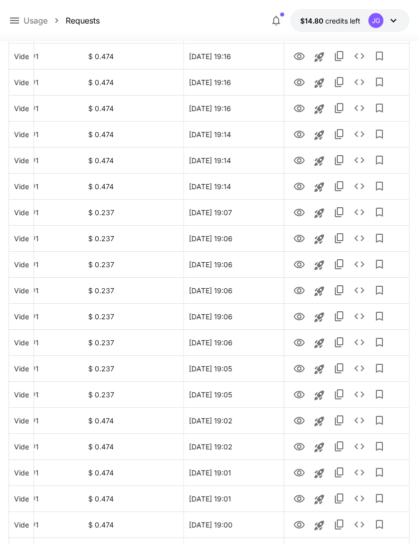
scroll to position [1011, 0]
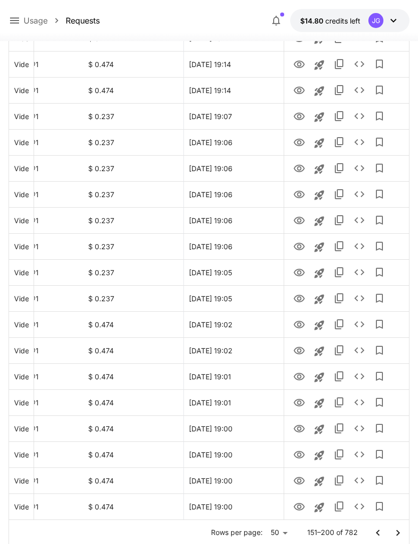
click at [381, 534] on icon "Go to previous page" at bounding box center [378, 533] width 12 height 12
click at [378, 533] on icon "Go to previous page" at bounding box center [378, 533] width 12 height 12
click at [380, 532] on icon "Go to previous page" at bounding box center [378, 533] width 12 height 12
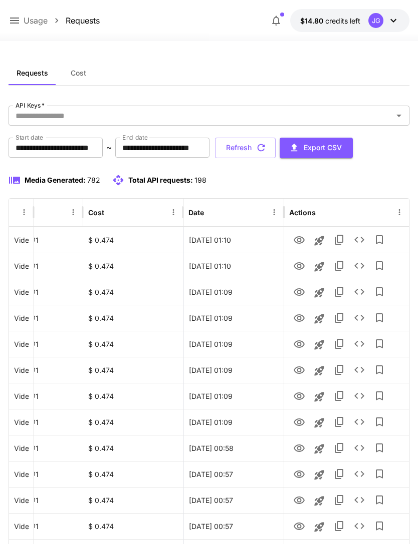
scroll to position [0, 0]
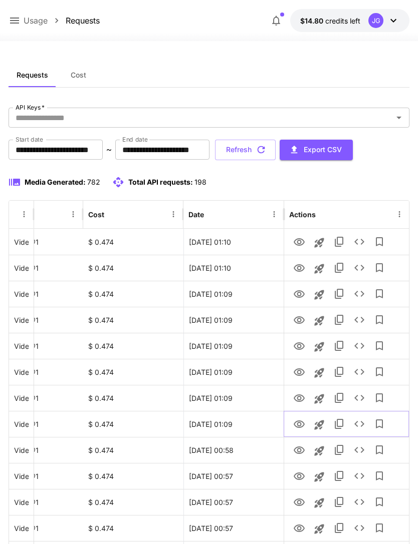
click at [301, 423] on icon "View" at bounding box center [299, 425] width 12 height 12
click at [14, 21] on icon at bounding box center [14, 21] width 9 height 6
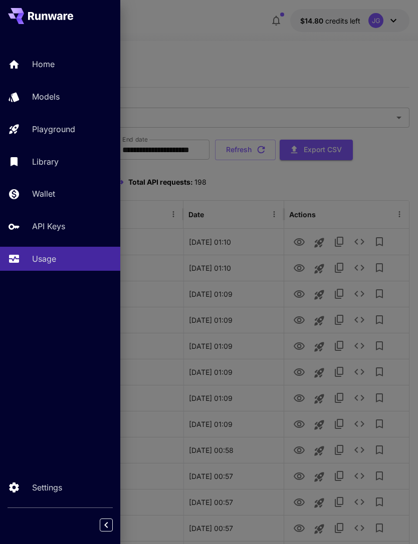
click at [79, 128] on div "Playground" at bounding box center [72, 129] width 80 height 12
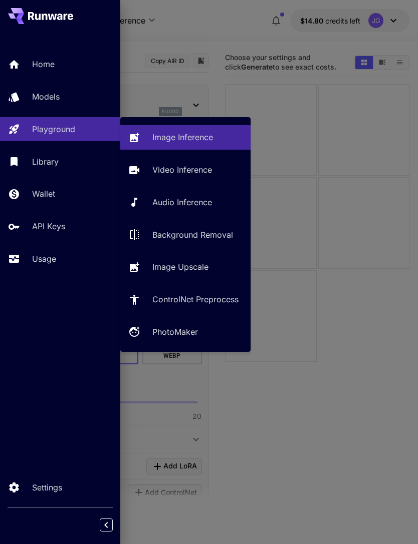
type input "**********"
click at [193, 167] on p "Video Inference" at bounding box center [182, 170] width 60 height 12
type input "**********"
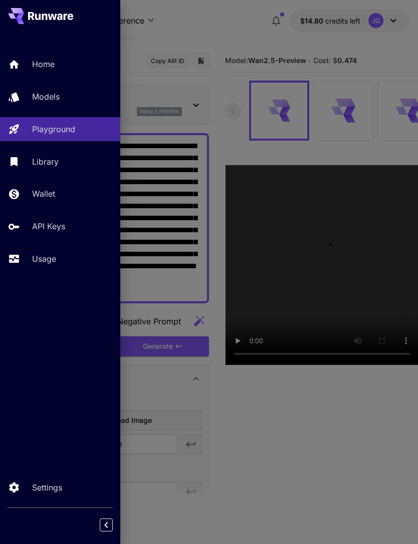
type input "*"
click at [240, 28] on div at bounding box center [209, 272] width 418 height 544
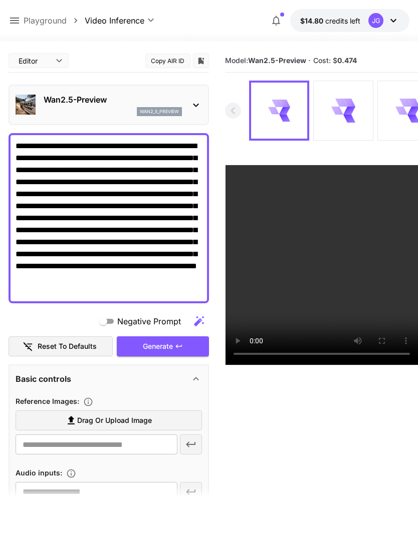
click at [99, 146] on textarea "**********" at bounding box center [109, 218] width 186 height 156
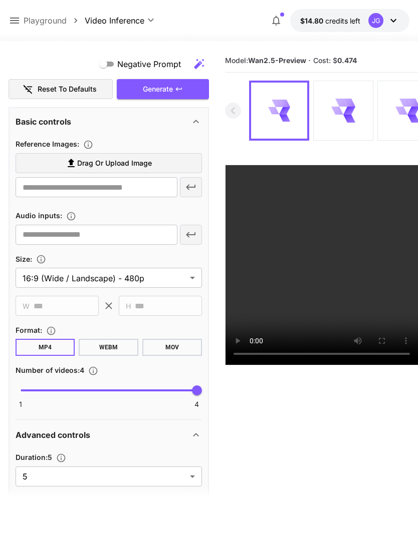
scroll to position [275, 0]
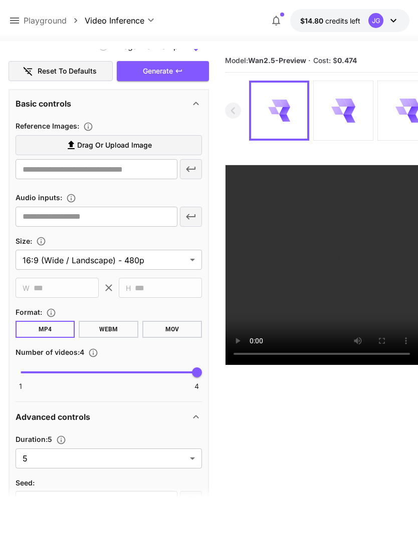
type textarea "**********"
click at [192, 458] on body "**********" at bounding box center [209, 311] width 418 height 623
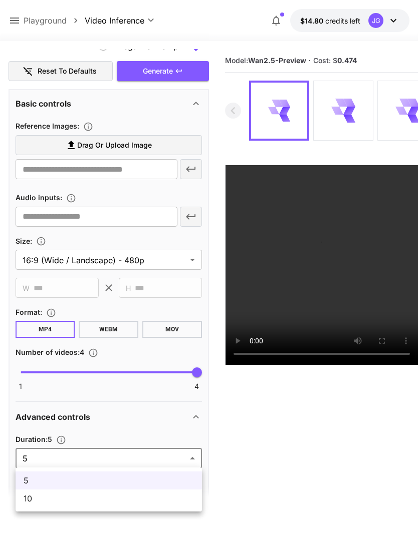
click at [156, 501] on span "10" at bounding box center [109, 499] width 170 height 12
type input "**"
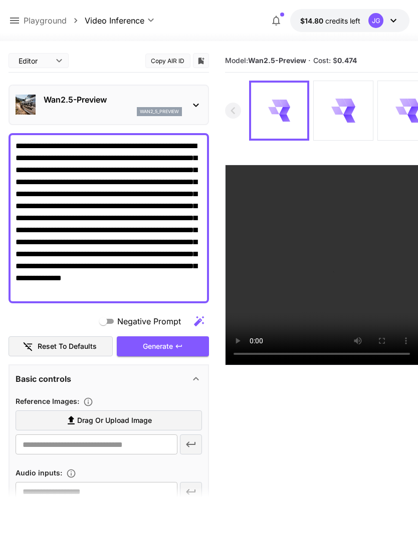
scroll to position [0, 0]
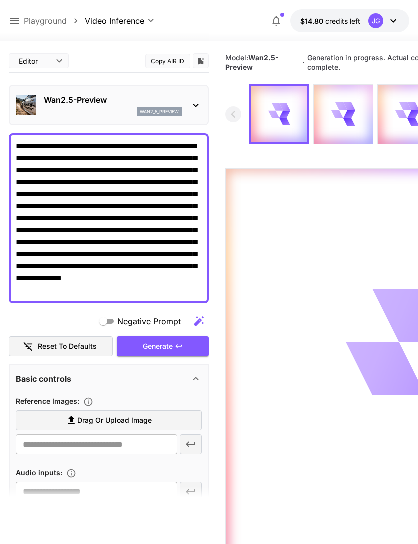
click at [15, 23] on icon at bounding box center [14, 21] width 9 height 6
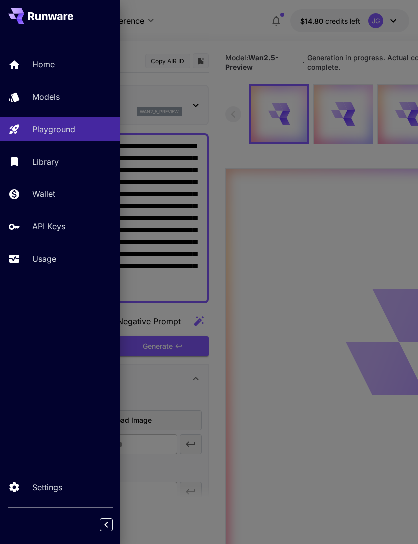
click at [47, 263] on p "Usage" at bounding box center [44, 259] width 24 height 12
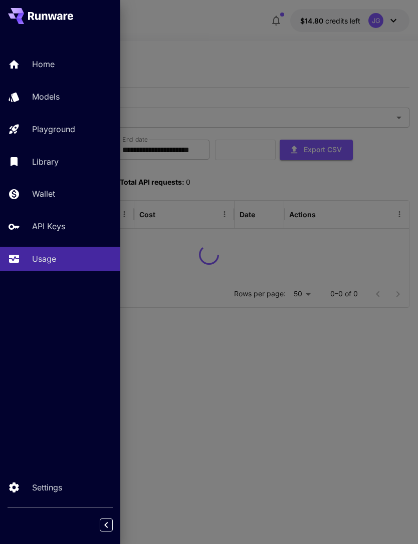
click at [208, 40] on div at bounding box center [209, 272] width 418 height 544
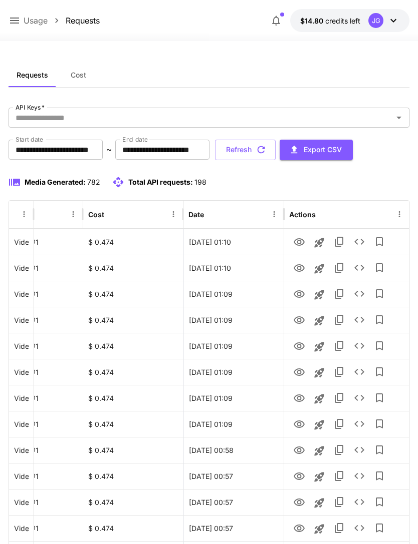
scroll to position [0, 51]
click at [301, 399] on icon "View" at bounding box center [299, 399] width 12 height 12
click at [300, 373] on icon "View" at bounding box center [298, 373] width 11 height 8
click at [301, 348] on icon "View" at bounding box center [299, 347] width 12 height 12
click at [304, 321] on icon "View" at bounding box center [299, 320] width 12 height 12
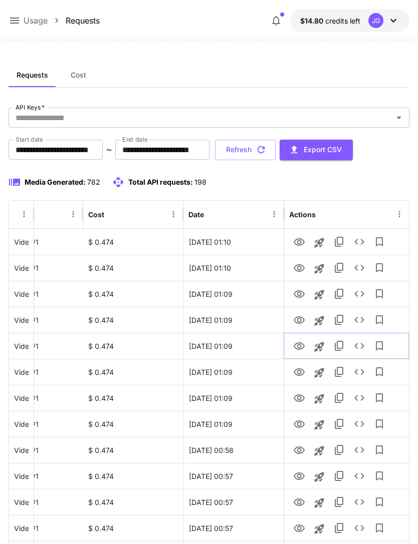
click at [302, 349] on icon "View" at bounding box center [299, 347] width 12 height 12
click at [300, 292] on icon "View" at bounding box center [298, 294] width 11 height 8
click at [301, 271] on icon "View" at bounding box center [299, 268] width 12 height 12
click at [300, 242] on icon "View" at bounding box center [298, 242] width 11 height 8
click at [275, 153] on button "Refresh" at bounding box center [245, 150] width 61 height 21
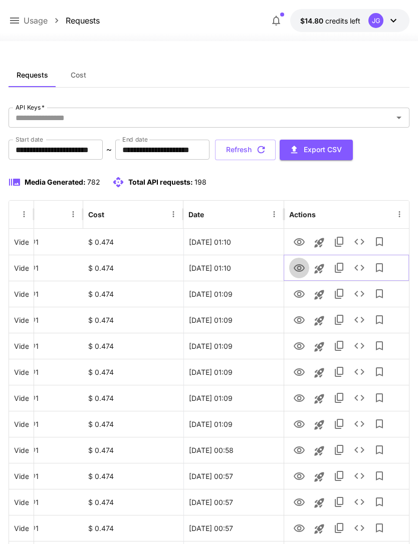
click at [298, 269] on icon "View" at bounding box center [298, 268] width 11 height 8
click at [275, 150] on button "Refresh" at bounding box center [245, 150] width 61 height 21
click at [299, 322] on icon "View" at bounding box center [298, 320] width 11 height 8
click at [20, 21] on icon at bounding box center [15, 21] width 12 height 12
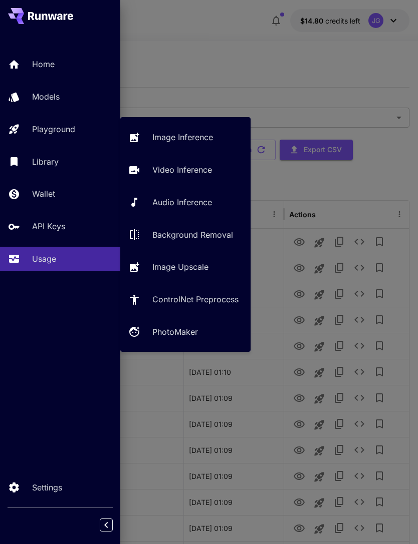
click at [189, 169] on p "Video Inference" at bounding box center [182, 170] width 60 height 12
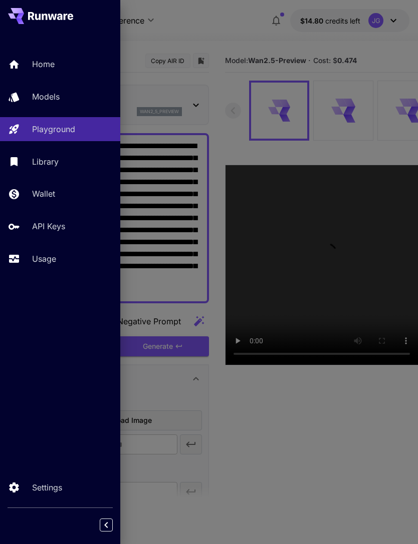
type input "*"
click at [216, 34] on div at bounding box center [209, 272] width 418 height 544
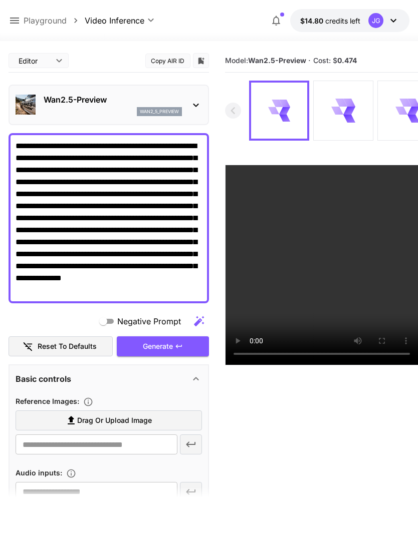
click at [94, 147] on textarea "**********" at bounding box center [109, 218] width 186 height 156
click at [110, 145] on textarea "**********" at bounding box center [109, 218] width 186 height 156
click at [171, 275] on textarea "**********" at bounding box center [109, 218] width 186 height 156
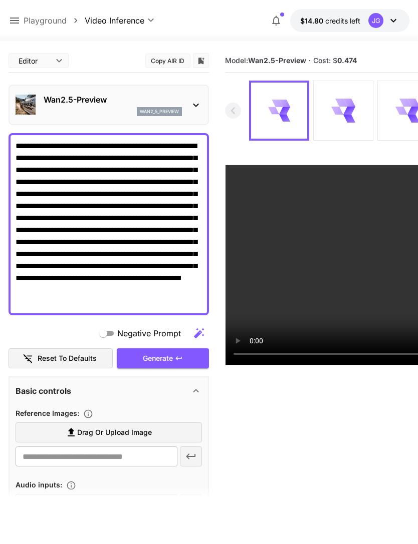
click at [46, 289] on textarea "**********" at bounding box center [109, 224] width 186 height 168
click at [141, 308] on textarea "**********" at bounding box center [109, 224] width 186 height 168
type textarea "**********"
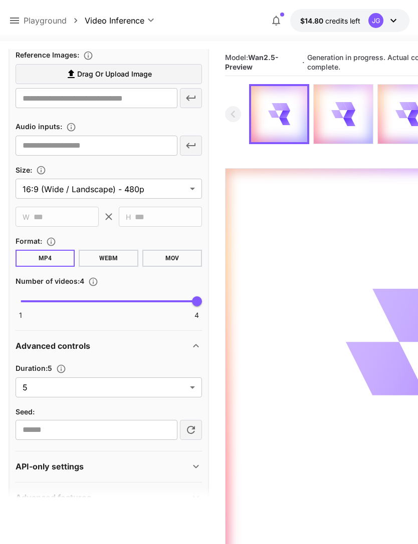
scroll to position [358, 0]
click at [193, 390] on body "**********" at bounding box center [209, 311] width 418 height 623
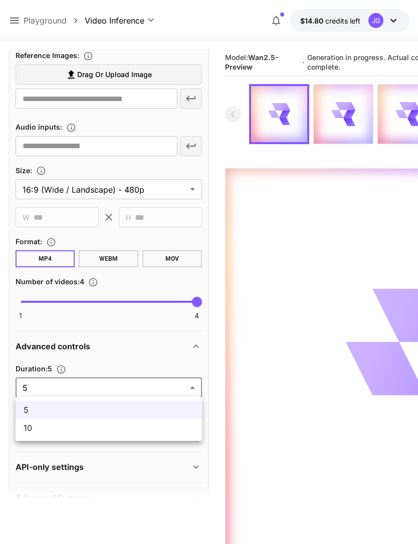
click at [159, 430] on span "10" at bounding box center [109, 428] width 170 height 12
type input "**"
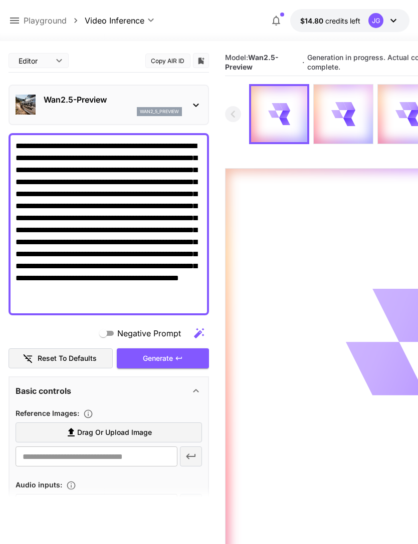
scroll to position [0, 0]
click at [20, 23] on icon at bounding box center [15, 21] width 12 height 12
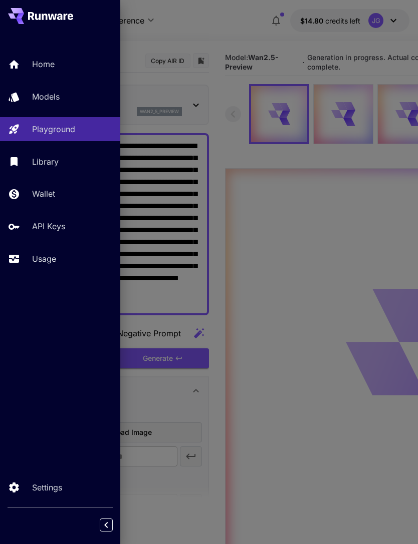
click at [53, 255] on p "Usage" at bounding box center [44, 259] width 24 height 12
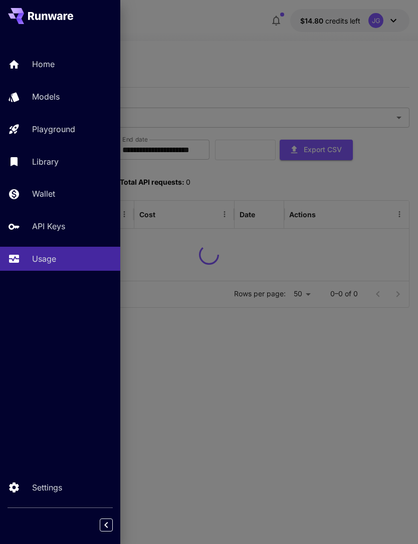
click at [223, 39] on div at bounding box center [209, 272] width 418 height 544
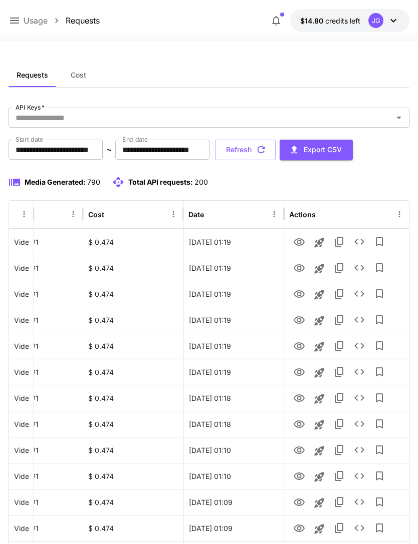
scroll to position [0, 51]
click at [299, 397] on icon "View" at bounding box center [298, 399] width 11 height 8
click at [304, 369] on icon "View" at bounding box center [299, 373] width 12 height 12
click at [303, 400] on icon "View" at bounding box center [298, 399] width 11 height 8
click at [300, 344] on icon "View" at bounding box center [299, 347] width 12 height 12
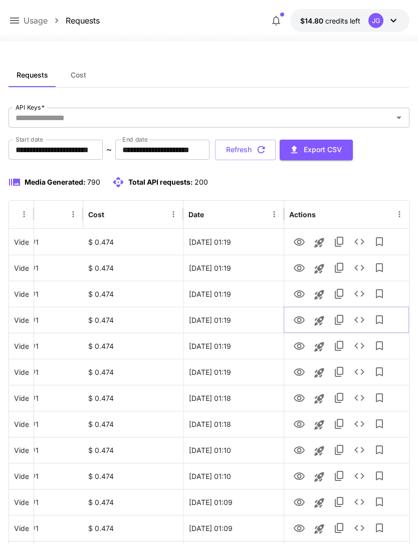
click at [302, 319] on icon "View" at bounding box center [299, 320] width 12 height 12
click at [301, 294] on icon "View" at bounding box center [299, 294] width 12 height 12
click at [301, 273] on icon "View" at bounding box center [299, 268] width 12 height 12
click at [299, 245] on icon "View" at bounding box center [298, 242] width 11 height 8
click at [275, 148] on button "Refresh" at bounding box center [245, 150] width 61 height 21
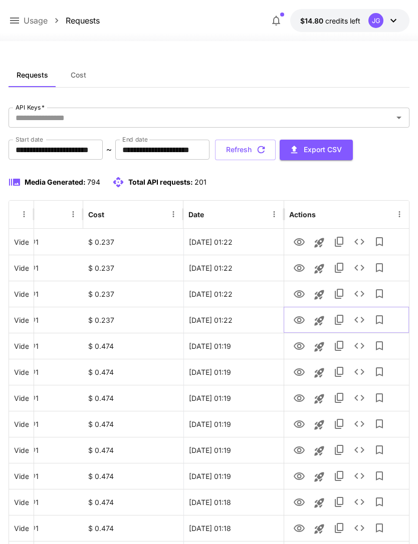
click at [301, 316] on icon "View" at bounding box center [299, 320] width 12 height 12
click at [302, 291] on icon "View" at bounding box center [299, 294] width 12 height 12
click at [302, 266] on icon "View" at bounding box center [298, 268] width 11 height 8
click at [302, 240] on icon "View" at bounding box center [298, 242] width 11 height 8
click at [275, 146] on button "Refresh" at bounding box center [245, 150] width 61 height 21
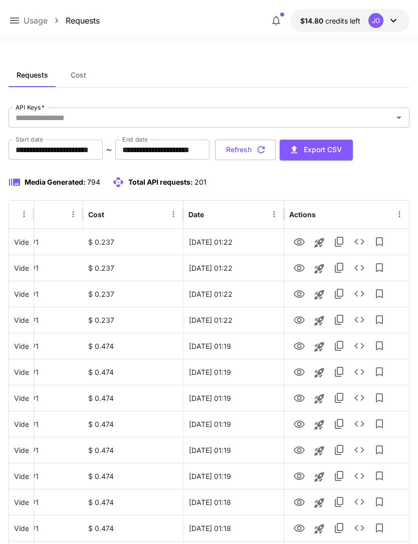
click at [275, 152] on button "Refresh" at bounding box center [245, 150] width 61 height 21
click at [275, 149] on button "Refresh" at bounding box center [245, 150] width 61 height 21
click at [275, 154] on button "Refresh" at bounding box center [245, 150] width 61 height 21
click at [275, 151] on button "Refresh" at bounding box center [245, 150] width 61 height 21
click at [275, 152] on button "Refresh" at bounding box center [245, 150] width 61 height 21
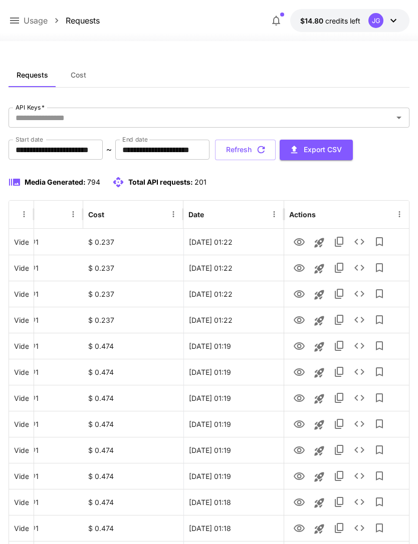
click at [275, 153] on button "Refresh" at bounding box center [245, 150] width 61 height 21
click at [275, 149] on button "Refresh" at bounding box center [245, 150] width 61 height 21
click at [266, 150] on icon "button" at bounding box center [260, 149] width 11 height 11
click at [275, 153] on button "Refresh" at bounding box center [245, 150] width 61 height 21
click at [21, 15] on div "Usage Requests" at bounding box center [54, 21] width 91 height 13
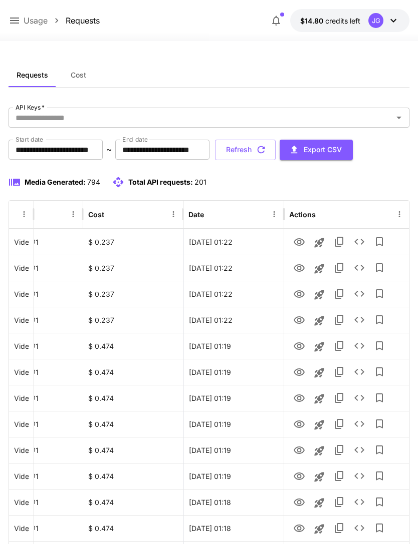
click at [12, 22] on icon at bounding box center [15, 21] width 12 height 12
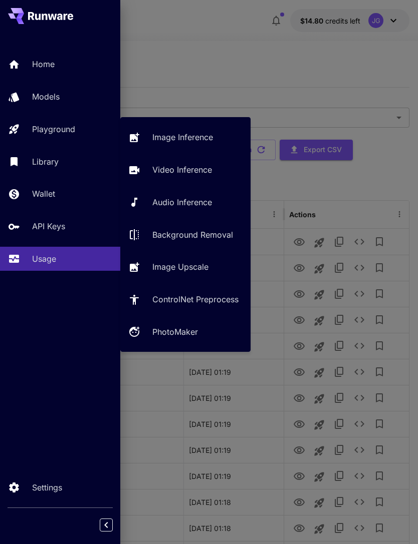
click at [175, 172] on p "Video Inference" at bounding box center [182, 170] width 60 height 12
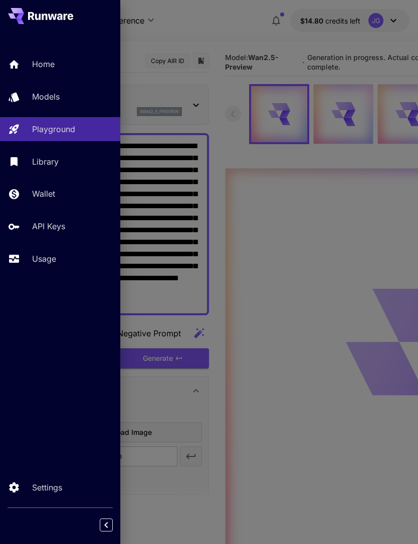
type input "*"
click at [206, 17] on div at bounding box center [209, 272] width 418 height 544
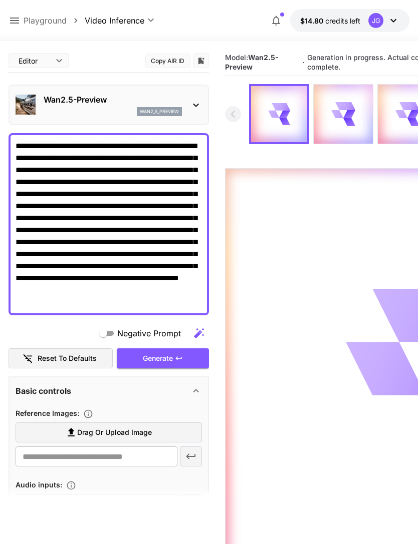
click at [97, 149] on textarea "**********" at bounding box center [109, 224] width 186 height 168
click at [105, 140] on textarea "**********" at bounding box center [109, 224] width 186 height 168
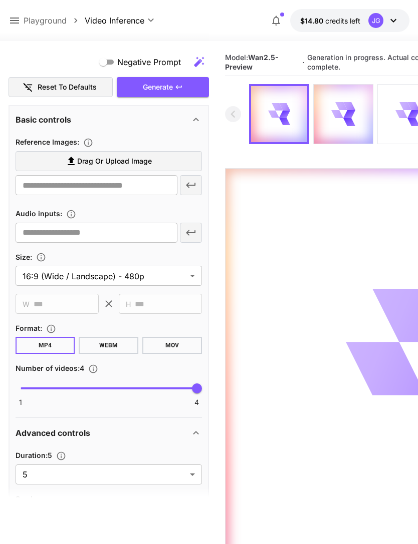
scroll to position [288, 0]
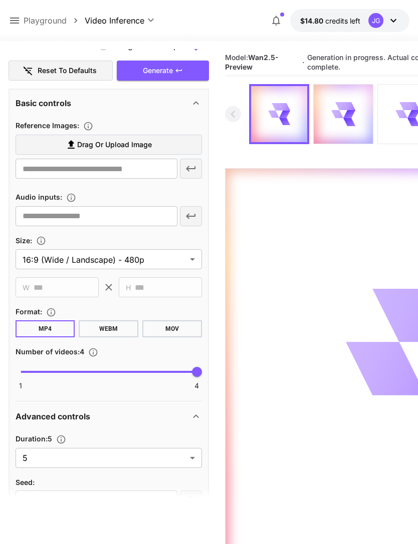
type textarea "**********"
click at [195, 459] on body "**********" at bounding box center [209, 311] width 418 height 623
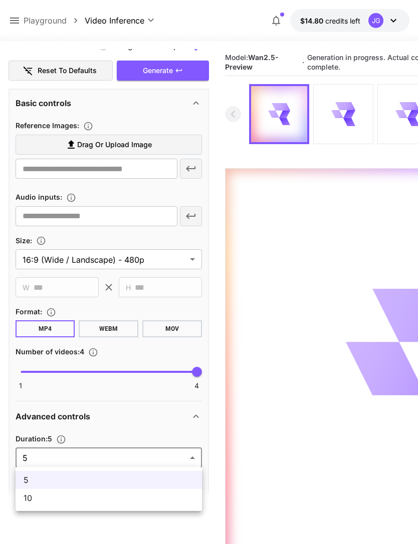
click at [127, 503] on span "10" at bounding box center [109, 498] width 170 height 12
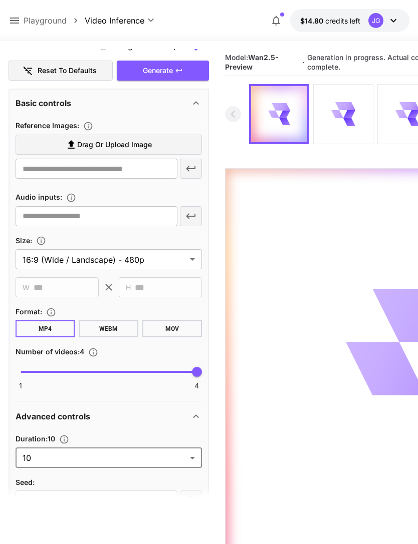
type input "**"
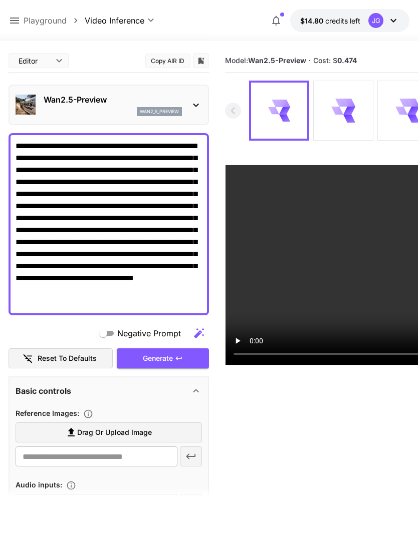
scroll to position [0, 0]
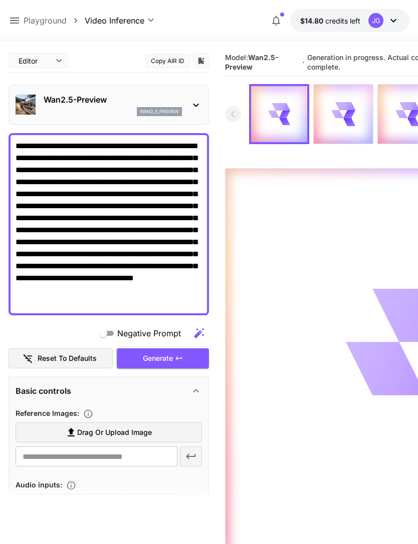
click at [17, 22] on icon at bounding box center [15, 21] width 12 height 12
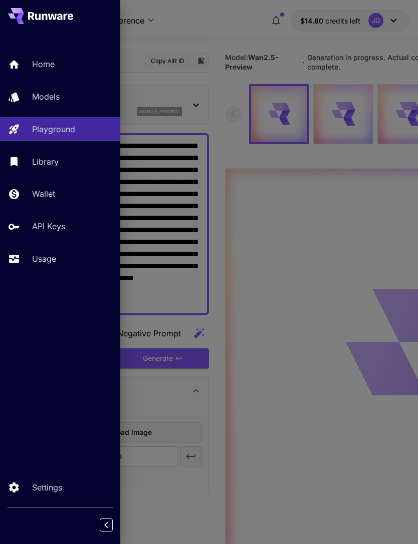
click at [50, 259] on p "Usage" at bounding box center [44, 259] width 24 height 12
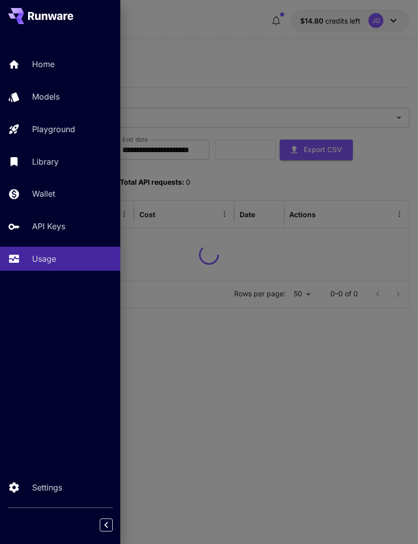
click at [233, 54] on div at bounding box center [209, 272] width 418 height 544
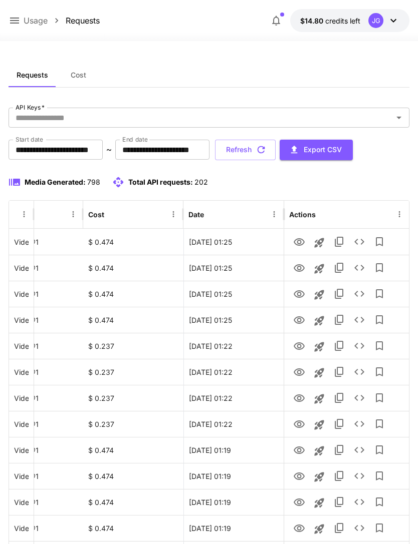
scroll to position [0, 51]
click at [301, 317] on icon "View" at bounding box center [298, 320] width 11 height 8
click at [301, 293] on icon "View" at bounding box center [299, 294] width 12 height 12
click at [301, 322] on icon "View" at bounding box center [298, 320] width 11 height 8
click at [300, 265] on icon "View" at bounding box center [299, 268] width 12 height 12
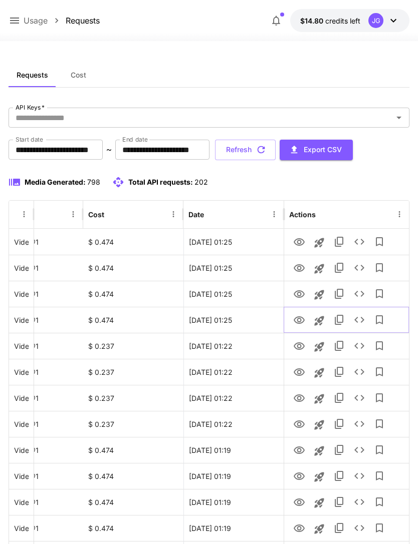
click at [301, 323] on icon "View" at bounding box center [299, 320] width 12 height 12
click at [304, 243] on icon "View" at bounding box center [299, 242] width 12 height 12
click at [301, 321] on icon "View" at bounding box center [299, 320] width 12 height 12
click at [304, 240] on icon "View" at bounding box center [299, 242] width 12 height 12
click at [303, 315] on icon "View" at bounding box center [299, 320] width 12 height 12
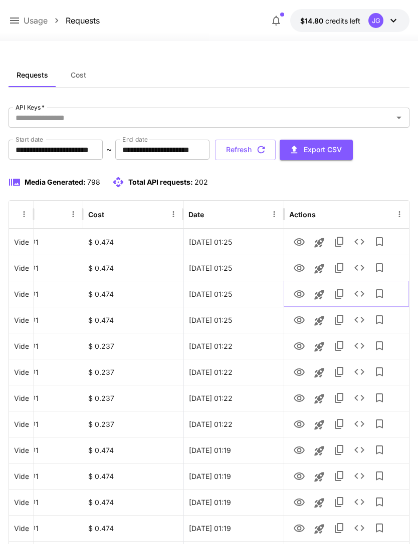
click at [302, 292] on icon "View" at bounding box center [298, 294] width 11 height 8
click at [302, 238] on icon "View" at bounding box center [299, 242] width 12 height 12
click at [304, 325] on icon "View" at bounding box center [299, 320] width 12 height 12
click at [275, 149] on button "Refresh" at bounding box center [245, 150] width 61 height 21
click at [275, 148] on button "Refresh" at bounding box center [245, 150] width 61 height 21
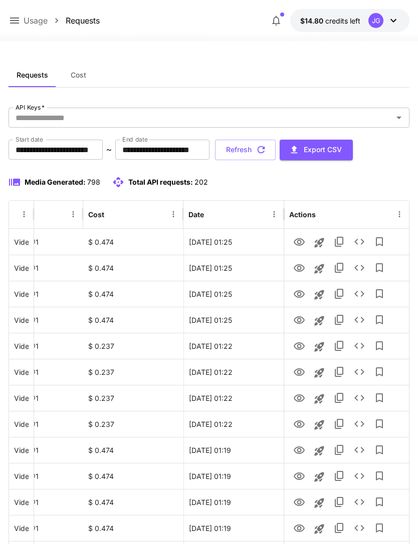
click at [266, 147] on icon "button" at bounding box center [260, 149] width 11 height 11
click at [275, 149] on button "Refresh" at bounding box center [245, 150] width 61 height 21
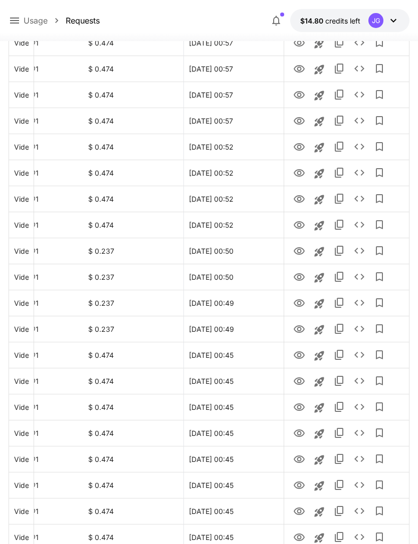
scroll to position [1011, 0]
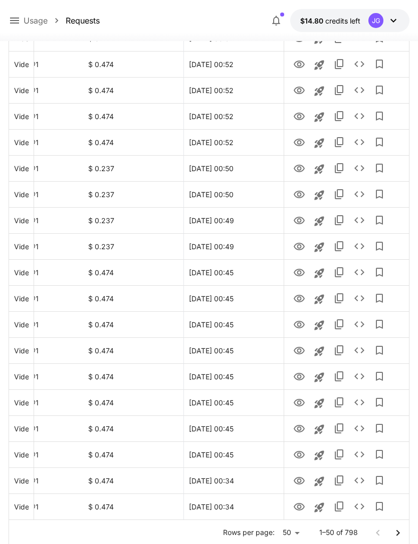
click at [398, 529] on icon "Go to next page" at bounding box center [398, 533] width 12 height 12
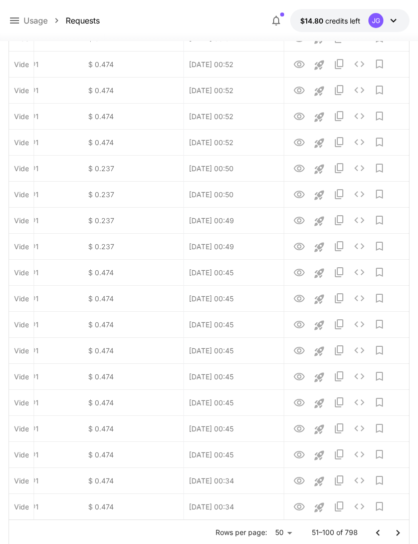
click at [399, 532] on icon "Go to next page" at bounding box center [398, 533] width 12 height 12
click at [399, 531] on icon "Go to next page" at bounding box center [398, 533] width 12 height 12
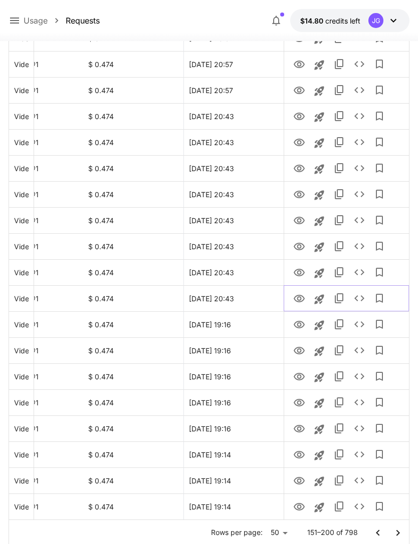
click at [298, 296] on icon "View" at bounding box center [299, 299] width 12 height 12
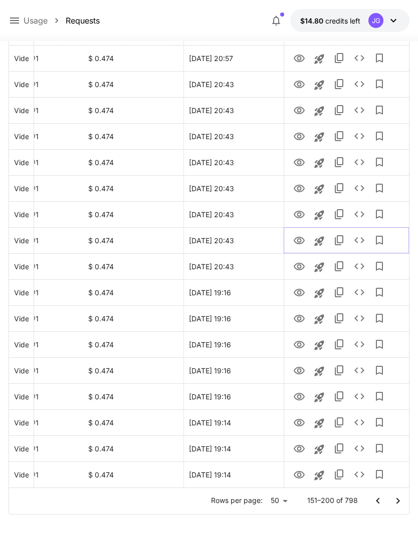
click at [300, 239] on icon "View" at bounding box center [298, 241] width 11 height 8
click at [300, 213] on icon "View" at bounding box center [298, 215] width 11 height 8
click at [298, 189] on icon "View" at bounding box center [299, 189] width 12 height 12
click at [300, 161] on icon "View" at bounding box center [298, 163] width 11 height 8
click at [302, 138] on icon "View" at bounding box center [298, 137] width 11 height 8
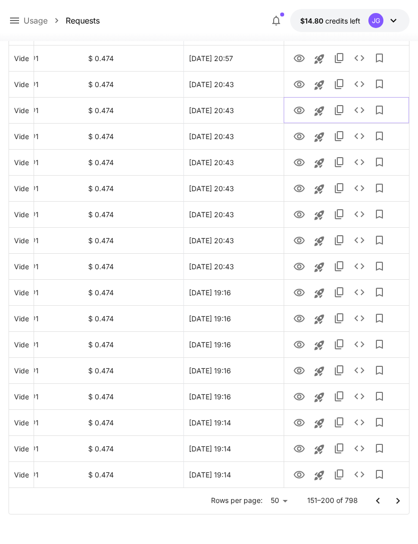
click at [297, 116] on icon "View" at bounding box center [299, 111] width 12 height 12
click at [301, 82] on icon "View" at bounding box center [298, 85] width 11 height 8
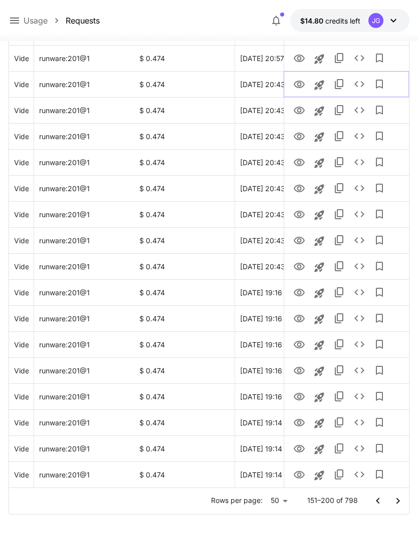
scroll to position [0, 0]
click at [382, 500] on icon "Go to previous page" at bounding box center [378, 501] width 12 height 12
click at [379, 504] on icon "Go to previous page" at bounding box center [378, 501] width 12 height 12
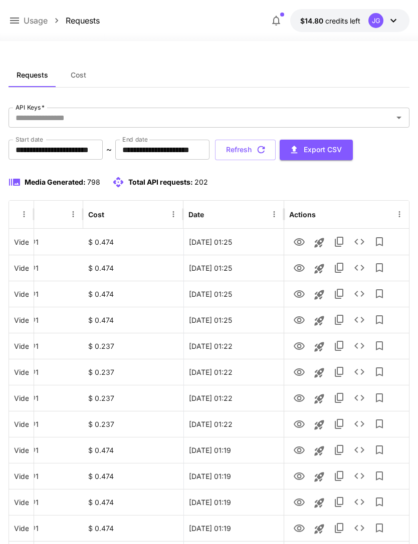
scroll to position [0, 51]
click at [275, 151] on button "Refresh" at bounding box center [245, 150] width 61 height 21
click at [302, 425] on icon "View" at bounding box center [299, 425] width 12 height 12
click at [18, 22] on icon at bounding box center [15, 21] width 12 height 12
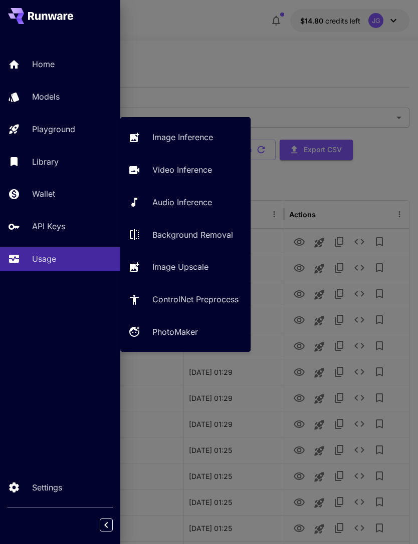
click at [189, 166] on p "Video Inference" at bounding box center [182, 170] width 60 height 12
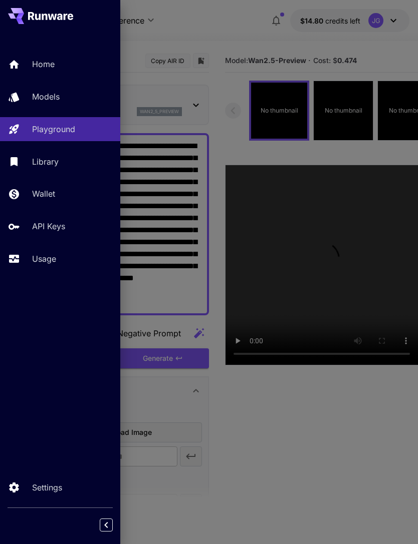
type input "*"
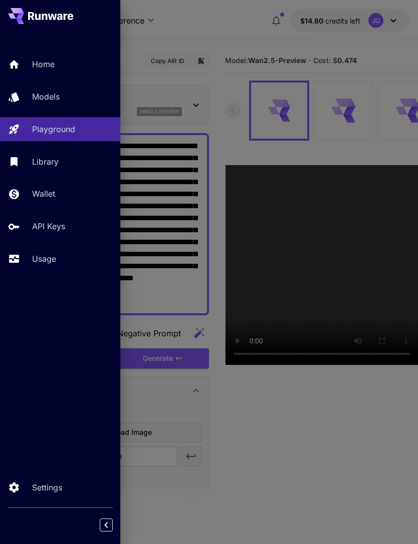
click at [208, 22] on div at bounding box center [209, 272] width 418 height 544
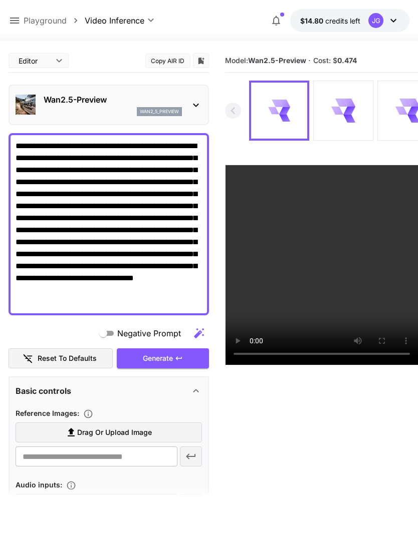
click at [96, 146] on textarea "**********" at bounding box center [109, 224] width 186 height 168
type textarea "**********"
click at [168, 430] on label "Drag or upload image" at bounding box center [109, 433] width 186 height 21
click at [0, 0] on input "Drag or upload image" at bounding box center [0, 0] width 0 height 0
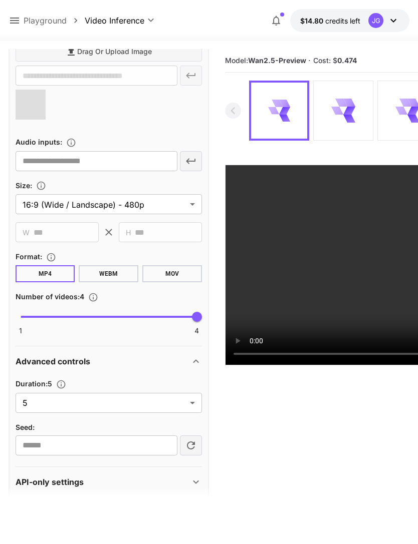
scroll to position [390, 0]
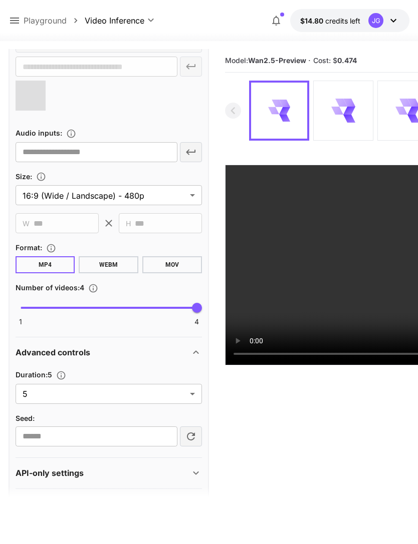
click at [194, 394] on body "**********" at bounding box center [209, 311] width 418 height 623
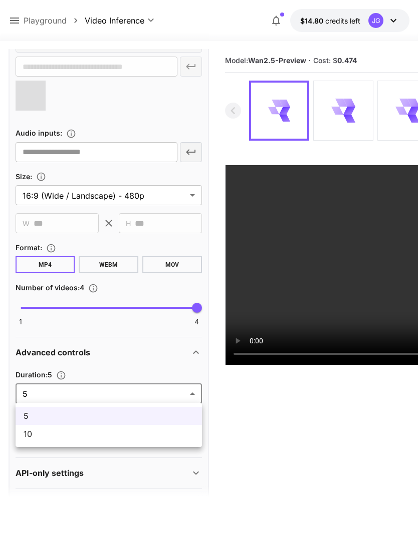
click at [142, 439] on span "10" at bounding box center [109, 434] width 170 height 12
type input "**"
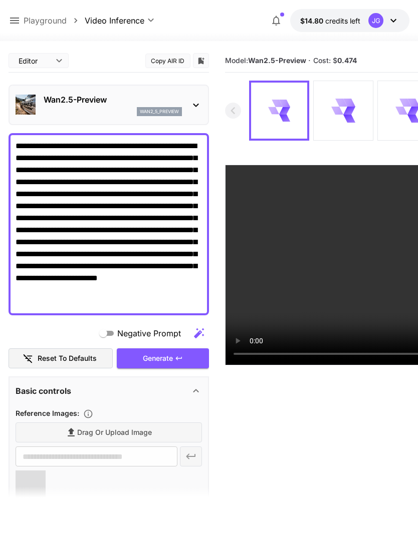
scroll to position [0, 0]
type input "**********"
click at [184, 359] on div "Generate" at bounding box center [163, 359] width 92 height 21
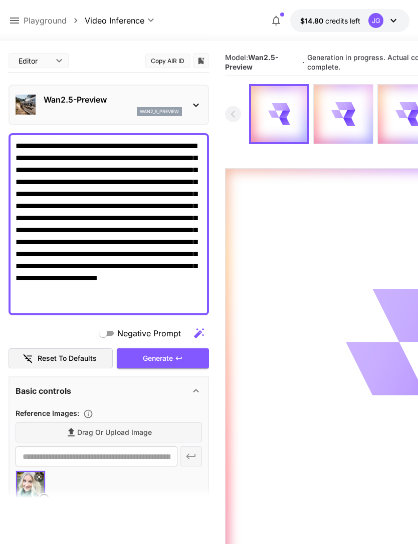
click at [18, 19] on icon at bounding box center [14, 21] width 9 height 6
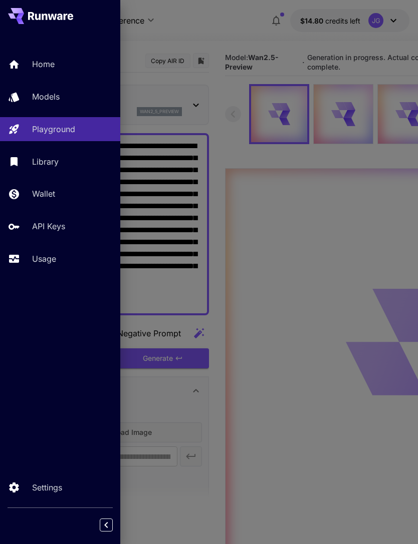
click at [57, 260] on div "Usage" at bounding box center [72, 259] width 80 height 12
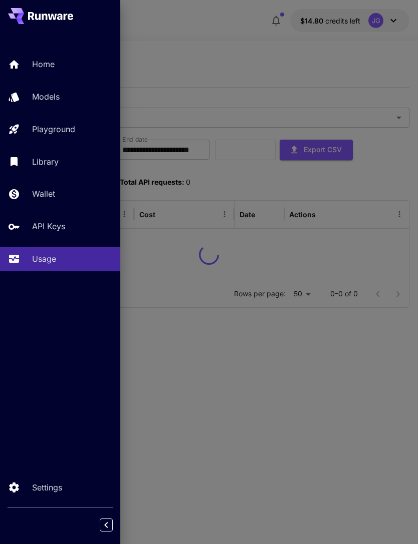
click at [212, 54] on div at bounding box center [209, 272] width 418 height 544
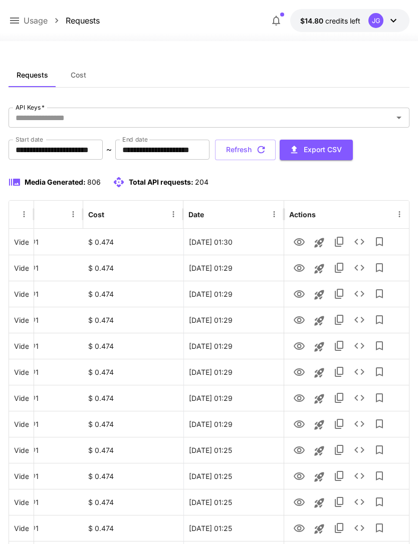
scroll to position [0, 51]
click at [302, 396] on icon "View" at bounding box center [298, 399] width 11 height 8
click at [301, 373] on icon "View" at bounding box center [299, 373] width 12 height 12
click at [303, 347] on icon "View" at bounding box center [298, 347] width 11 height 8
click at [304, 323] on icon "View" at bounding box center [299, 320] width 12 height 12
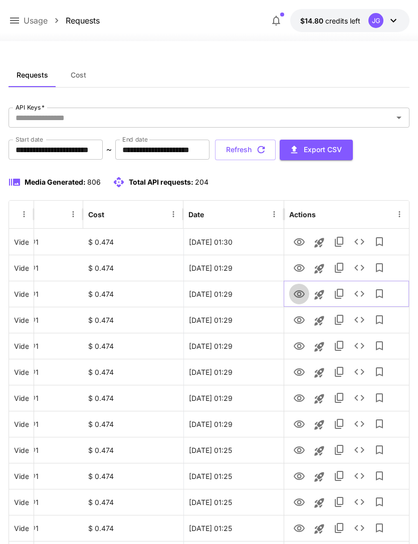
click at [300, 295] on icon "View" at bounding box center [298, 294] width 11 height 8
click at [300, 270] on icon "View" at bounding box center [299, 268] width 12 height 12
click at [300, 239] on icon "View" at bounding box center [298, 242] width 11 height 8
click at [275, 151] on button "Refresh" at bounding box center [245, 150] width 61 height 21
click at [265, 150] on icon "button" at bounding box center [261, 150] width 8 height 8
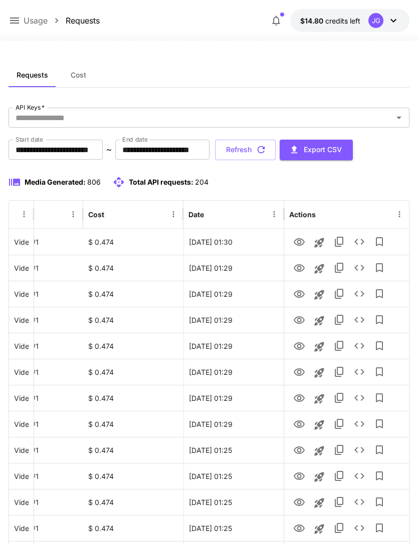
click at [275, 150] on button "Refresh" at bounding box center [245, 150] width 61 height 21
click at [299, 294] on icon "View" at bounding box center [299, 294] width 12 height 12
click at [301, 322] on icon "View" at bounding box center [298, 320] width 11 height 8
click at [275, 150] on button "Refresh" at bounding box center [245, 150] width 61 height 21
click at [301, 398] on icon "View" at bounding box center [299, 399] width 12 height 12
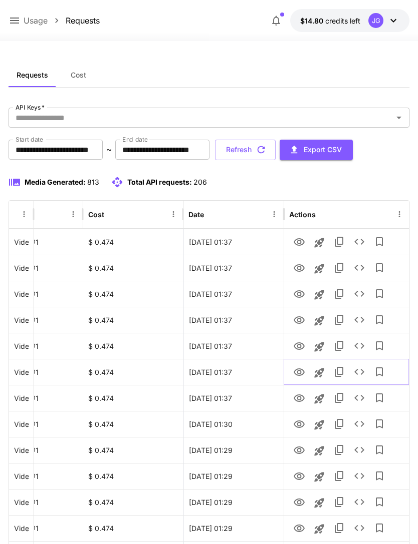
click at [302, 375] on icon "View" at bounding box center [299, 373] width 12 height 12
click at [17, 19] on icon at bounding box center [14, 21] width 9 height 6
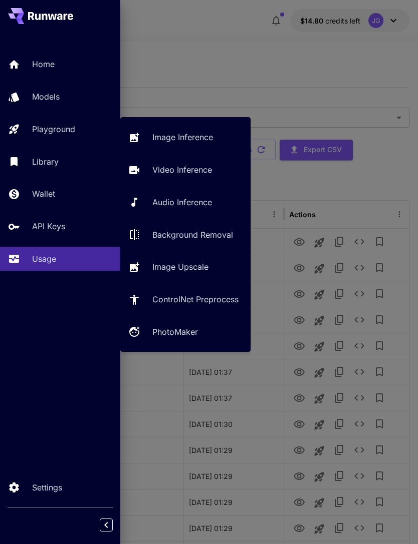
click at [210, 170] on p "Video Inference" at bounding box center [182, 170] width 60 height 12
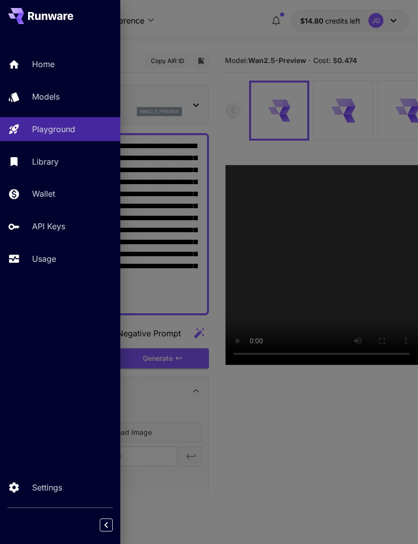
click at [221, 22] on div at bounding box center [209, 272] width 418 height 544
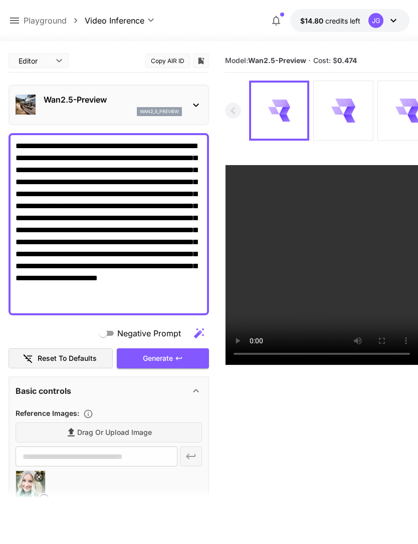
click at [47, 501] on icon at bounding box center [44, 499] width 12 height 12
click at [146, 429] on span "Drag or upload image" at bounding box center [114, 433] width 75 height 13
click at [0, 0] on input "Drag or upload image" at bounding box center [0, 0] width 0 height 0
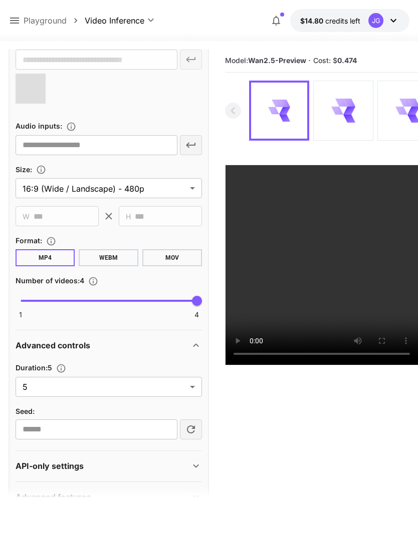
scroll to position [396, 0]
click at [194, 389] on body "**********" at bounding box center [209, 311] width 418 height 623
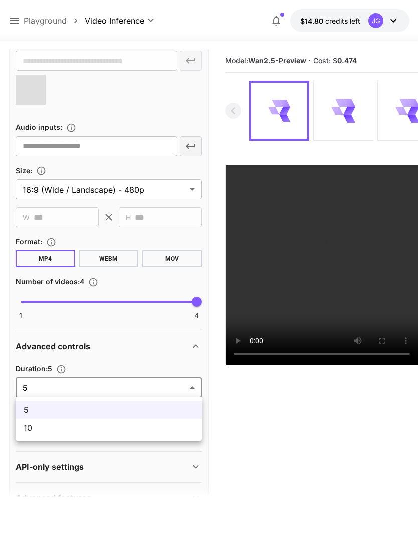
click at [152, 429] on span "10" at bounding box center [109, 428] width 170 height 12
type input "**"
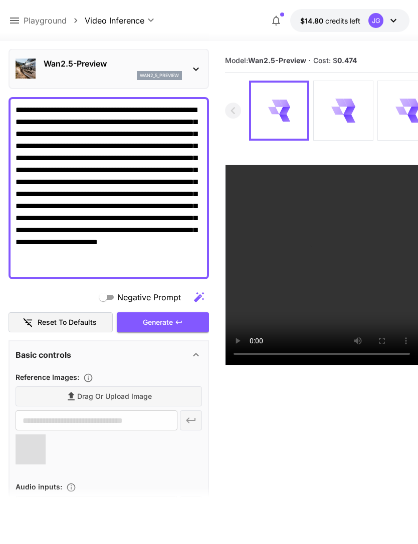
type input "**********"
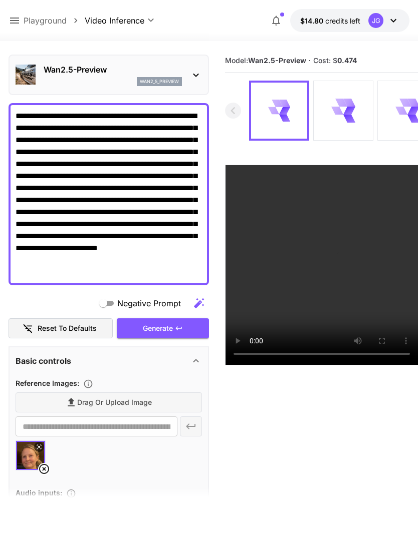
scroll to position [30, 0]
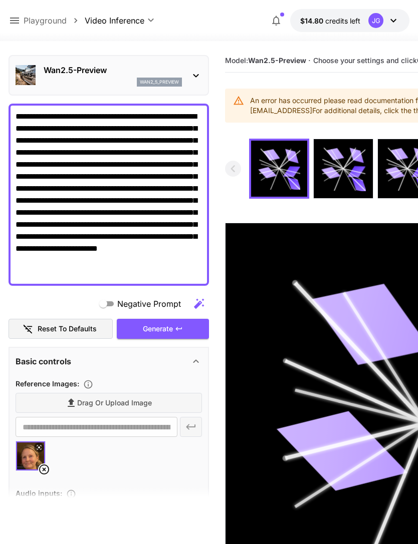
click at [17, 18] on icon at bounding box center [14, 21] width 9 height 6
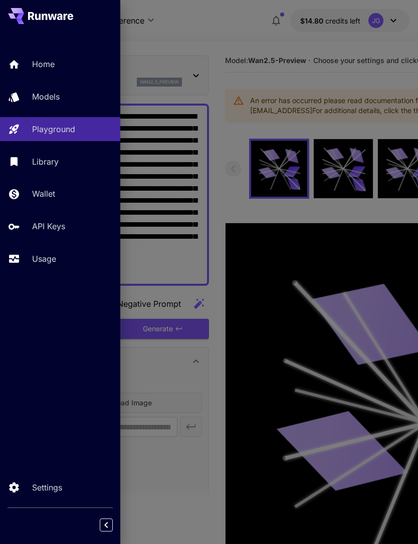
click at [58, 189] on div "Wallet" at bounding box center [72, 194] width 80 height 12
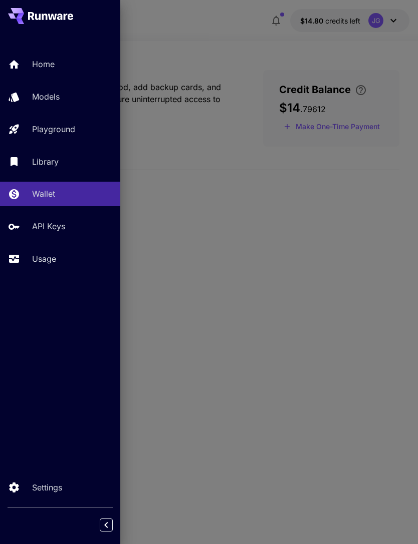
click at [350, 125] on div at bounding box center [209, 272] width 418 height 544
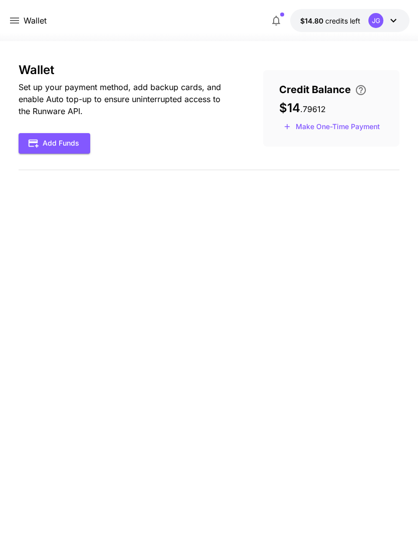
click at [338, 128] on button "Make One-Time Payment" at bounding box center [331, 127] width 105 height 16
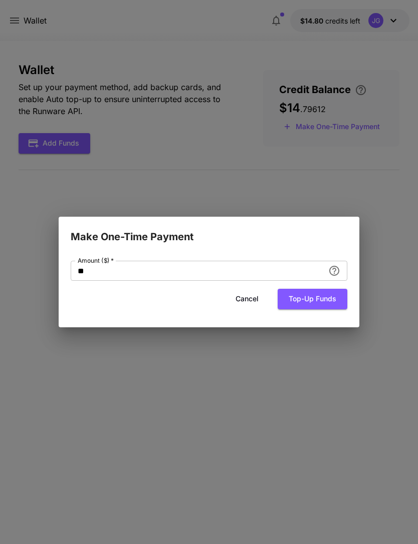
click at [212, 273] on input "**" at bounding box center [197, 271] width 253 height 20
type input "*"
type input "**"
click at [328, 299] on button "Top-up funds" at bounding box center [312, 299] width 70 height 21
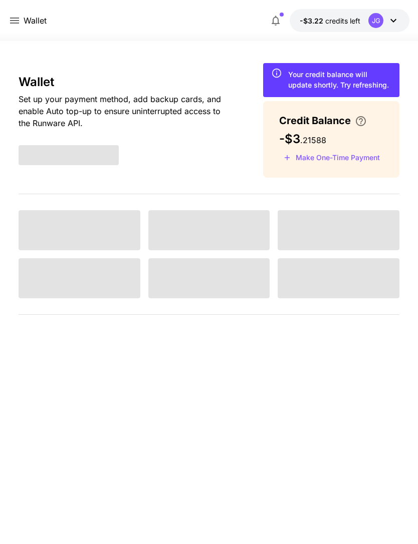
click at [16, 19] on icon at bounding box center [14, 21] width 9 height 6
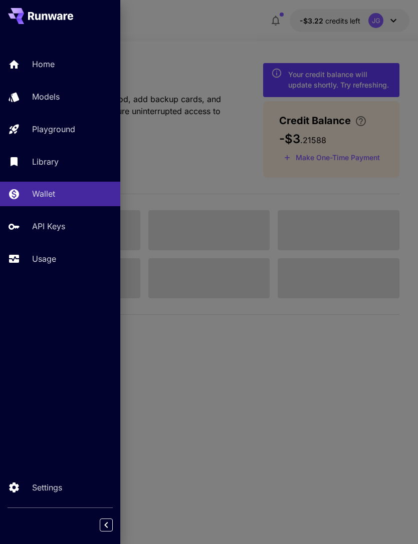
click at [46, 261] on p "Usage" at bounding box center [44, 259] width 24 height 12
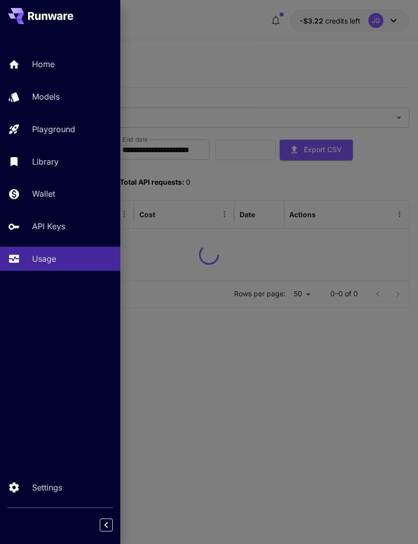
click at [238, 70] on div at bounding box center [209, 272] width 418 height 544
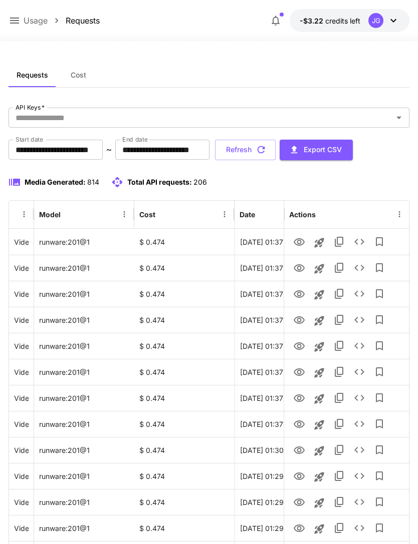
click at [18, 21] on icon at bounding box center [14, 21] width 9 height 6
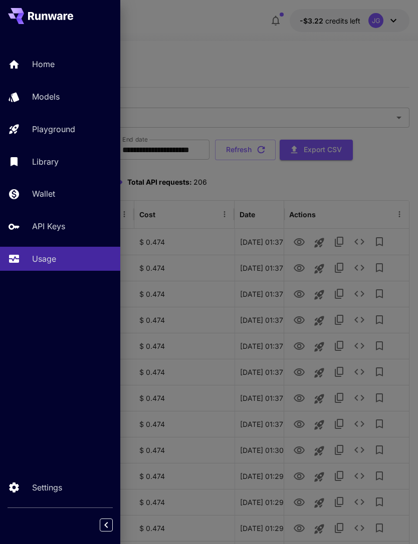
click at [50, 57] on link "Home" at bounding box center [60, 64] width 120 height 25
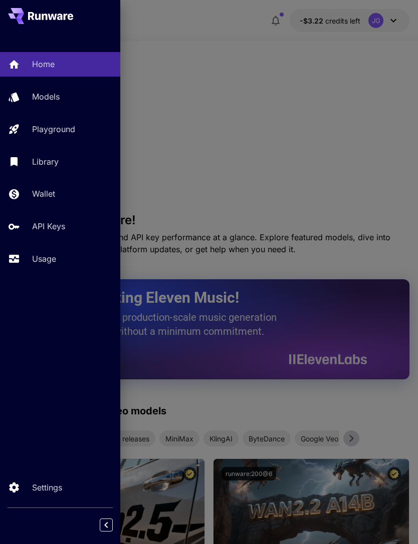
click at [261, 127] on div at bounding box center [209, 272] width 418 height 544
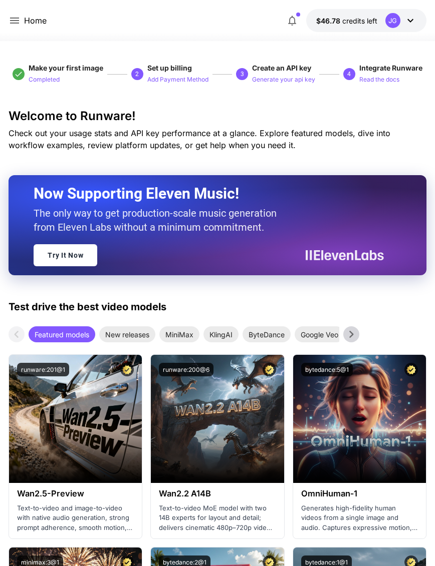
click at [20, 16] on icon at bounding box center [15, 21] width 12 height 12
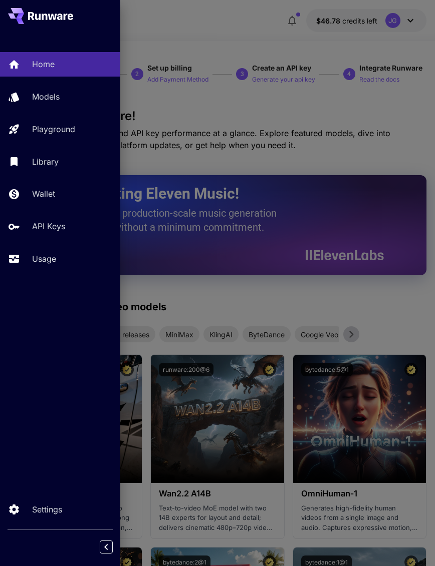
click at [47, 254] on p "Usage" at bounding box center [44, 259] width 24 height 12
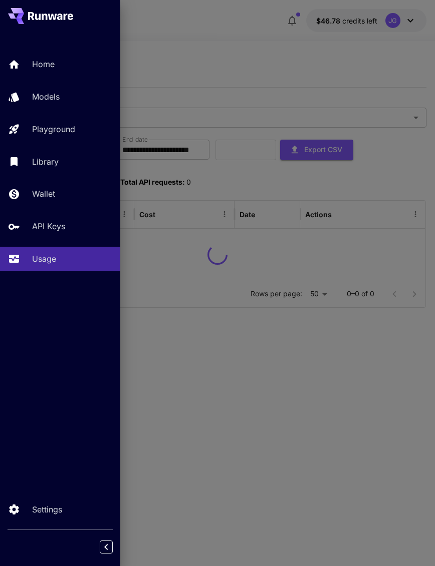
click at [238, 40] on div at bounding box center [217, 283] width 435 height 566
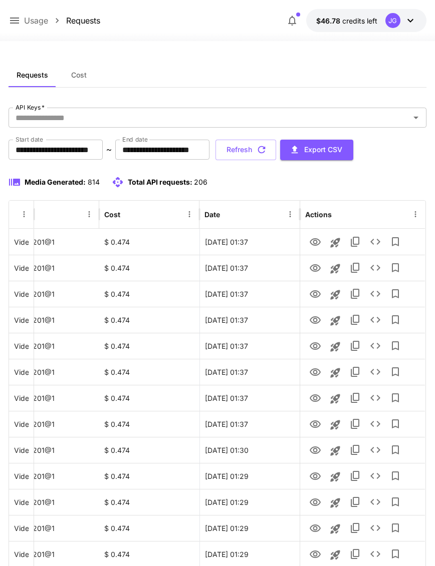
scroll to position [0, 35]
click at [335, 401] on icon "Launch in playground" at bounding box center [335, 399] width 12 height 12
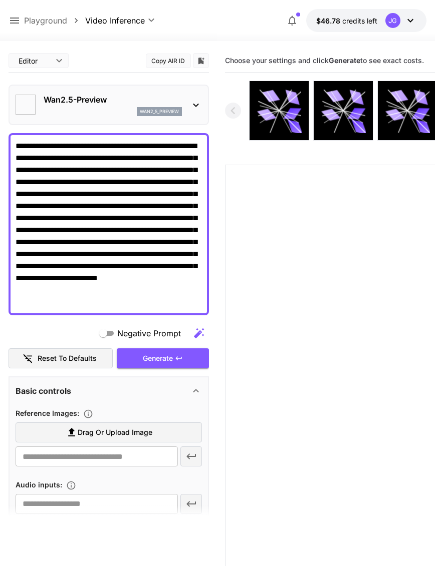
type textarea "**********"
type input "**********"
type input "***"
type input "*"
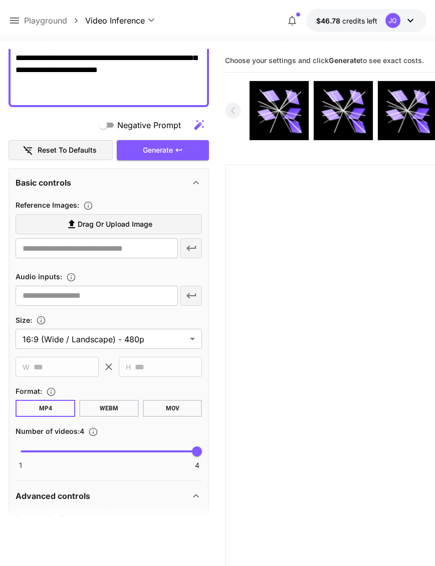
scroll to position [209, 0]
click at [157, 220] on label "Drag or upload image" at bounding box center [109, 224] width 186 height 21
click at [0, 0] on input "Drag or upload image" at bounding box center [0, 0] width 0 height 0
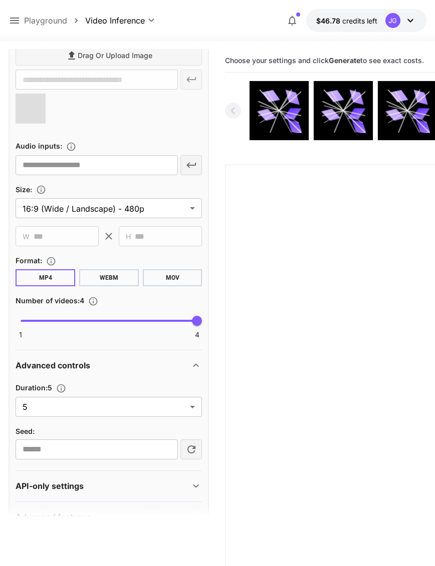
scroll to position [376, 0]
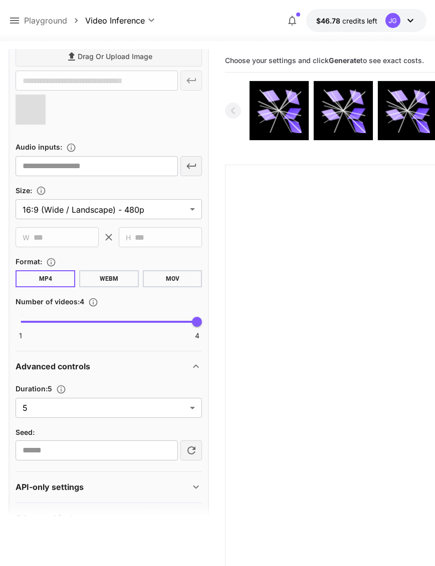
click at [195, 408] on body "**********" at bounding box center [217, 322] width 435 height 645
type input "**********"
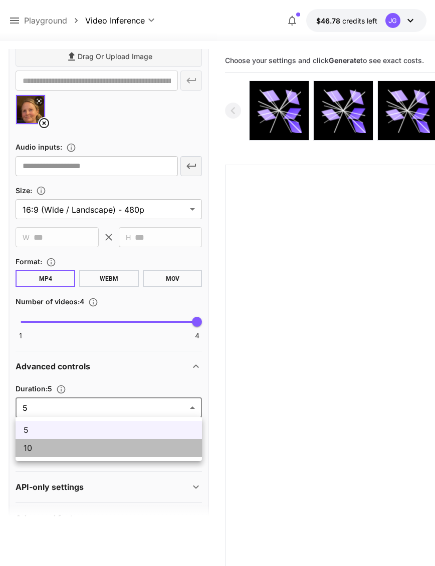
click at [101, 446] on span "10" at bounding box center [109, 448] width 170 height 12
type input "**"
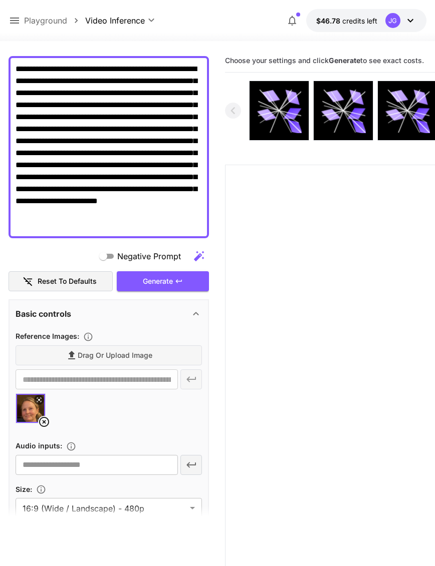
scroll to position [70, 0]
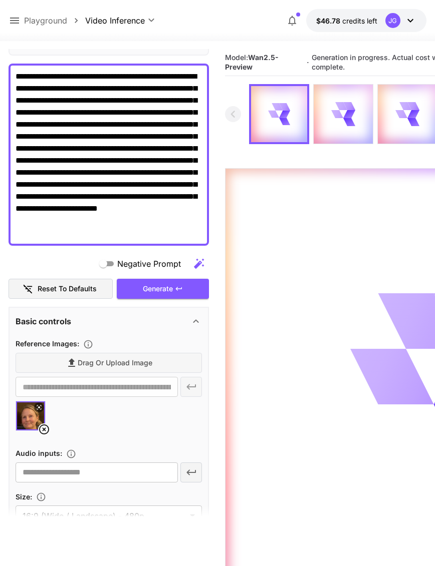
click at [17, 17] on icon at bounding box center [15, 21] width 12 height 12
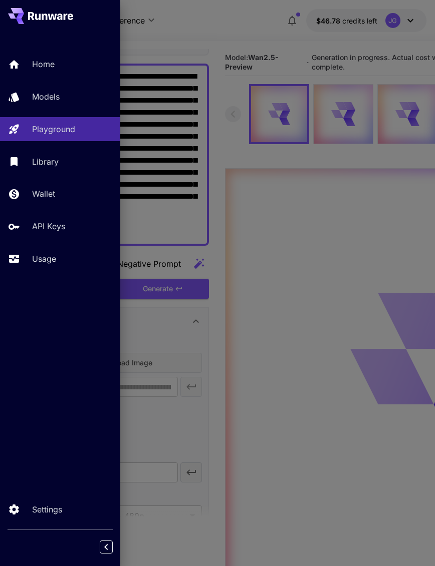
click at [55, 255] on p "Usage" at bounding box center [44, 259] width 24 height 12
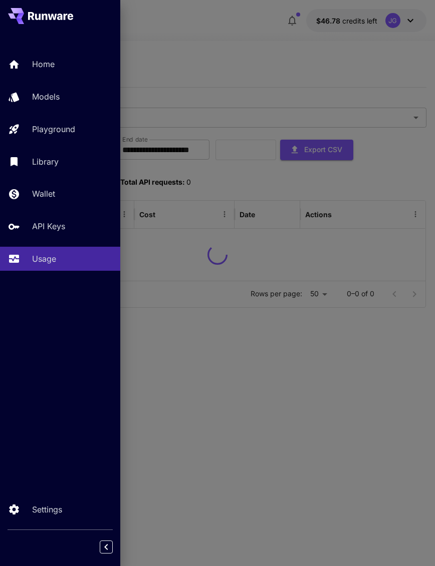
click at [227, 43] on div at bounding box center [217, 283] width 435 height 566
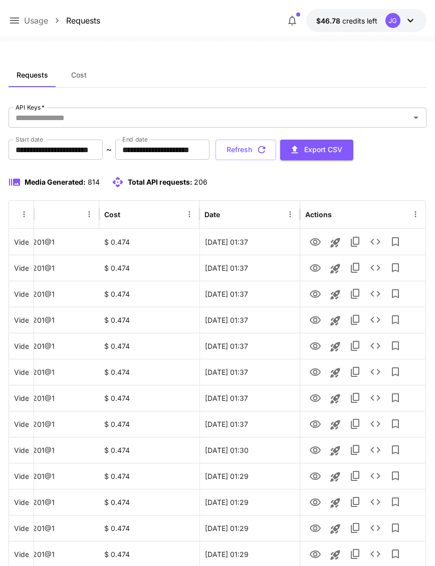
scroll to position [0, 35]
click at [317, 397] on icon "View" at bounding box center [315, 399] width 12 height 12
click at [316, 369] on icon "View" at bounding box center [314, 373] width 11 height 8
click at [319, 345] on icon "View" at bounding box center [314, 347] width 11 height 8
click at [318, 366] on link "View" at bounding box center [315, 372] width 12 height 13
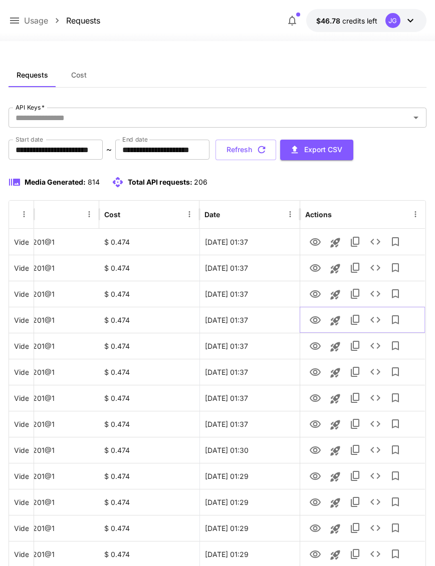
click at [315, 319] on icon "View" at bounding box center [315, 320] width 12 height 12
click at [314, 293] on icon "View" at bounding box center [315, 294] width 12 height 12
click at [318, 265] on icon "View" at bounding box center [314, 268] width 11 height 8
click at [320, 238] on icon "View" at bounding box center [315, 242] width 12 height 12
click at [267, 147] on icon "button" at bounding box center [261, 149] width 11 height 11
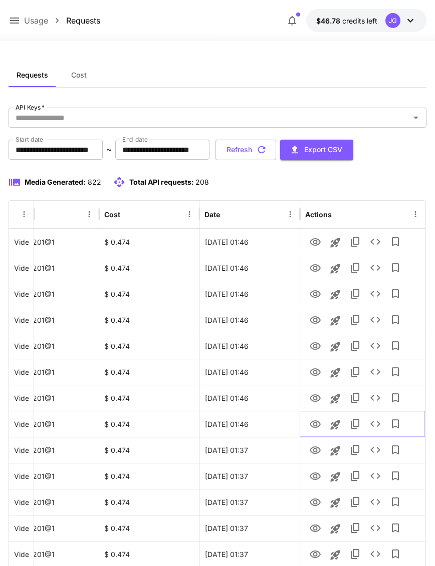
click at [313, 426] on icon "View" at bounding box center [315, 425] width 12 height 12
click at [11, 21] on icon at bounding box center [14, 21] width 9 height 6
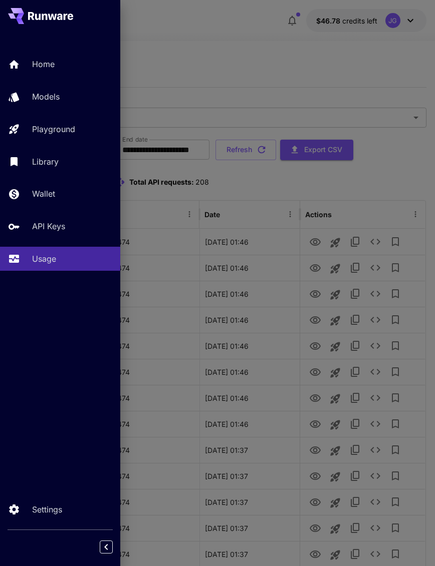
click at [81, 128] on div "Playground" at bounding box center [72, 129] width 80 height 12
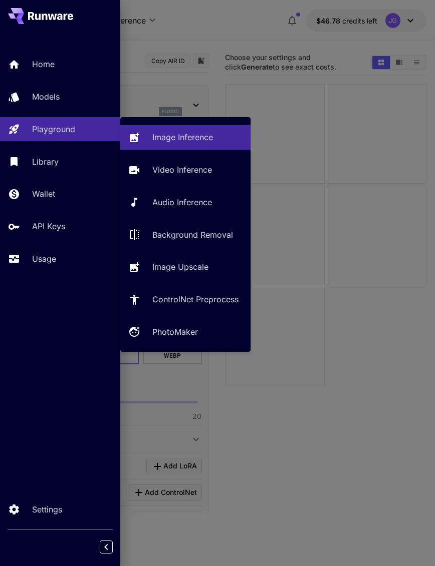
click at [187, 167] on p "Video Inference" at bounding box center [182, 170] width 60 height 12
type input "**********"
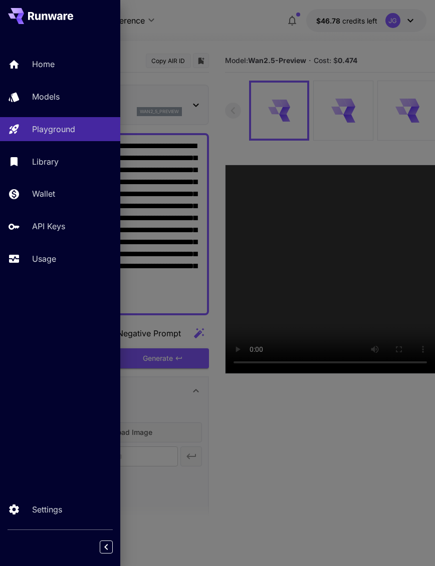
click at [232, 28] on div at bounding box center [217, 283] width 435 height 566
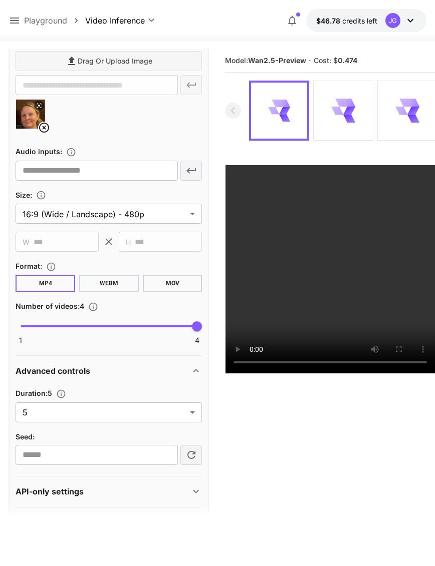
scroll to position [372, 0]
click at [194, 413] on body "**********" at bounding box center [217, 322] width 435 height 645
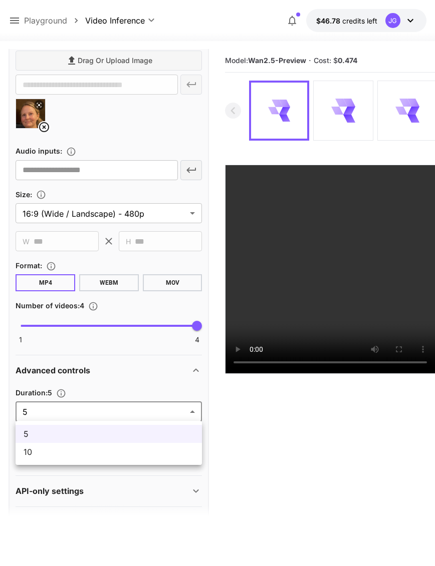
click at [157, 456] on span "10" at bounding box center [109, 452] width 170 height 12
type input "**"
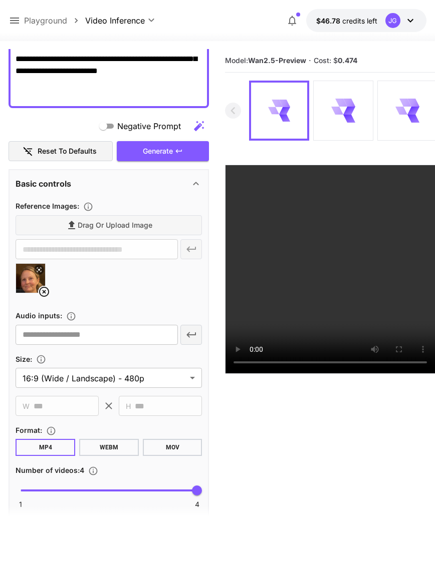
scroll to position [207, 0]
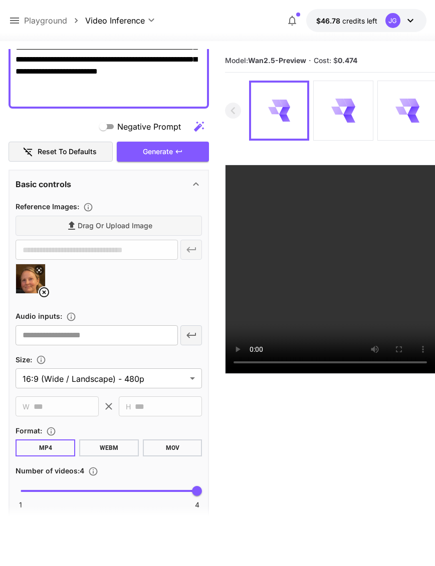
click at [184, 149] on div "Generate" at bounding box center [163, 152] width 92 height 21
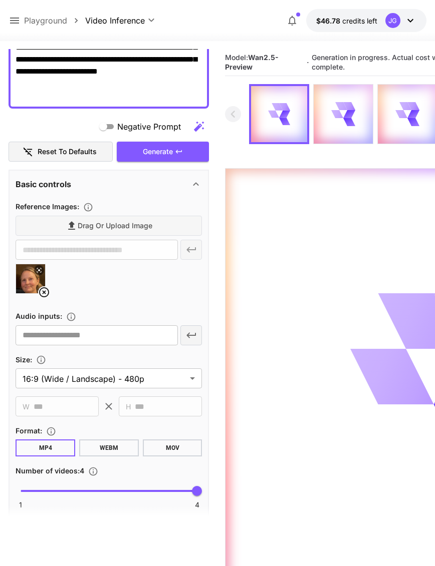
click at [20, 17] on icon at bounding box center [15, 21] width 12 height 12
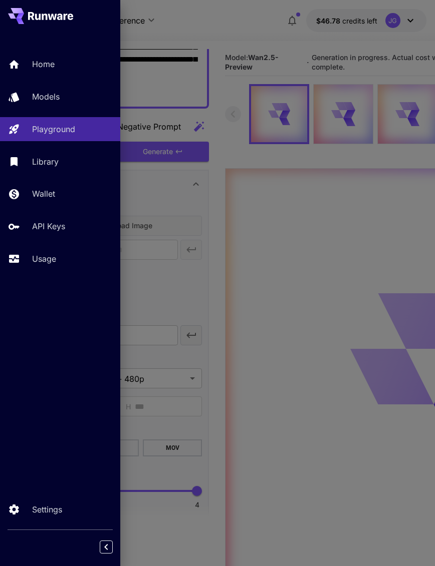
click at [57, 259] on div "Usage" at bounding box center [72, 259] width 80 height 12
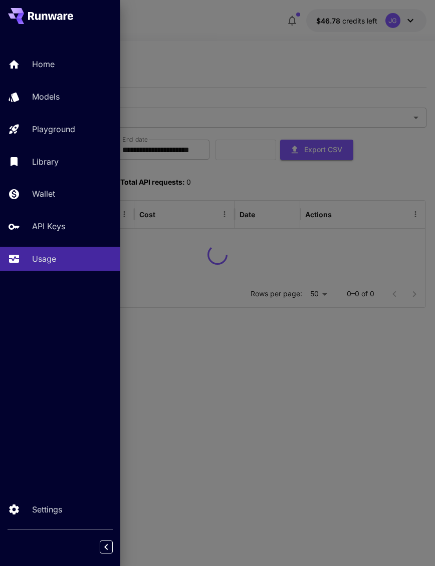
click at [265, 44] on div at bounding box center [217, 283] width 435 height 566
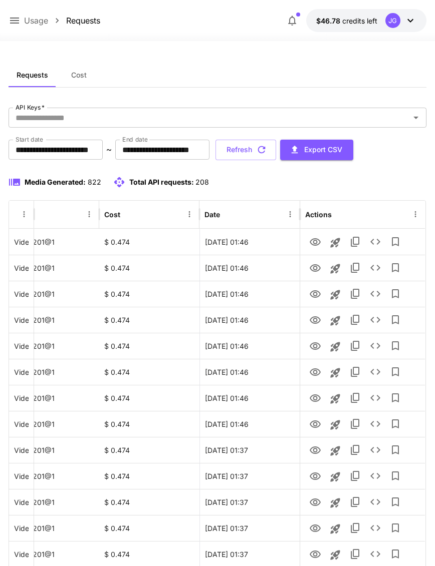
scroll to position [0, 35]
click at [318, 398] on icon "View" at bounding box center [315, 399] width 12 height 12
click at [317, 371] on icon "View" at bounding box center [314, 373] width 11 height 8
click at [318, 345] on icon "View" at bounding box center [315, 347] width 12 height 12
click at [318, 317] on icon "View" at bounding box center [315, 320] width 12 height 12
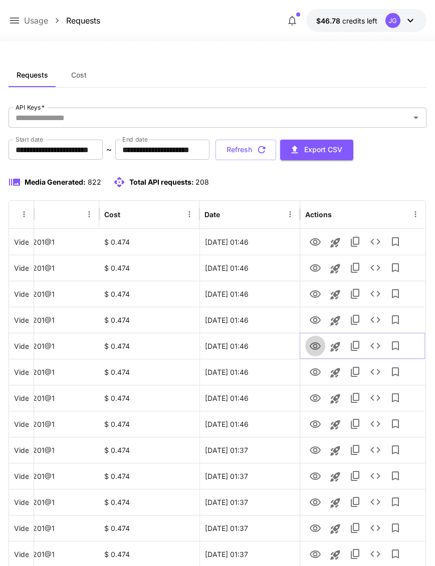
click at [316, 341] on icon "View" at bounding box center [315, 347] width 12 height 12
click at [316, 317] on icon "View" at bounding box center [314, 320] width 11 height 8
click at [316, 296] on icon "View" at bounding box center [315, 294] width 12 height 12
click at [316, 264] on icon "View" at bounding box center [315, 268] width 12 height 12
click at [317, 241] on icon "View" at bounding box center [315, 242] width 12 height 12
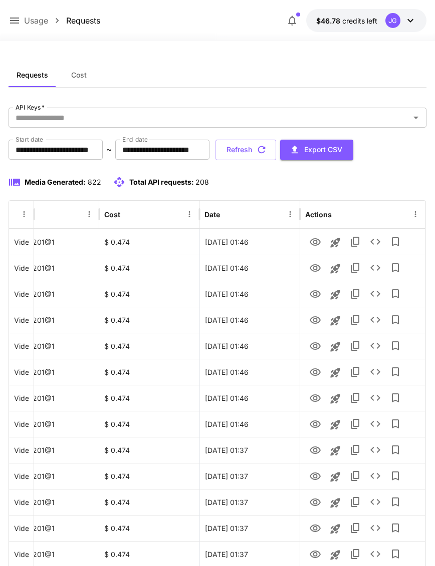
click at [276, 151] on button "Refresh" at bounding box center [245, 150] width 61 height 21
click at [317, 347] on icon "View" at bounding box center [314, 347] width 11 height 8
click at [17, 20] on icon at bounding box center [15, 21] width 12 height 12
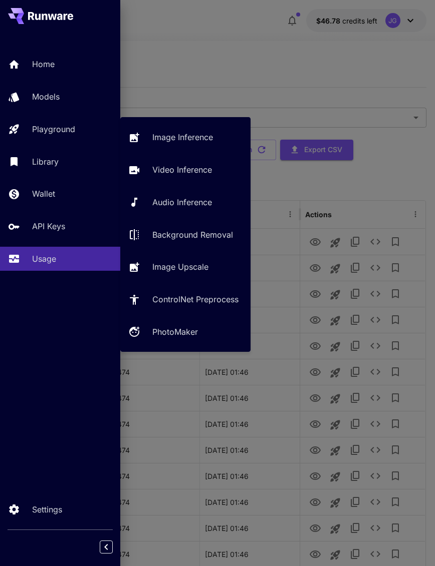
click at [200, 172] on p "Video Inference" at bounding box center [182, 170] width 60 height 12
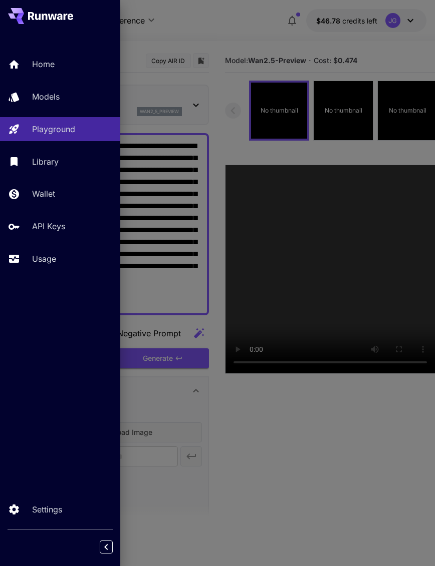
click at [239, 50] on div at bounding box center [217, 283] width 435 height 566
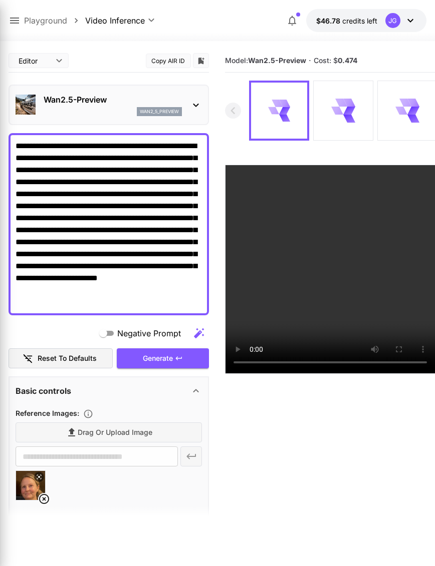
type input "*"
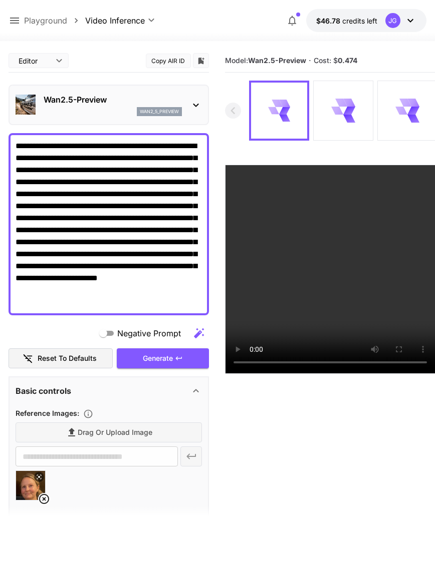
click at [26, 159] on textarea "**********" at bounding box center [109, 224] width 186 height 168
click at [107, 288] on textarea "**********" at bounding box center [109, 224] width 186 height 168
click at [123, 290] on textarea "**********" at bounding box center [109, 224] width 186 height 168
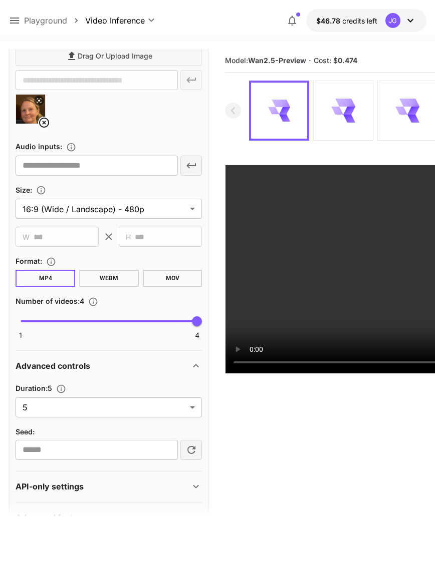
scroll to position [376, 0]
type textarea "**********"
click at [191, 410] on body "**********" at bounding box center [217, 322] width 435 height 645
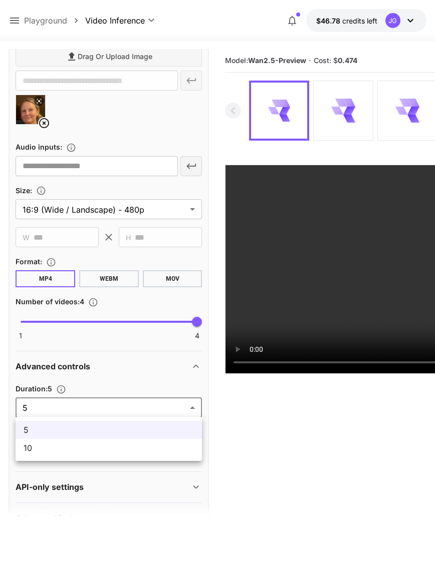
click at [152, 451] on span "10" at bounding box center [109, 448] width 170 height 12
type input "**"
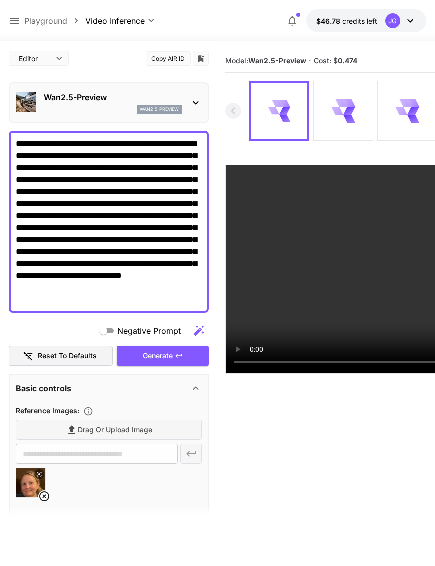
scroll to position [4, 0]
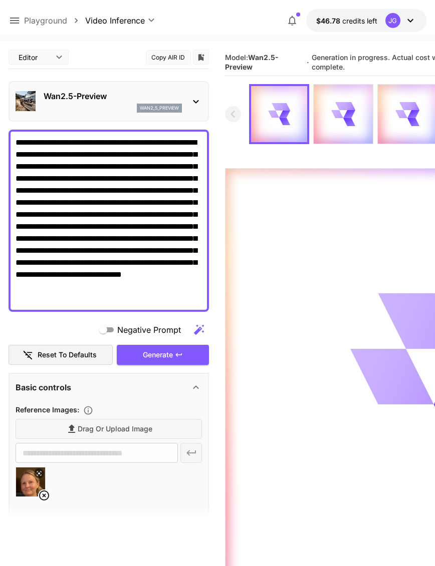
click at [20, 15] on icon at bounding box center [15, 21] width 12 height 12
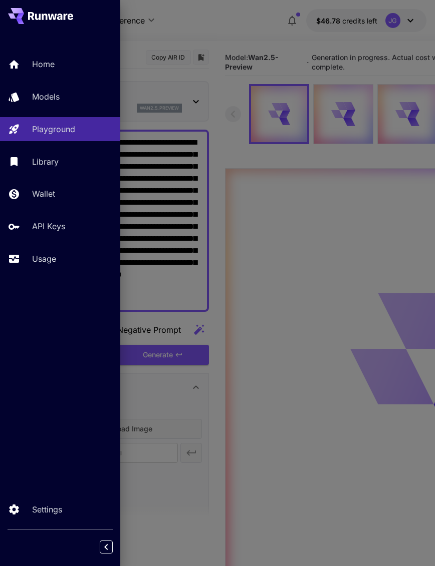
click at [58, 258] on div "Usage" at bounding box center [72, 259] width 80 height 12
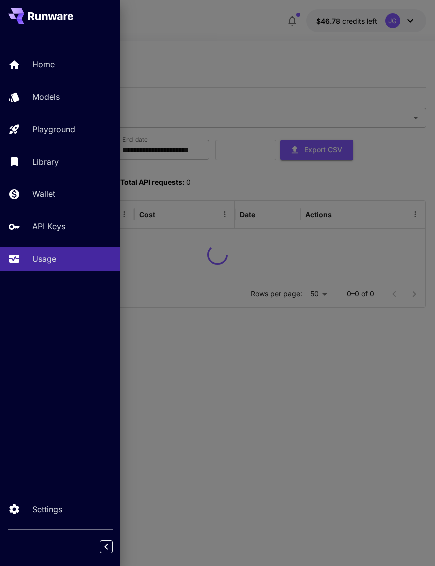
click at [213, 37] on div at bounding box center [217, 283] width 435 height 566
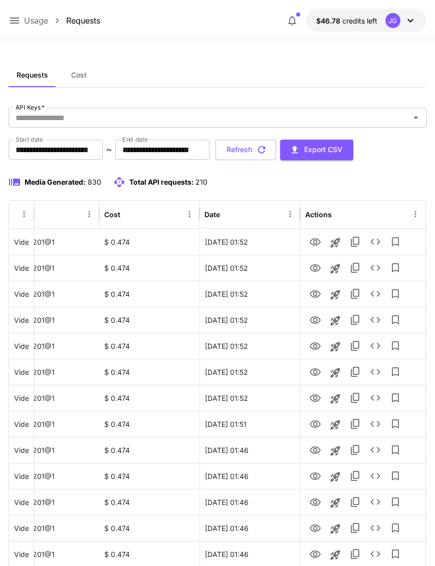
scroll to position [0, 35]
click at [320, 399] on icon "View" at bounding box center [314, 399] width 11 height 8
click at [315, 370] on icon "View" at bounding box center [314, 373] width 11 height 8
click at [318, 347] on icon "View" at bounding box center [315, 347] width 12 height 12
click at [317, 318] on icon "View" at bounding box center [315, 320] width 12 height 12
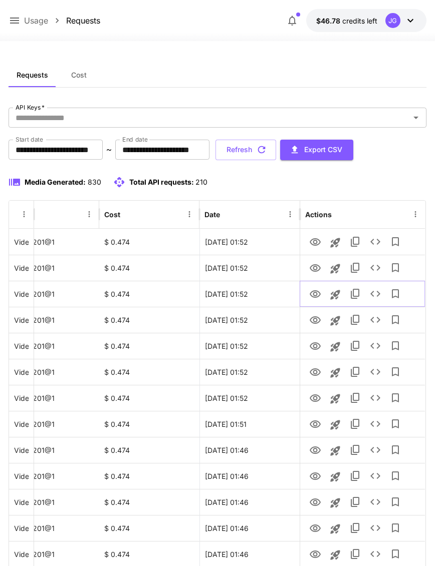
click at [319, 292] on icon "View" at bounding box center [314, 294] width 11 height 8
click at [317, 263] on icon "View" at bounding box center [315, 268] width 12 height 12
click at [320, 242] on icon "View" at bounding box center [314, 242] width 11 height 8
click at [276, 149] on button "Refresh" at bounding box center [245, 150] width 61 height 21
click at [276, 151] on button "Refresh" at bounding box center [245, 150] width 61 height 21
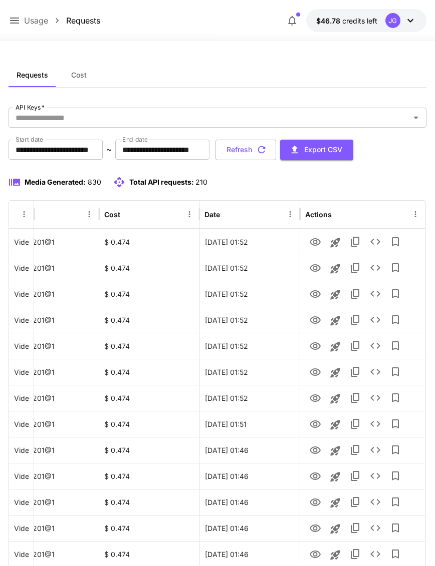
click at [276, 142] on button "Refresh" at bounding box center [245, 150] width 61 height 21
click at [314, 266] on icon "View" at bounding box center [314, 268] width 11 height 8
click at [316, 295] on icon "View" at bounding box center [314, 294] width 11 height 8
click at [276, 148] on button "Refresh" at bounding box center [245, 150] width 61 height 21
click at [320, 424] on icon "View" at bounding box center [314, 425] width 11 height 8
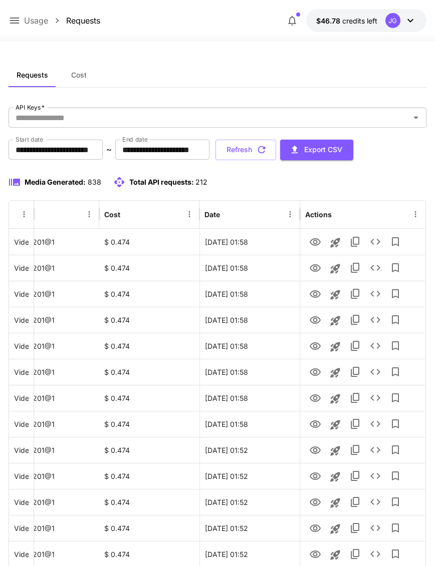
click at [14, 24] on icon at bounding box center [15, 21] width 12 height 12
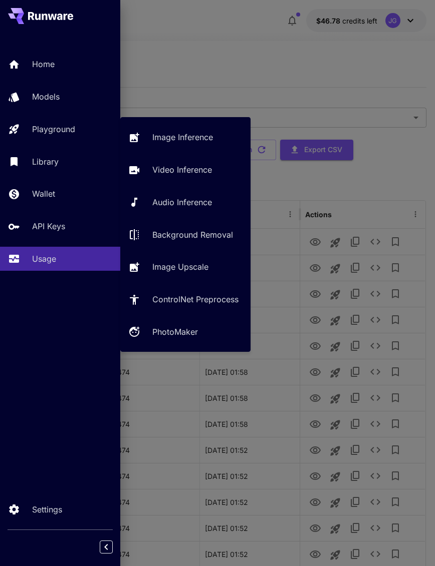
click at [204, 168] on p "Video Inference" at bounding box center [182, 170] width 60 height 12
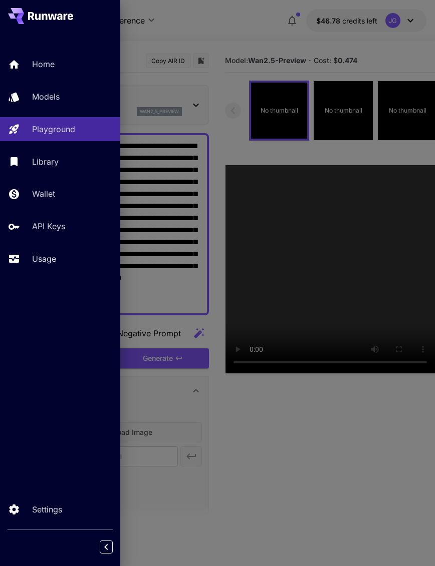
click at [237, 47] on div at bounding box center [217, 283] width 435 height 566
type input "*"
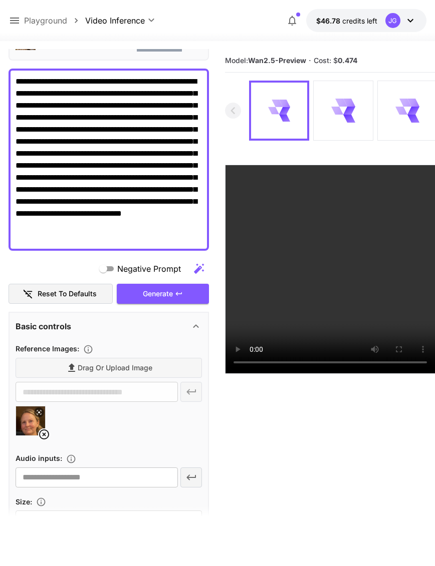
scroll to position [72, 0]
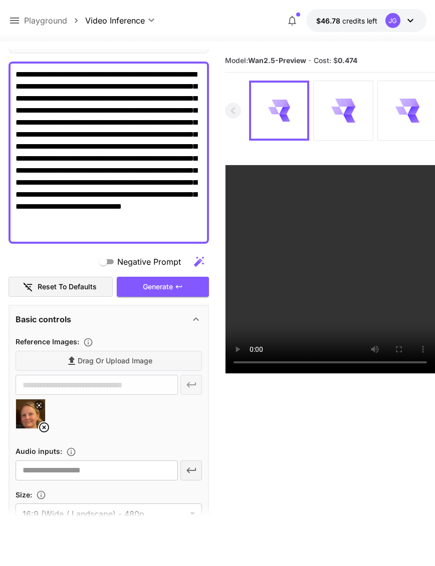
click at [47, 424] on icon at bounding box center [44, 428] width 10 height 10
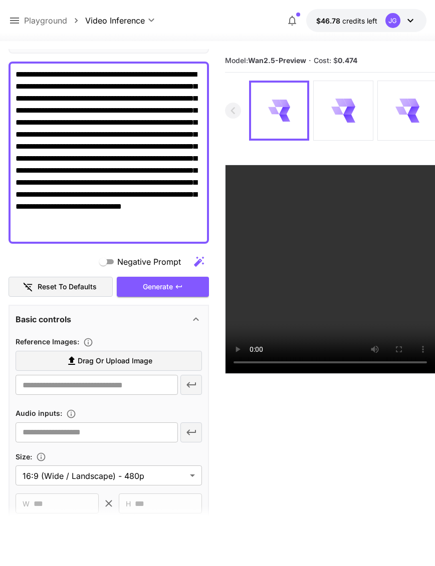
click at [136, 356] on span "Drag or upload image" at bounding box center [115, 361] width 75 height 13
click at [0, 0] on input "Drag or upload image" at bounding box center [0, 0] width 0 height 0
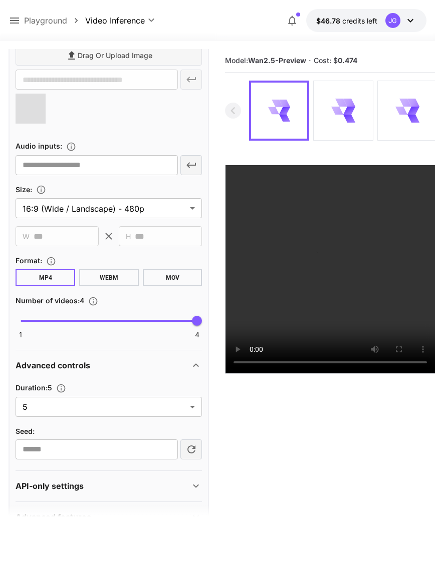
type input "**********"
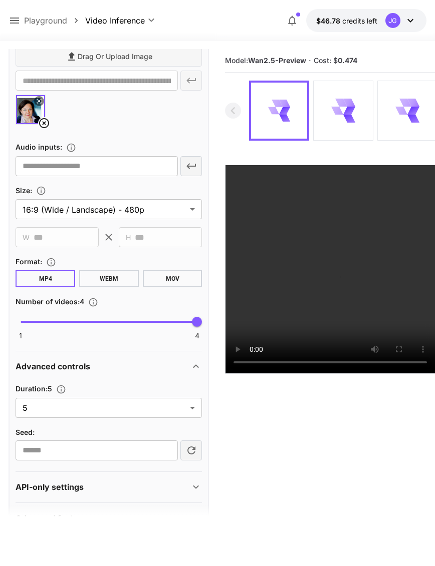
click at [196, 407] on body "**********" at bounding box center [217, 322] width 435 height 645
click at [157, 450] on span "10" at bounding box center [109, 448] width 170 height 12
type input "**"
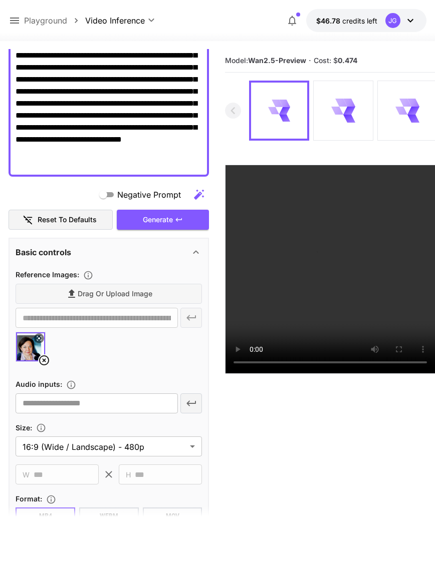
scroll to position [141, 0]
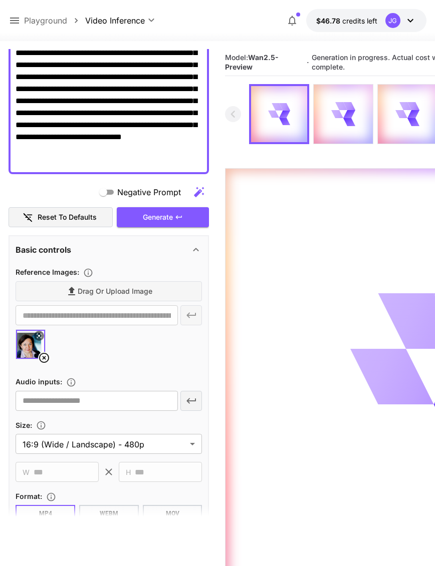
click at [185, 216] on div "Generate" at bounding box center [163, 217] width 92 height 21
click at [19, 15] on icon at bounding box center [15, 21] width 12 height 12
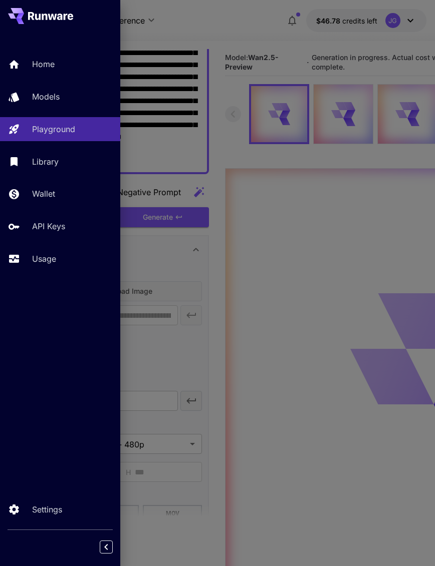
click at [63, 263] on div "Usage" at bounding box center [72, 259] width 80 height 12
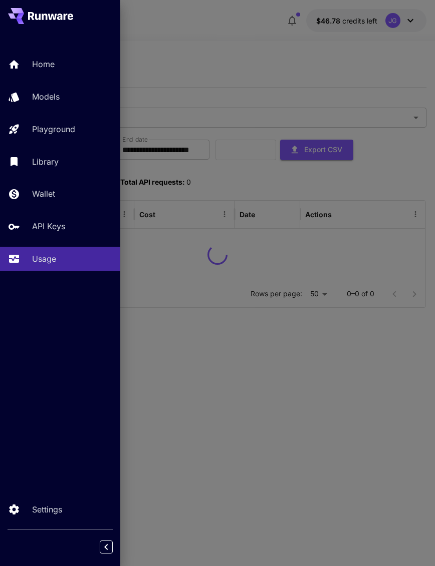
click at [236, 44] on div at bounding box center [217, 283] width 435 height 566
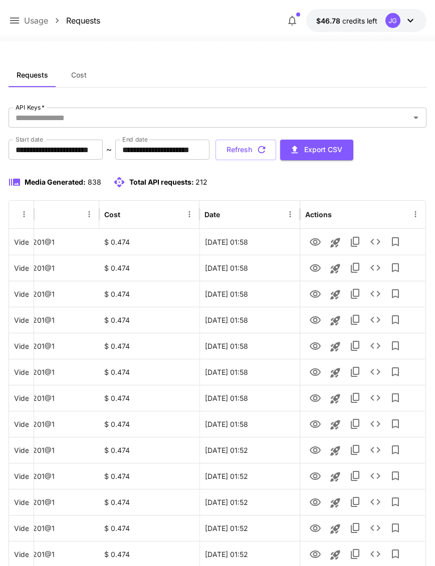
scroll to position [0, 35]
click at [318, 400] on icon "View" at bounding box center [314, 399] width 11 height 8
click at [315, 375] on icon "View" at bounding box center [314, 373] width 11 height 8
click at [315, 342] on icon "View" at bounding box center [315, 347] width 12 height 12
click at [316, 319] on icon "View" at bounding box center [314, 320] width 11 height 8
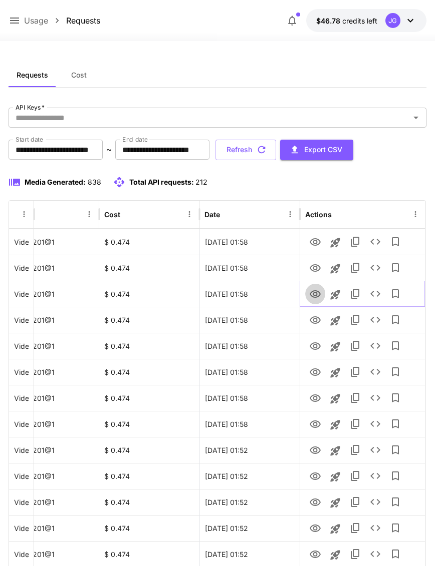
click at [317, 292] on icon "View" at bounding box center [315, 294] width 12 height 12
click at [316, 264] on icon "View" at bounding box center [314, 268] width 11 height 8
click at [317, 238] on icon "View" at bounding box center [315, 242] width 12 height 12
click at [318, 264] on icon "View" at bounding box center [315, 268] width 12 height 12
click at [276, 146] on button "Refresh" at bounding box center [245, 150] width 61 height 21
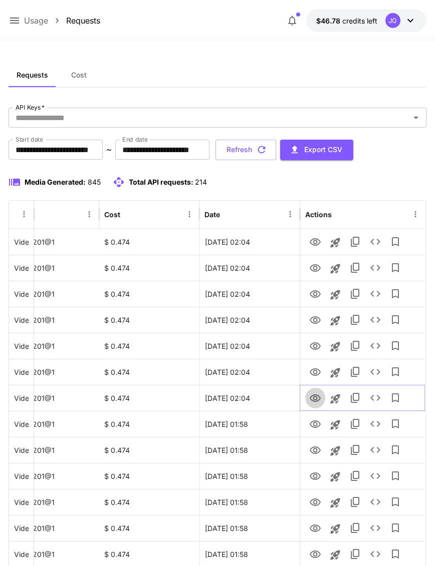
click at [318, 397] on icon "View" at bounding box center [315, 399] width 12 height 12
click at [20, 14] on div "Usage Requests $46.78 credits left JG" at bounding box center [217, 20] width 417 height 23
click at [16, 25] on icon at bounding box center [15, 21] width 12 height 12
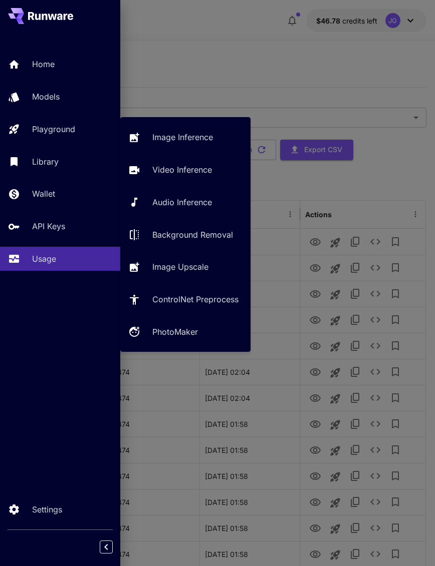
click at [202, 169] on p "Video Inference" at bounding box center [182, 170] width 60 height 12
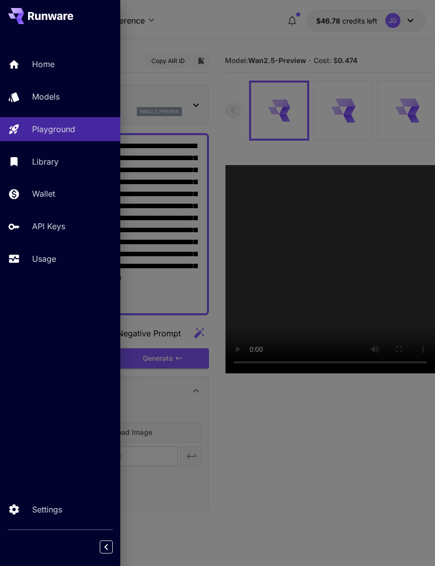
click at [218, 26] on div at bounding box center [217, 283] width 435 height 566
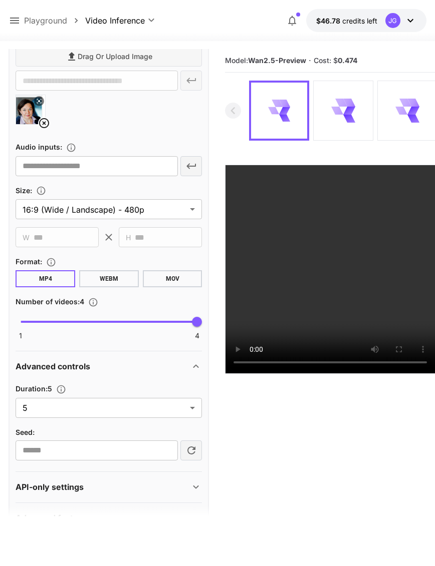
scroll to position [376, 0]
click at [194, 405] on body "**********" at bounding box center [217, 322] width 435 height 645
click at [162, 449] on span "10" at bounding box center [109, 448] width 170 height 12
type input "**"
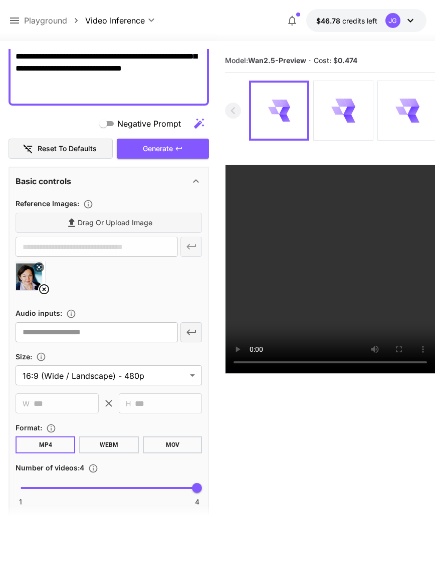
scroll to position [212, 0]
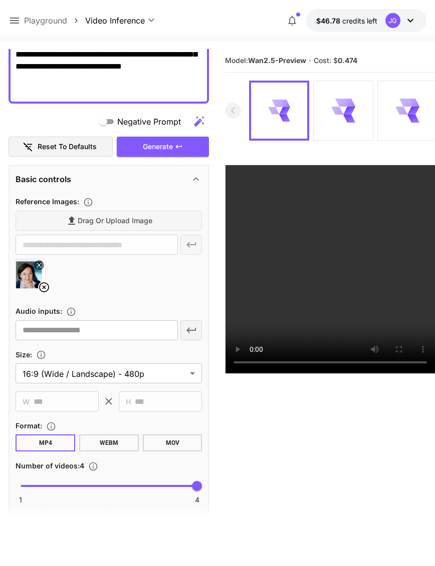
click at [182, 142] on div "Generate" at bounding box center [163, 147] width 92 height 21
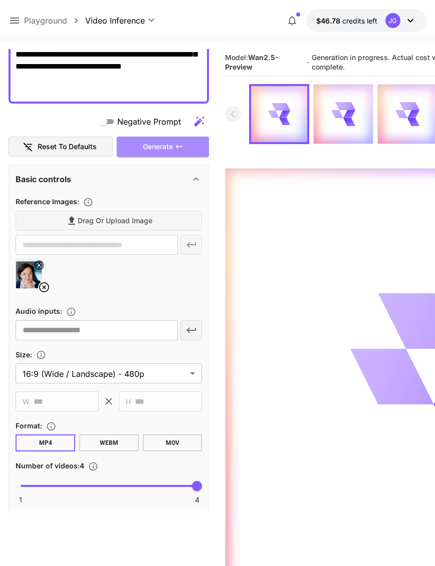
click at [187, 140] on div "Generate" at bounding box center [163, 147] width 92 height 21
click at [19, 15] on button at bounding box center [15, 21] width 12 height 13
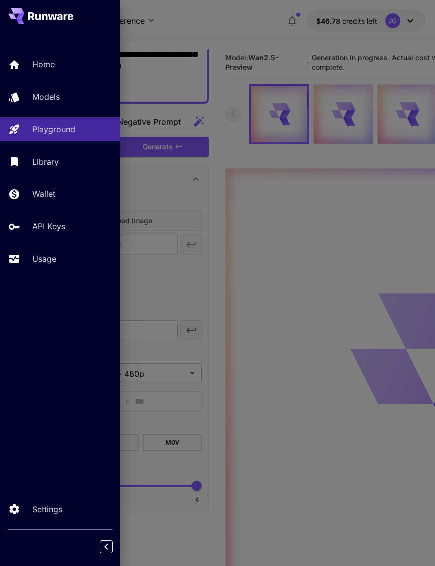
click at [53, 254] on p "Usage" at bounding box center [44, 259] width 24 height 12
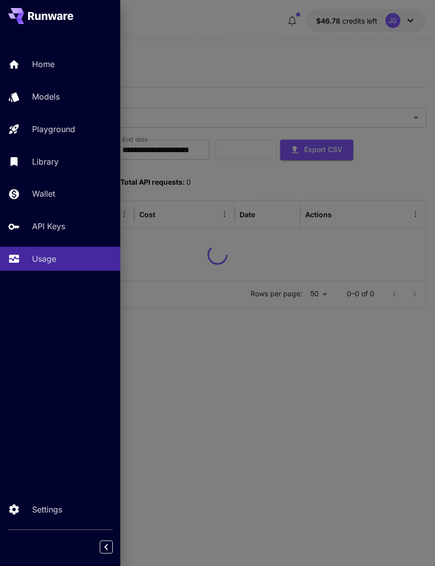
click at [274, 48] on div at bounding box center [217, 283] width 435 height 566
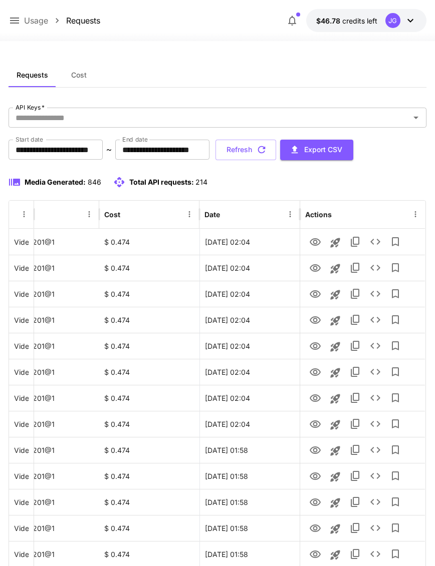
scroll to position [0, 35]
click at [317, 396] on icon "View" at bounding box center [315, 399] width 12 height 12
click at [317, 375] on icon "View" at bounding box center [314, 373] width 11 height 8
click at [314, 348] on icon "View" at bounding box center [314, 347] width 11 height 8
click at [317, 322] on icon "View" at bounding box center [315, 320] width 12 height 12
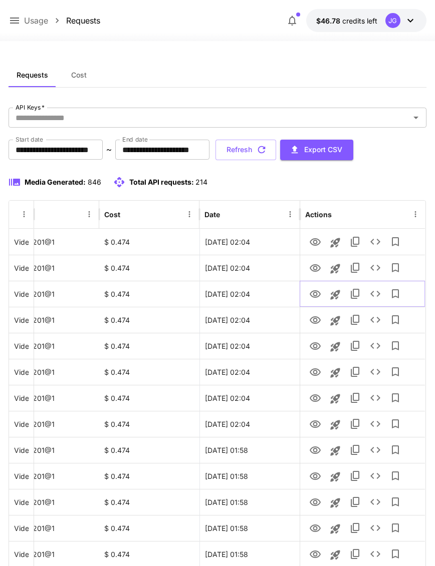
click at [320, 294] on icon "View" at bounding box center [315, 294] width 12 height 12
click at [317, 263] on icon "View" at bounding box center [315, 268] width 12 height 12
click at [319, 241] on icon "View" at bounding box center [315, 242] width 12 height 12
click at [276, 147] on button "Refresh" at bounding box center [245, 150] width 61 height 21
click at [315, 240] on icon "View" at bounding box center [314, 242] width 11 height 8
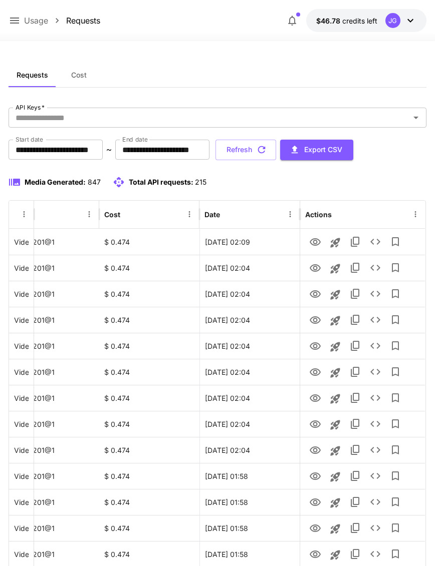
click at [16, 17] on icon at bounding box center [15, 21] width 12 height 12
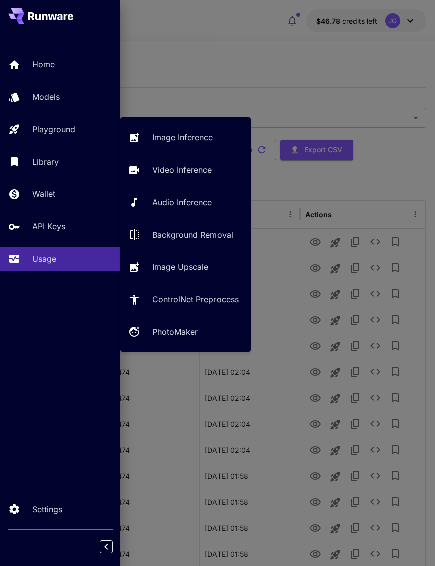
click at [210, 168] on p "Video Inference" at bounding box center [182, 170] width 60 height 12
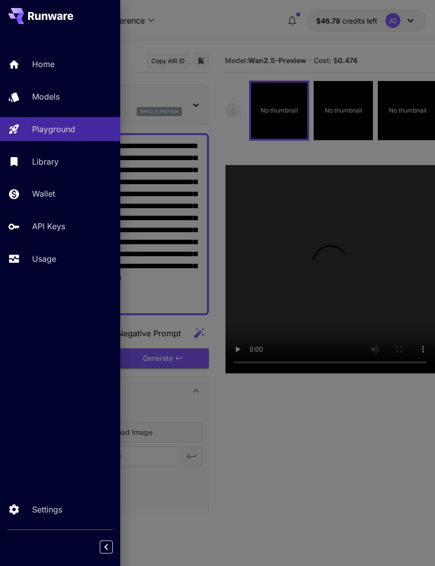
type input "*"
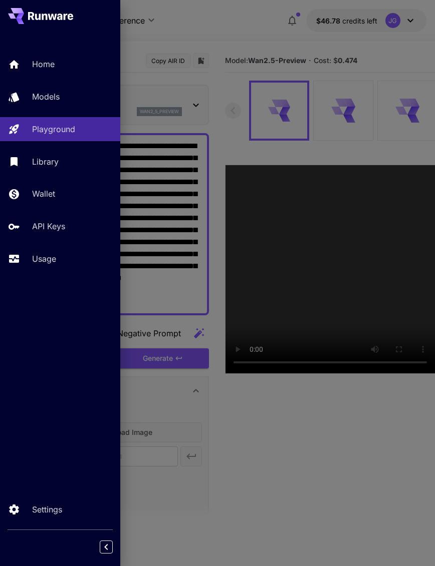
click at [236, 25] on div at bounding box center [217, 283] width 435 height 566
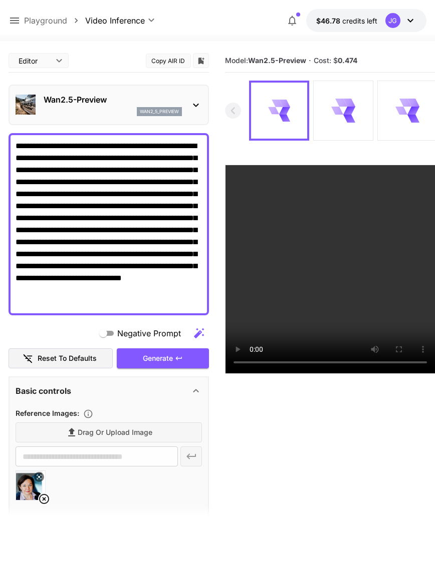
click at [57, 145] on textarea "**********" at bounding box center [109, 224] width 186 height 168
type textarea "**********"
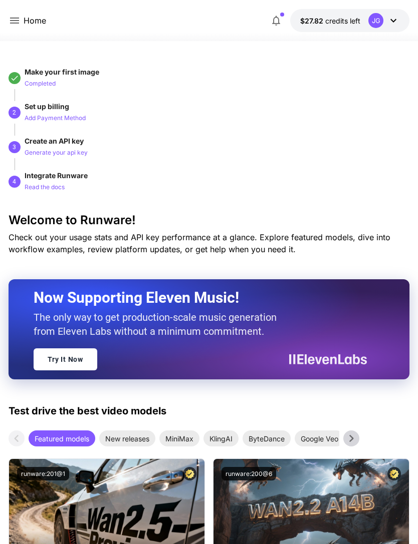
click at [14, 18] on icon at bounding box center [14, 21] width 9 height 6
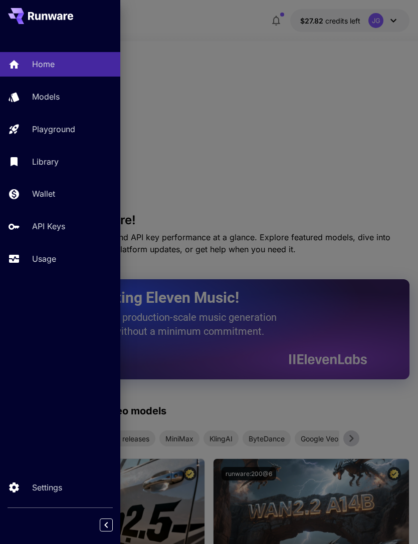
click at [54, 249] on link "Usage" at bounding box center [60, 259] width 120 height 25
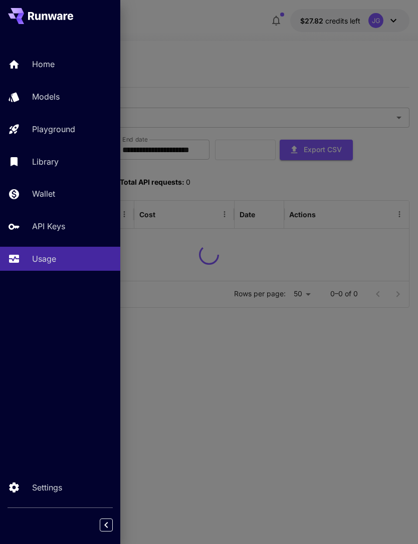
click at [220, 47] on div at bounding box center [209, 272] width 418 height 544
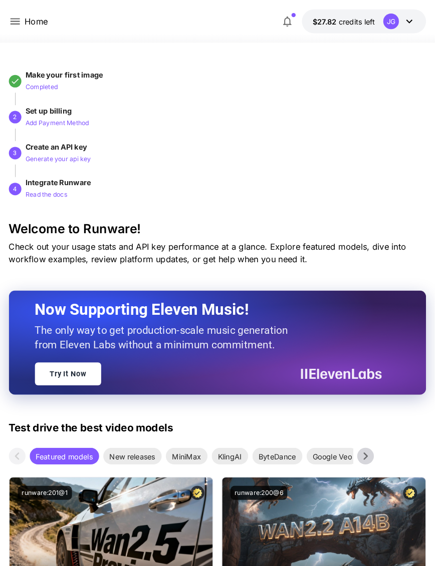
scroll to position [2, 0]
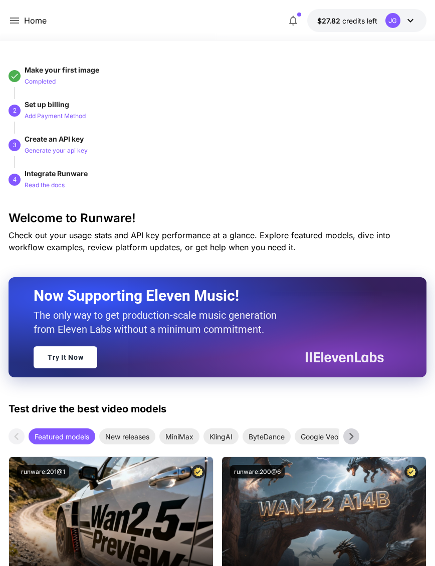
click at [17, 22] on icon at bounding box center [15, 21] width 12 height 12
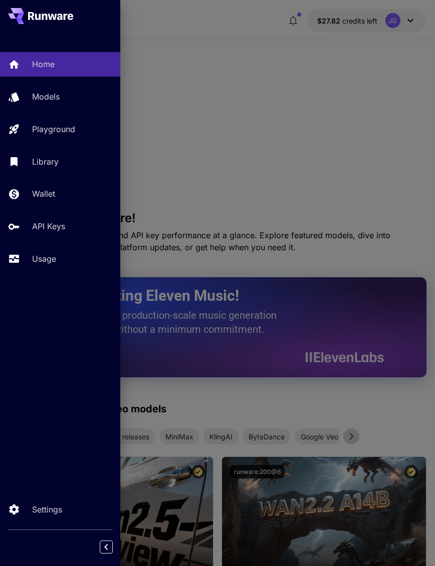
click at [45, 267] on link "Usage" at bounding box center [60, 259] width 120 height 25
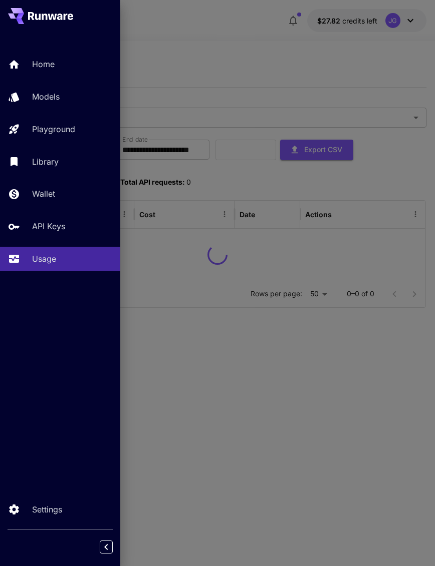
click at [263, 52] on div at bounding box center [217, 283] width 435 height 566
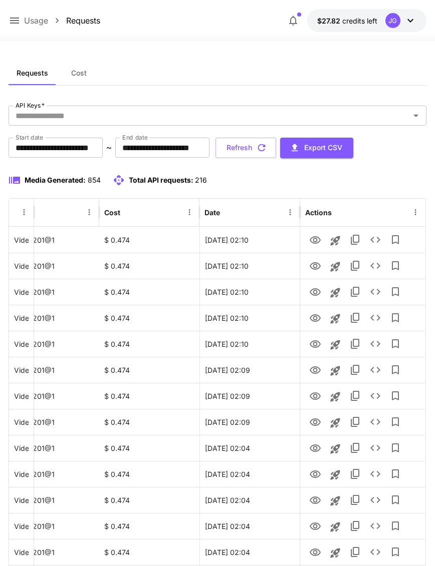
scroll to position [0, 35]
click at [335, 425] on icon "Launch in playground" at bounding box center [335, 423] width 12 height 12
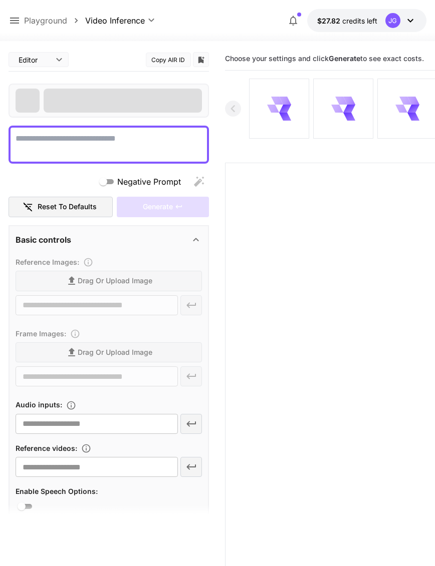
type textarea "**********"
type input "**********"
type input "***"
type input "*"
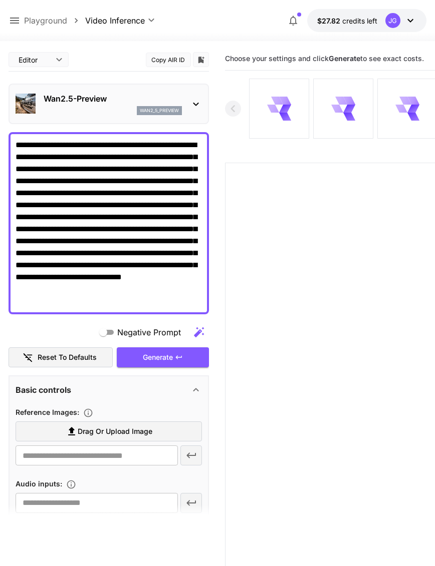
click at [62, 145] on textarea "**********" at bounding box center [109, 223] width 186 height 168
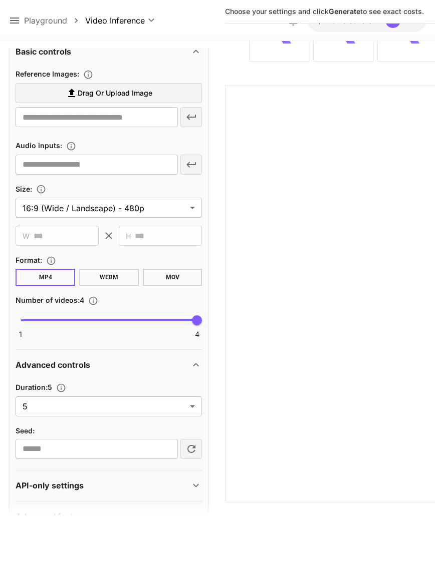
scroll to position [338, 0]
type textarea "**********"
click at [193, 407] on body "**********" at bounding box center [217, 243] width 435 height 645
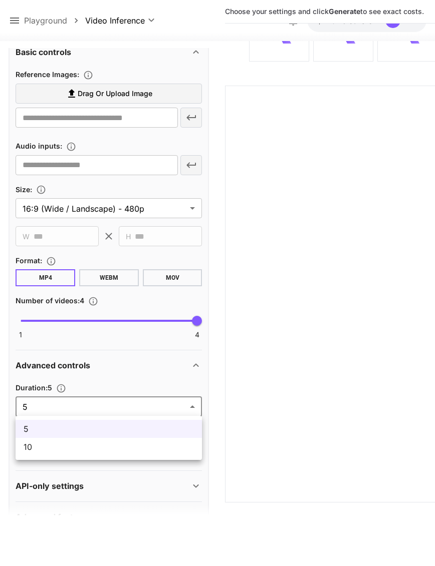
click at [141, 449] on span "10" at bounding box center [109, 447] width 170 height 12
type input "**"
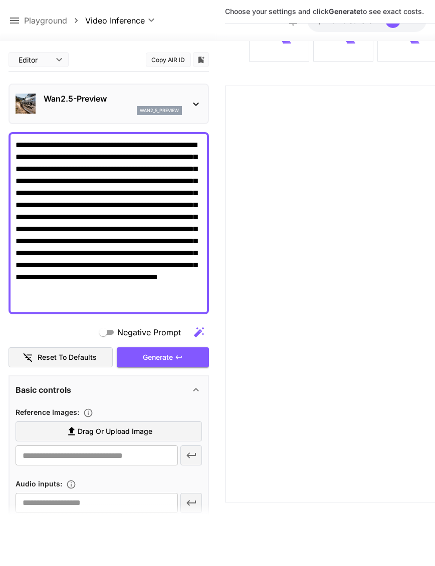
scroll to position [0, 0]
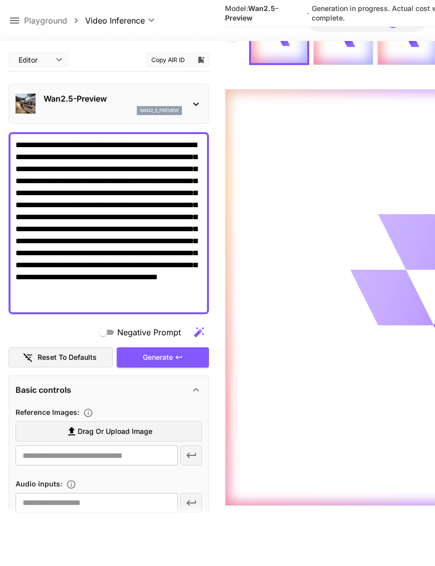
click at [186, 358] on div "Generate" at bounding box center [163, 358] width 92 height 21
click at [19, 17] on icon at bounding box center [15, 21] width 12 height 12
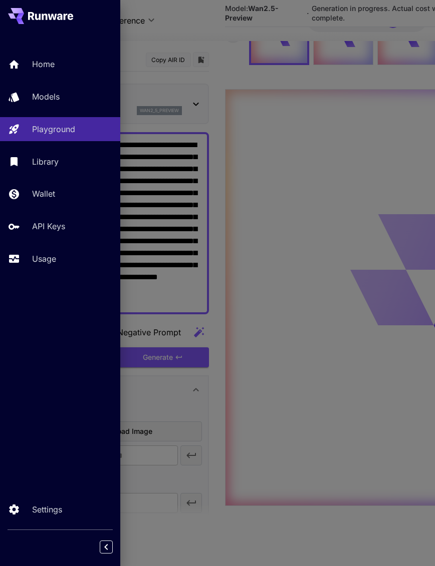
click at [49, 258] on p "Usage" at bounding box center [44, 259] width 24 height 12
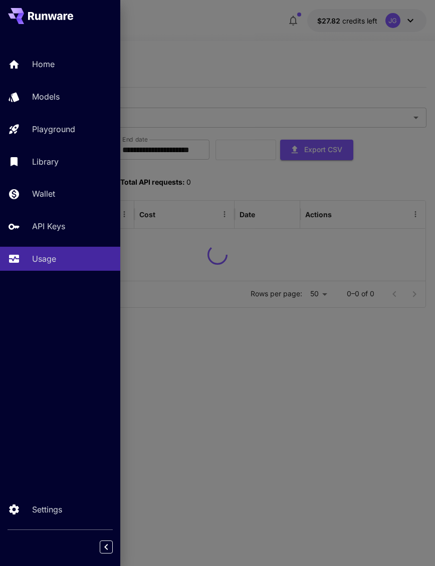
click at [186, 53] on div at bounding box center [217, 283] width 435 height 566
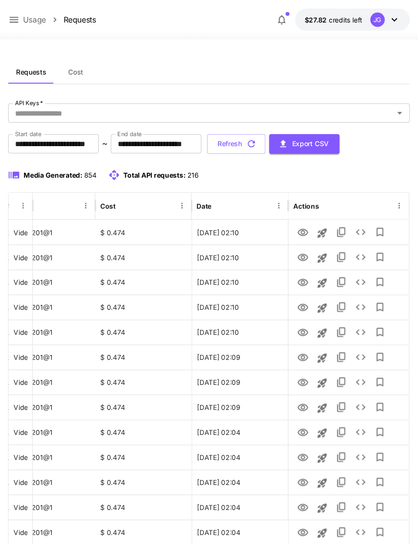
scroll to position [0, 35]
click at [316, 397] on icon "View" at bounding box center [314, 399] width 11 height 8
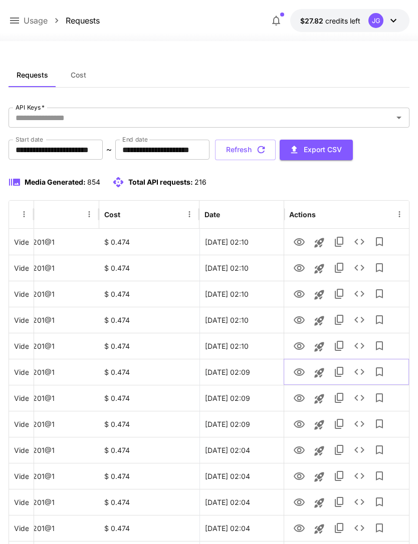
click at [303, 373] on icon "View" at bounding box center [298, 373] width 11 height 8
click at [306, 339] on button "View" at bounding box center [299, 345] width 20 height 21
click at [303, 347] on icon "View" at bounding box center [298, 347] width 11 height 8
click at [303, 319] on icon "View" at bounding box center [298, 320] width 11 height 8
click at [303, 290] on icon "View" at bounding box center [299, 294] width 12 height 12
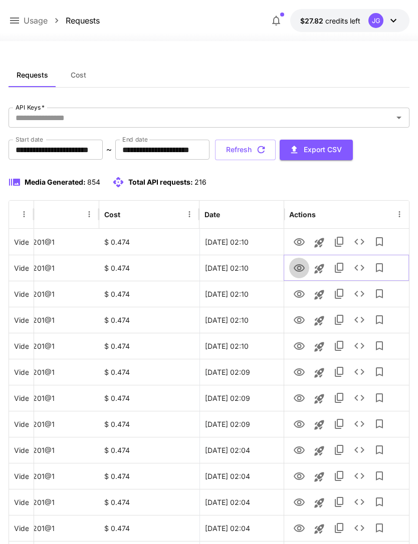
click at [298, 271] on icon "View" at bounding box center [298, 268] width 11 height 8
click at [300, 239] on icon "View" at bounding box center [298, 242] width 11 height 8
click at [302, 426] on icon "View" at bounding box center [298, 425] width 11 height 8
click at [302, 240] on icon "View" at bounding box center [298, 242] width 11 height 8
click at [275, 149] on button "Refresh" at bounding box center [245, 150] width 61 height 21
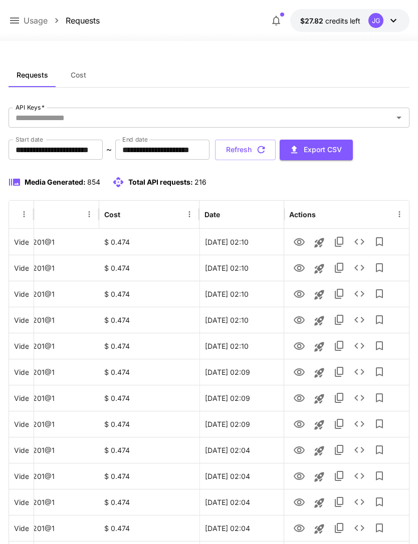
click at [275, 150] on button "Refresh" at bounding box center [245, 150] width 61 height 21
click at [302, 450] on icon "View" at bounding box center [299, 451] width 12 height 12
click at [275, 151] on button "Refresh" at bounding box center [245, 150] width 61 height 21
click at [302, 423] on icon "View" at bounding box center [299, 425] width 12 height 12
click at [301, 397] on icon "View" at bounding box center [299, 399] width 12 height 12
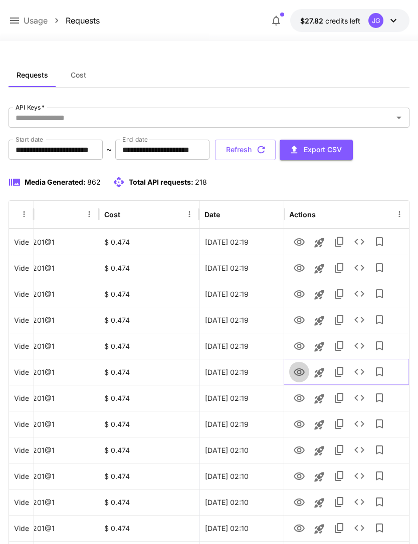
click at [302, 370] on icon "View" at bounding box center [298, 373] width 11 height 8
click at [302, 344] on icon "View" at bounding box center [298, 347] width 11 height 8
click at [303, 318] on icon "View" at bounding box center [299, 320] width 12 height 12
click at [301, 293] on icon "View" at bounding box center [299, 294] width 12 height 12
click at [301, 321] on icon "View" at bounding box center [299, 320] width 12 height 12
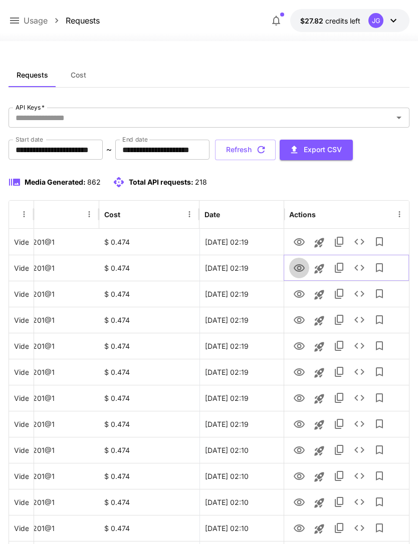
click at [302, 262] on icon "View" at bounding box center [299, 268] width 12 height 12
click at [301, 243] on icon "View" at bounding box center [299, 242] width 12 height 12
click at [15, 19] on icon at bounding box center [14, 21] width 9 height 6
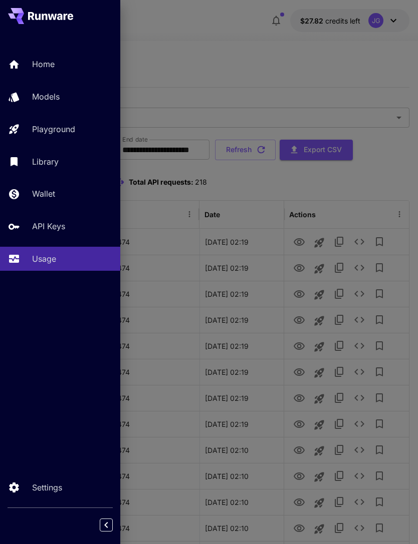
click at [71, 126] on p "Playground" at bounding box center [53, 129] width 43 height 12
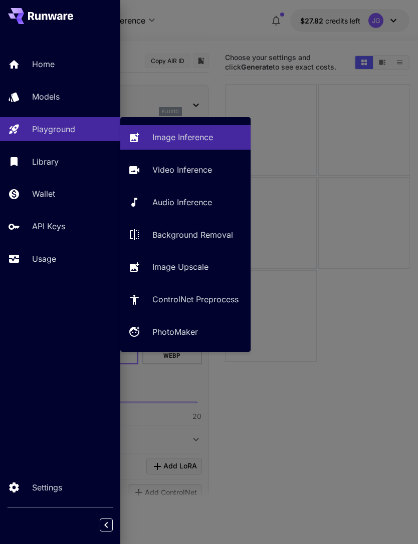
type input "**********"
click at [204, 168] on p "Video Inference" at bounding box center [182, 170] width 60 height 12
type input "**********"
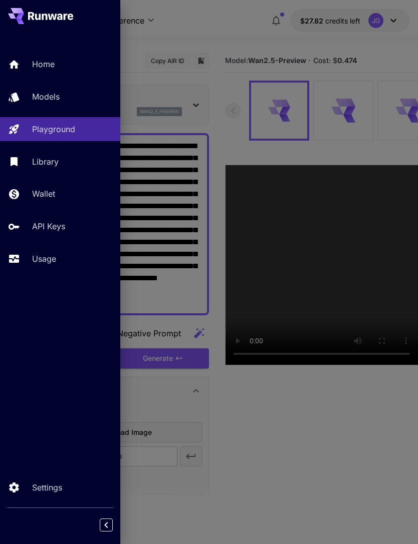
click at [214, 24] on div at bounding box center [209, 272] width 418 height 544
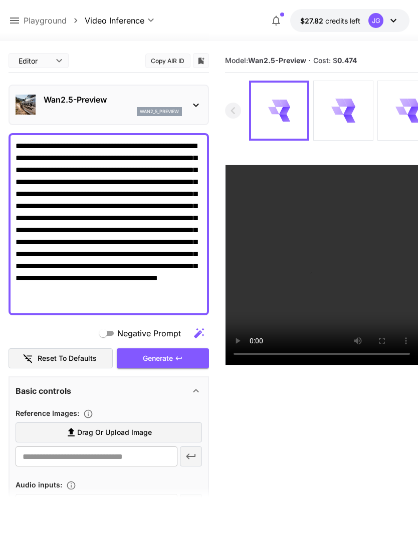
click at [98, 146] on textarea "**********" at bounding box center [109, 224] width 186 height 168
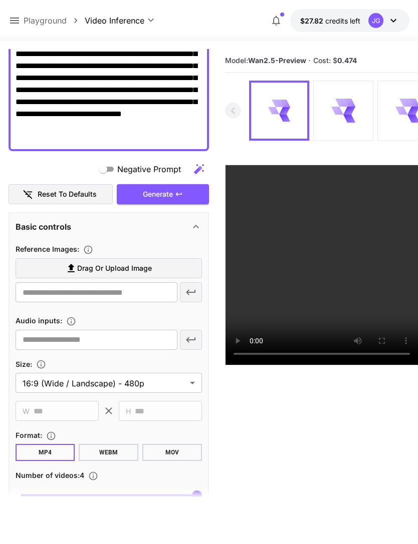
scroll to position [170, 0]
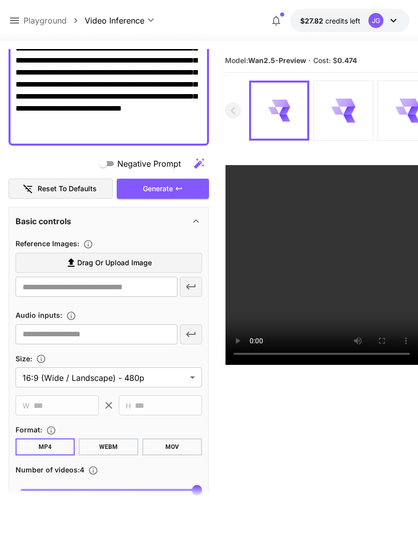
type textarea "**********"
click at [163, 261] on label "Drag or upload image" at bounding box center [109, 263] width 186 height 21
click at [0, 0] on input "Drag or upload image" at bounding box center [0, 0] width 0 height 0
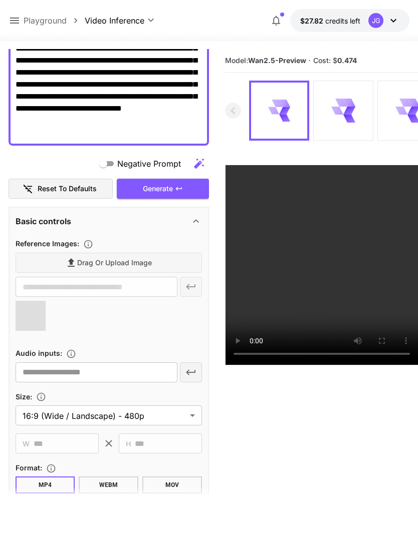
type input "**********"
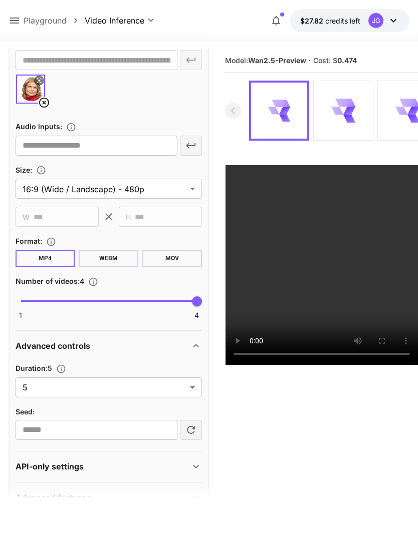
scroll to position [396, 0]
click at [198, 389] on body "**********" at bounding box center [209, 311] width 418 height 623
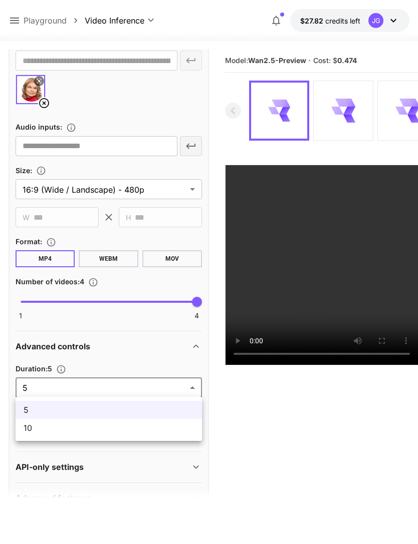
click at [164, 428] on span "10" at bounding box center [109, 428] width 170 height 12
type input "**"
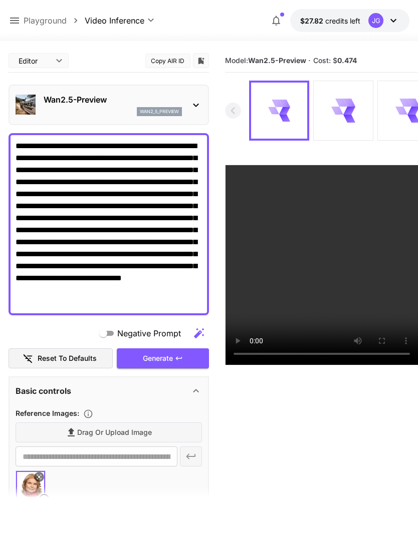
scroll to position [0, 0]
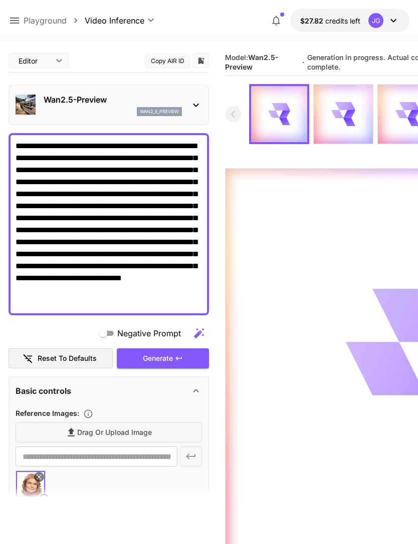
click at [26, 18] on p "Playground" at bounding box center [45, 21] width 43 height 12
type input "**********"
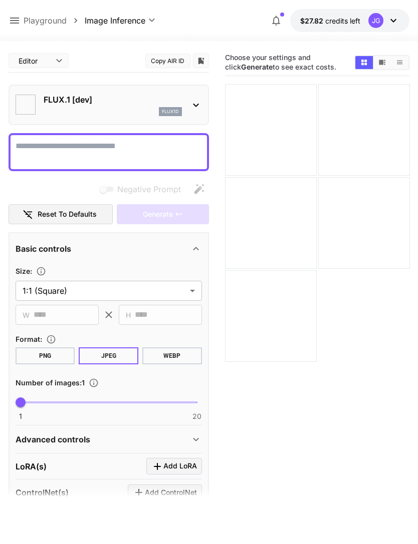
type input "**********"
click at [14, 11] on div "**********" at bounding box center [209, 20] width 401 height 23
click at [15, 19] on icon at bounding box center [14, 21] width 9 height 6
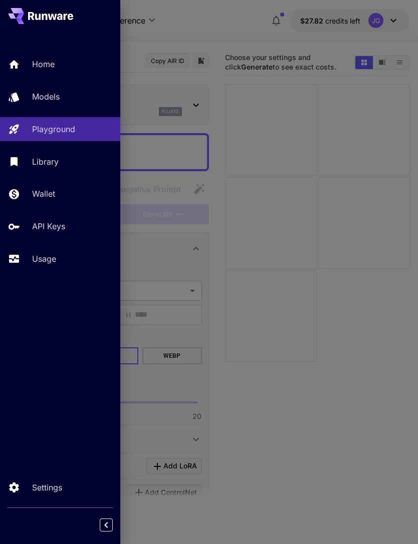
click at [56, 262] on p "Usage" at bounding box center [44, 259] width 24 height 12
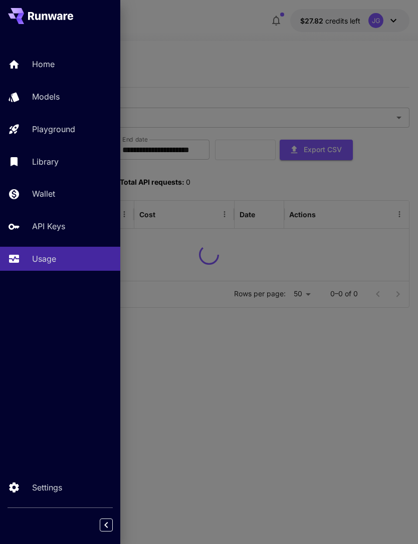
click at [250, 49] on div at bounding box center [209, 272] width 418 height 544
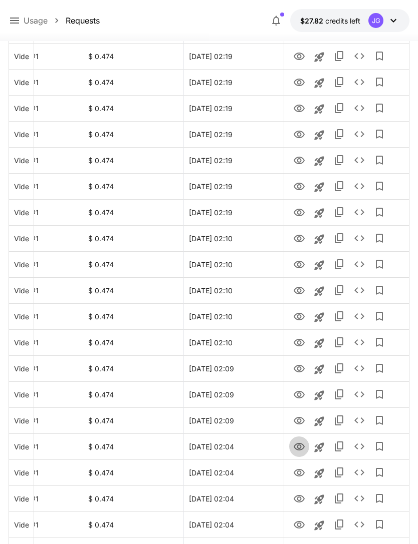
scroll to position [212, 0]
click at [303, 446] on icon "View" at bounding box center [298, 447] width 11 height 8
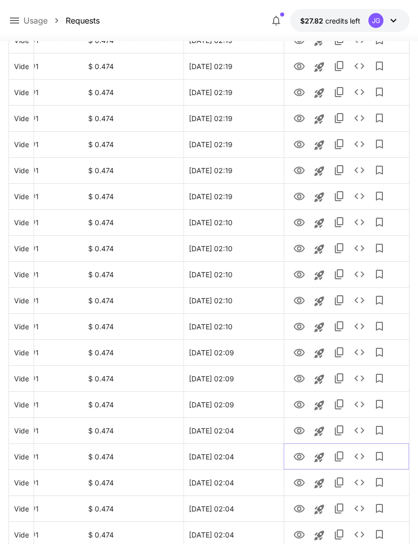
click at [300, 457] on icon "View" at bounding box center [298, 457] width 11 height 8
click at [304, 481] on icon "View" at bounding box center [299, 483] width 12 height 12
click at [301, 506] on icon "View" at bounding box center [298, 509] width 11 height 8
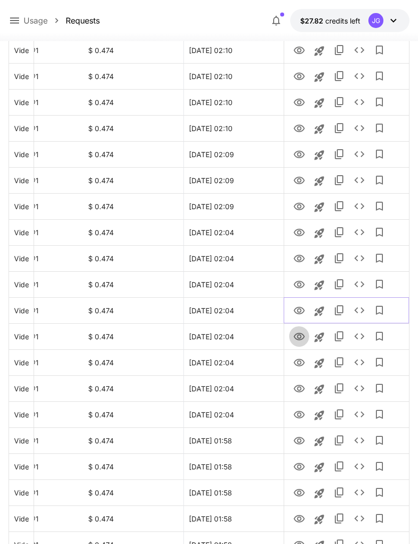
scroll to position [426, 0]
click at [303, 338] on icon "View" at bounding box center [298, 337] width 11 height 8
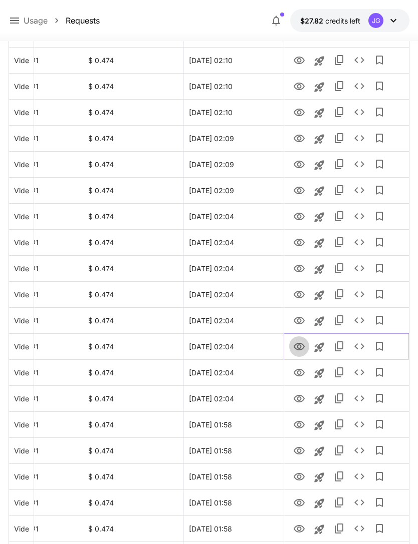
click at [302, 349] on icon "View" at bounding box center [299, 347] width 12 height 12
click at [304, 374] on icon "View" at bounding box center [299, 373] width 12 height 12
click at [303, 397] on icon "View" at bounding box center [298, 399] width 11 height 8
click at [302, 426] on icon "View" at bounding box center [299, 425] width 12 height 12
click at [304, 450] on icon "View" at bounding box center [298, 451] width 11 height 8
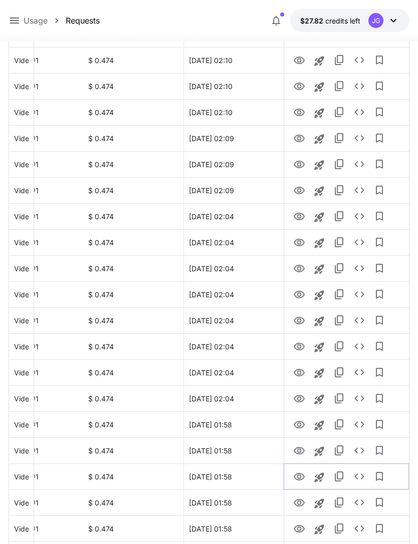
click at [304, 481] on icon "View" at bounding box center [299, 477] width 12 height 12
click at [300, 502] on icon "View" at bounding box center [298, 503] width 11 height 8
click at [304, 527] on icon "View" at bounding box center [299, 529] width 12 height 12
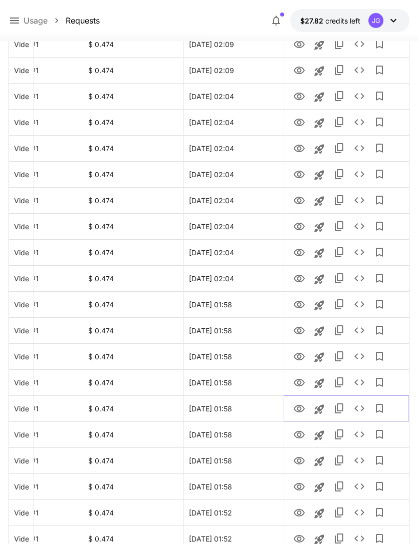
scroll to position [562, 0]
click at [301, 438] on icon "View" at bounding box center [298, 435] width 11 height 8
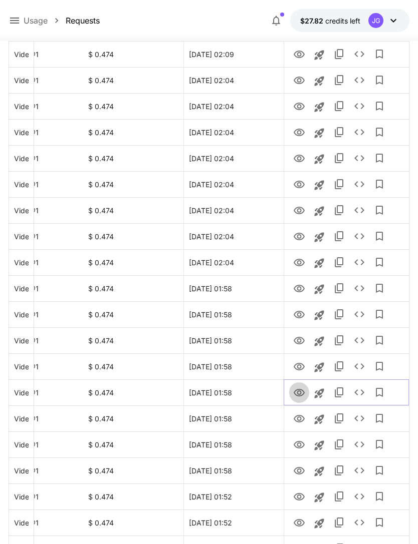
click at [303, 393] on icon "View" at bounding box center [299, 393] width 12 height 12
click at [300, 419] on icon "View" at bounding box center [298, 419] width 11 height 8
click at [303, 447] on icon "View" at bounding box center [299, 445] width 12 height 12
click at [302, 472] on icon "View" at bounding box center [298, 471] width 11 height 8
click at [299, 498] on icon "View" at bounding box center [298, 497] width 11 height 8
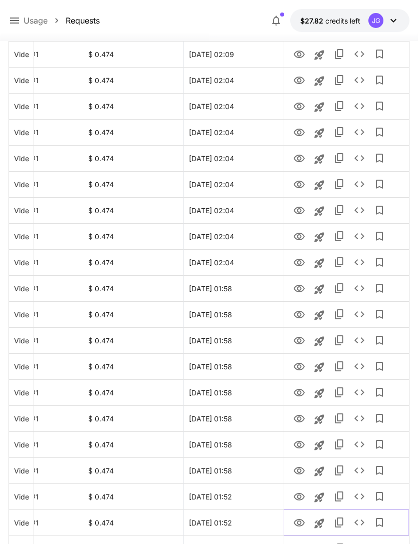
click at [301, 522] on icon "View" at bounding box center [299, 523] width 12 height 12
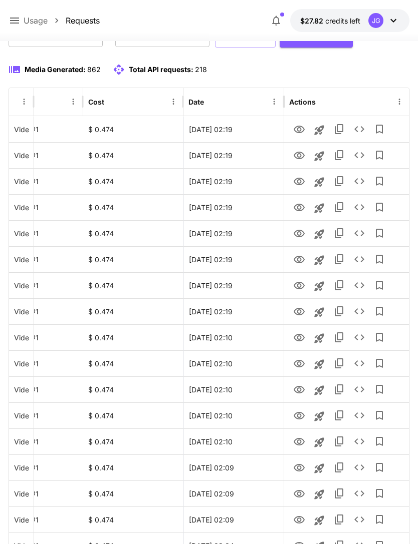
scroll to position [0, 0]
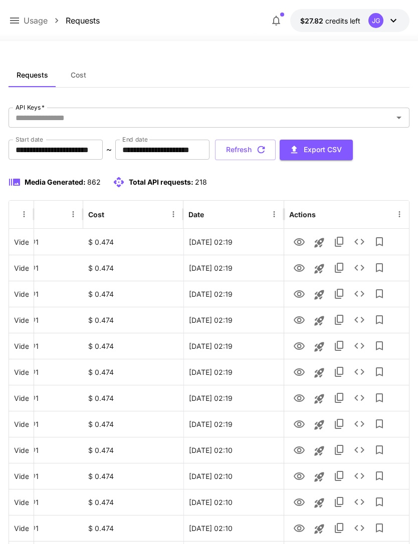
click at [275, 147] on button "Refresh" at bounding box center [245, 150] width 61 height 21
click at [302, 399] on icon "View" at bounding box center [299, 399] width 12 height 12
click at [300, 376] on icon "View" at bounding box center [299, 373] width 12 height 12
click at [302, 348] on icon "View" at bounding box center [298, 347] width 11 height 8
click at [300, 369] on icon "View" at bounding box center [298, 373] width 11 height 8
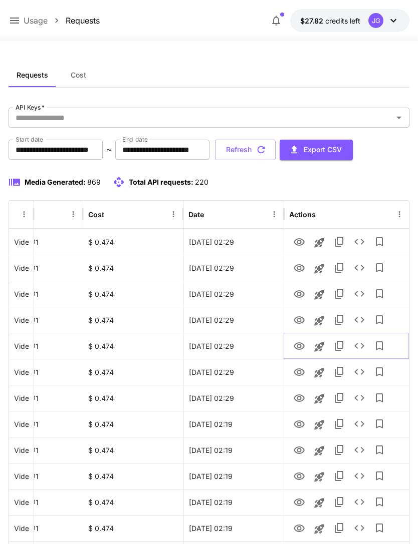
click at [301, 343] on icon "View" at bounding box center [298, 347] width 11 height 8
